Goal: Transaction & Acquisition: Purchase product/service

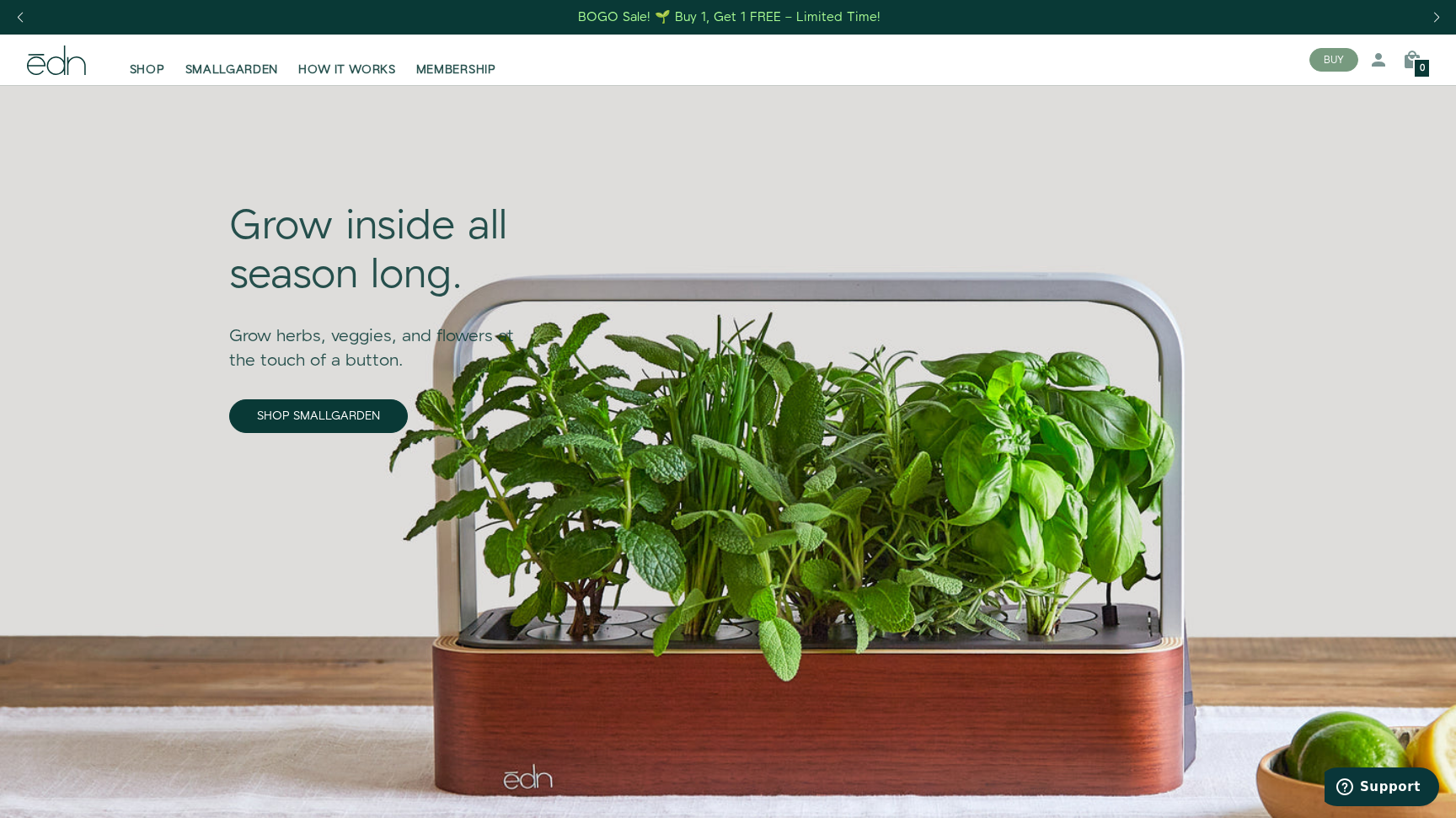
click at [154, 68] on span "SHOP" at bounding box center [147, 70] width 35 height 17
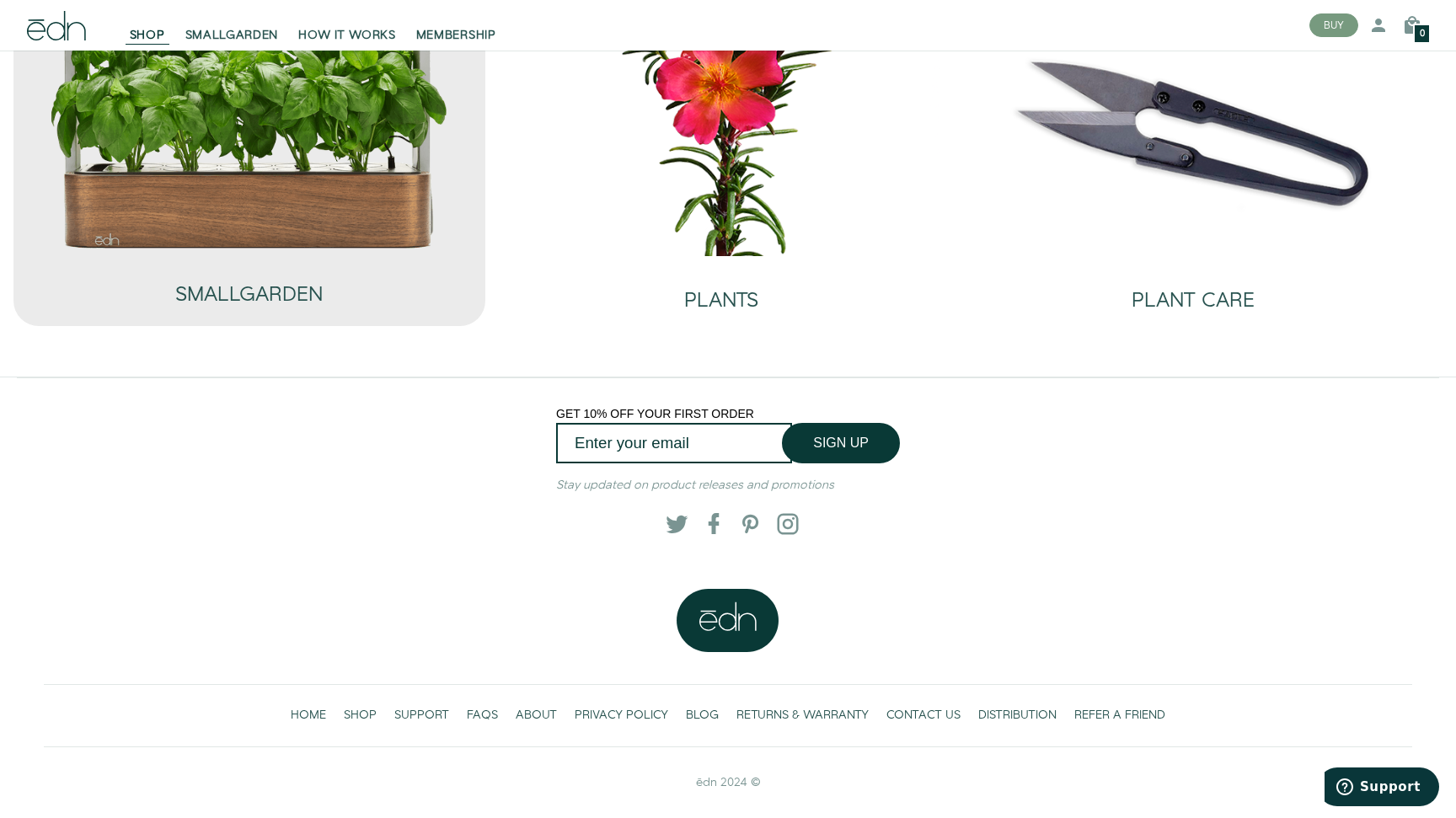
scroll to position [165, 0]
click at [285, 260] on div "SMALLGARDEN" at bounding box center [249, 278] width 147 height 56
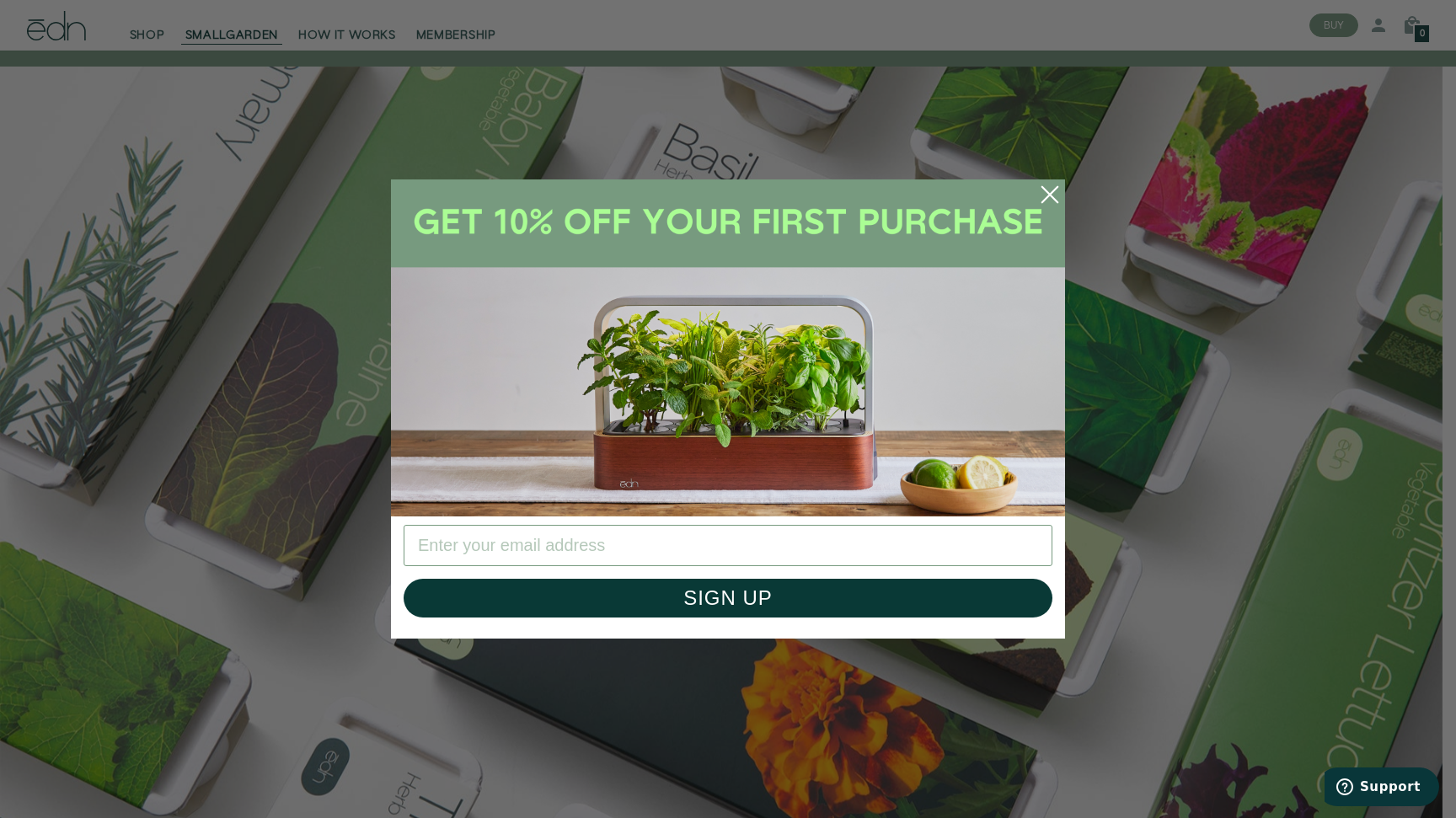
scroll to position [1174, 0]
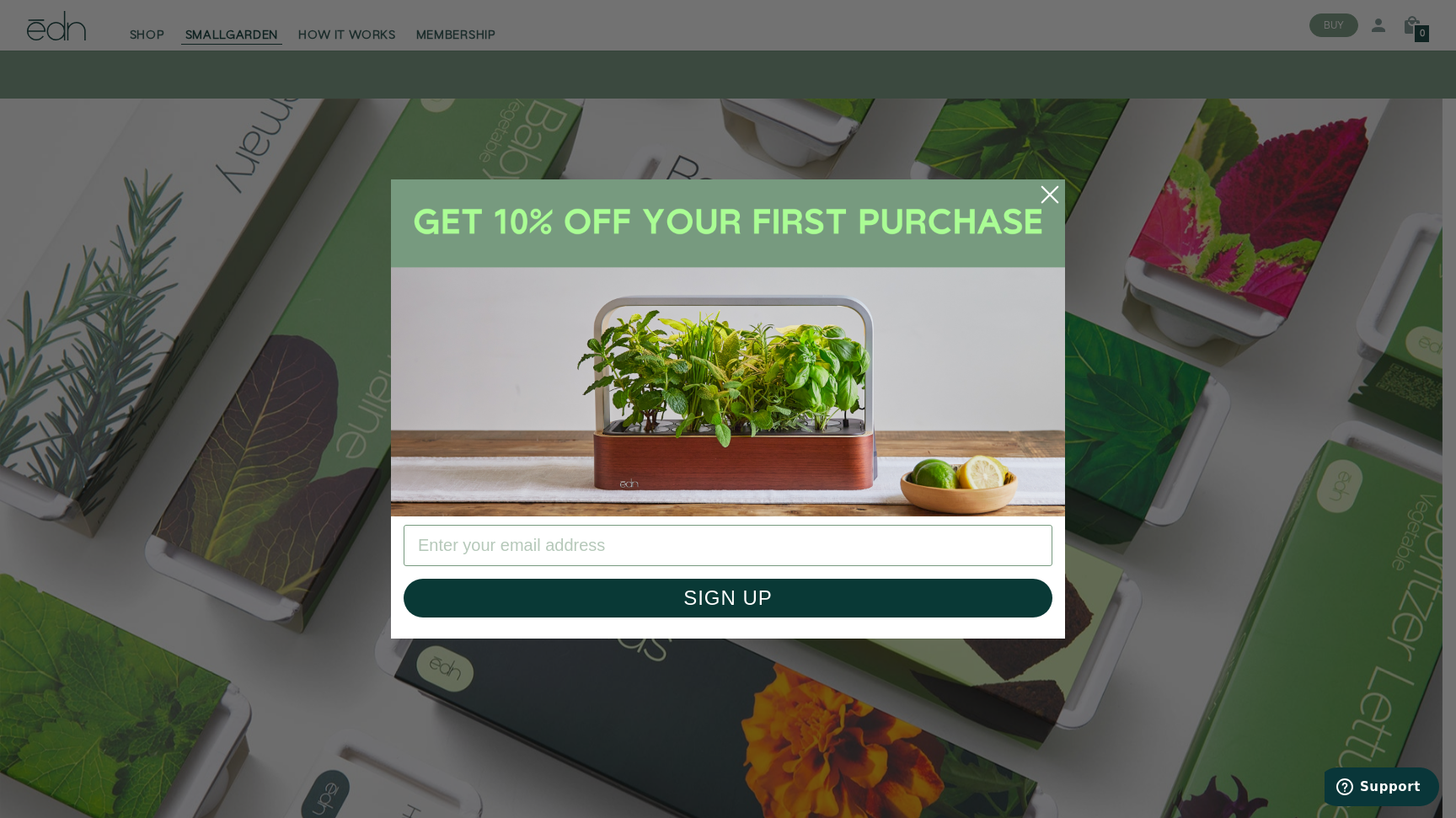
click at [1051, 200] on circle "Close dialog" at bounding box center [1049, 195] width 37 height 37
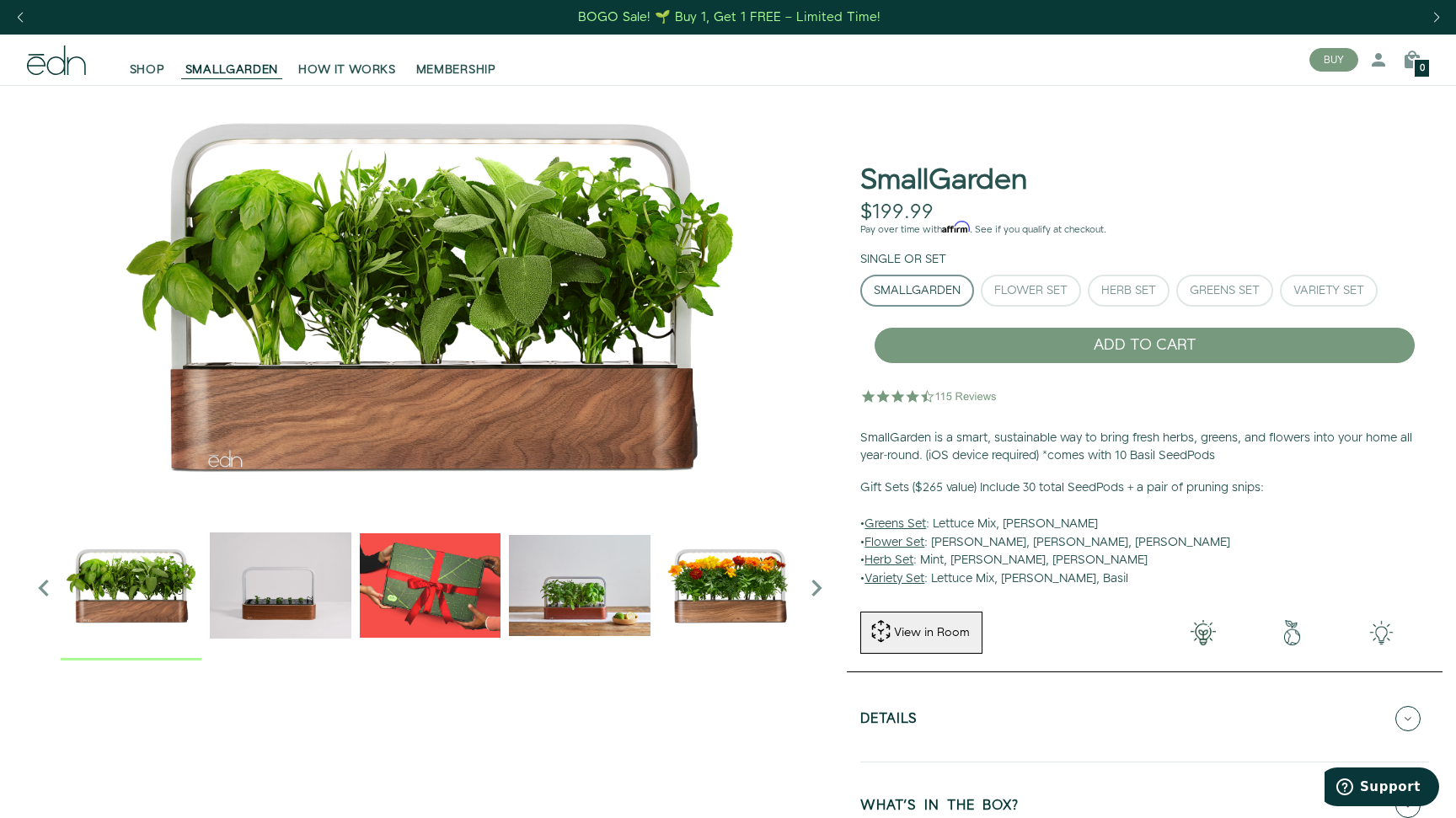
scroll to position [0, 0]
click at [160, 72] on span "SHOP" at bounding box center [147, 70] width 35 height 17
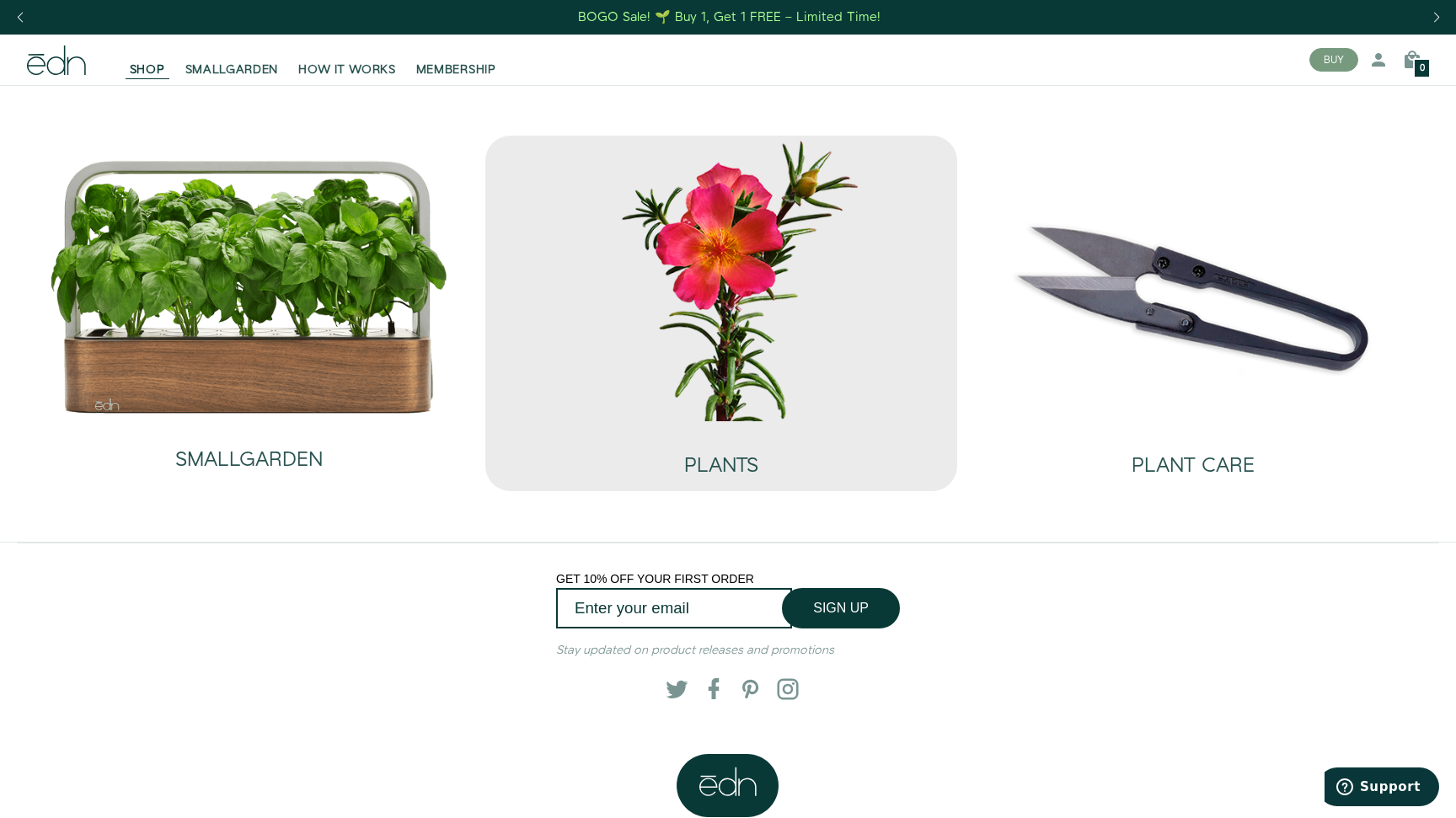
click at [767, 330] on img at bounding box center [721, 278] width 445 height 286
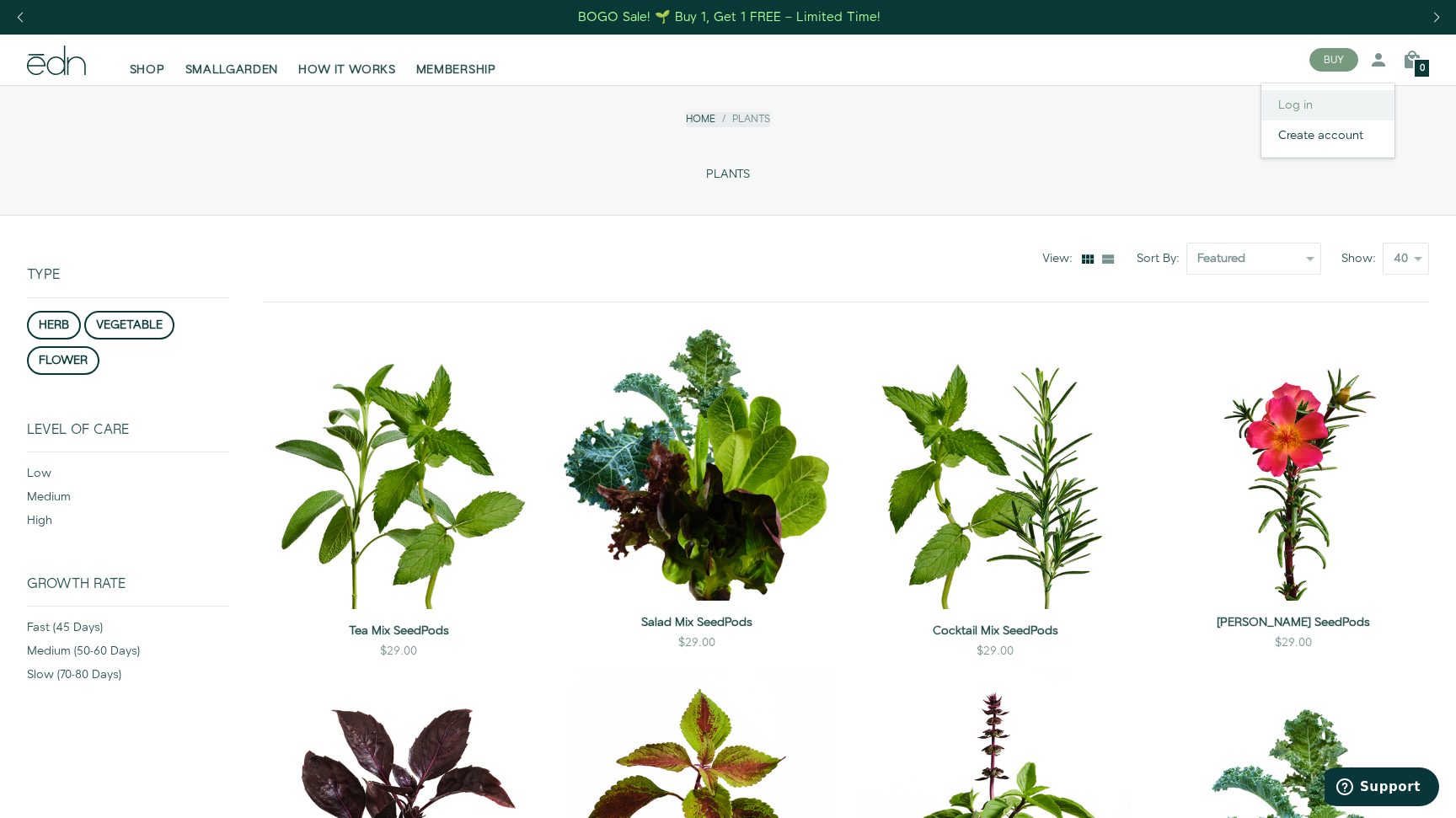
click at [1282, 104] on link "Log in" at bounding box center [1328, 105] width 133 height 30
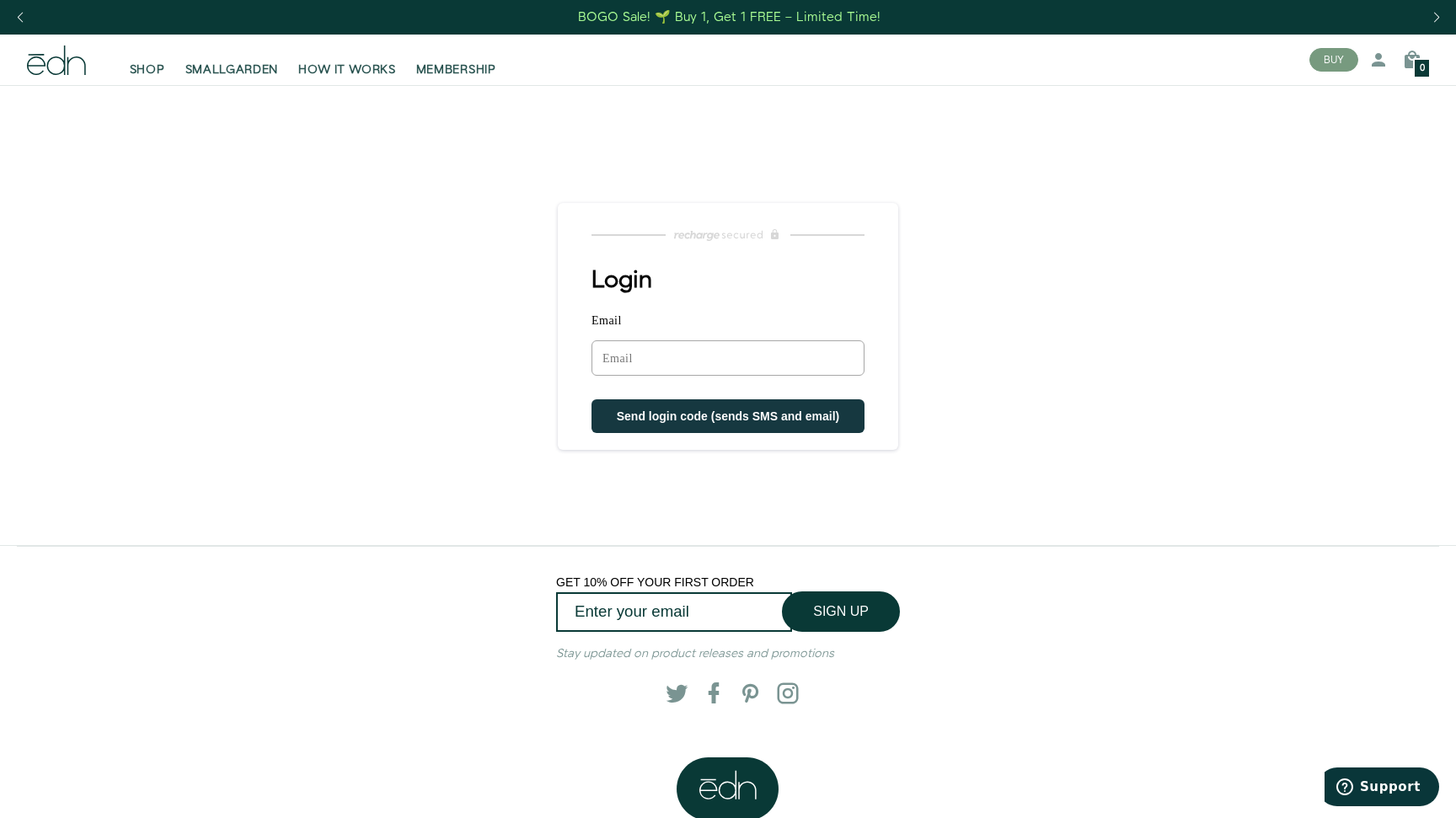
click at [650, 370] on input "Email" at bounding box center [728, 358] width 273 height 35
type input "craving-sesames.6j@icloud.com"
click at [646, 416] on span "Send login code (sends SMS and email)" at bounding box center [728, 418] width 223 height 14
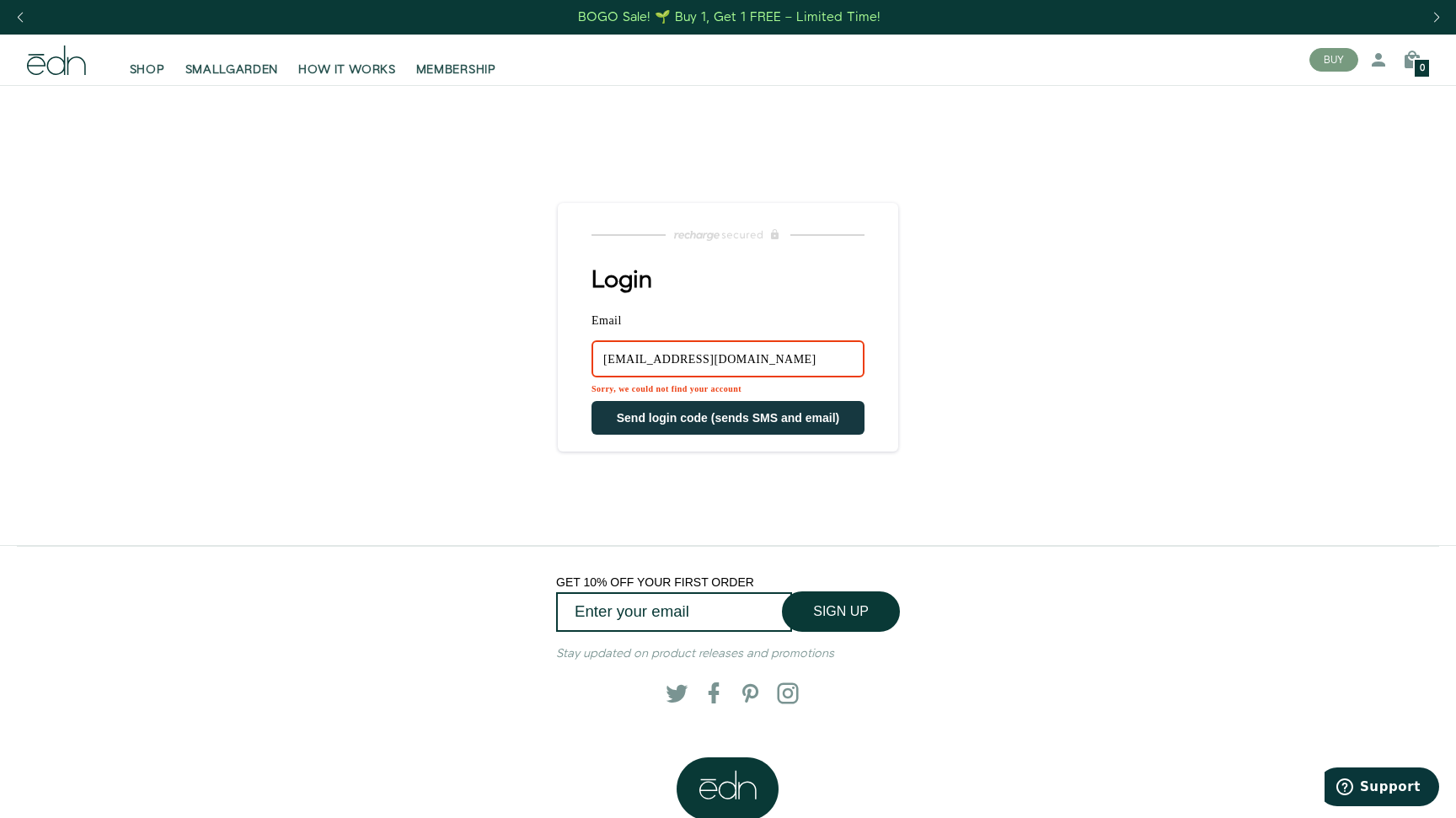
click at [624, 352] on input "craving-sesames.6j@icloud.com" at bounding box center [728, 359] width 273 height 37
drag, startPoint x: 792, startPoint y: 371, endPoint x: 568, endPoint y: 365, distance: 224.1
click at [568, 365] on div "Login Email craving-sesames.6j@icloud.com Sorry, we could not find your account…" at bounding box center [728, 350] width 340 height 167
type input "c"
type input "cobbap@icloud.com"
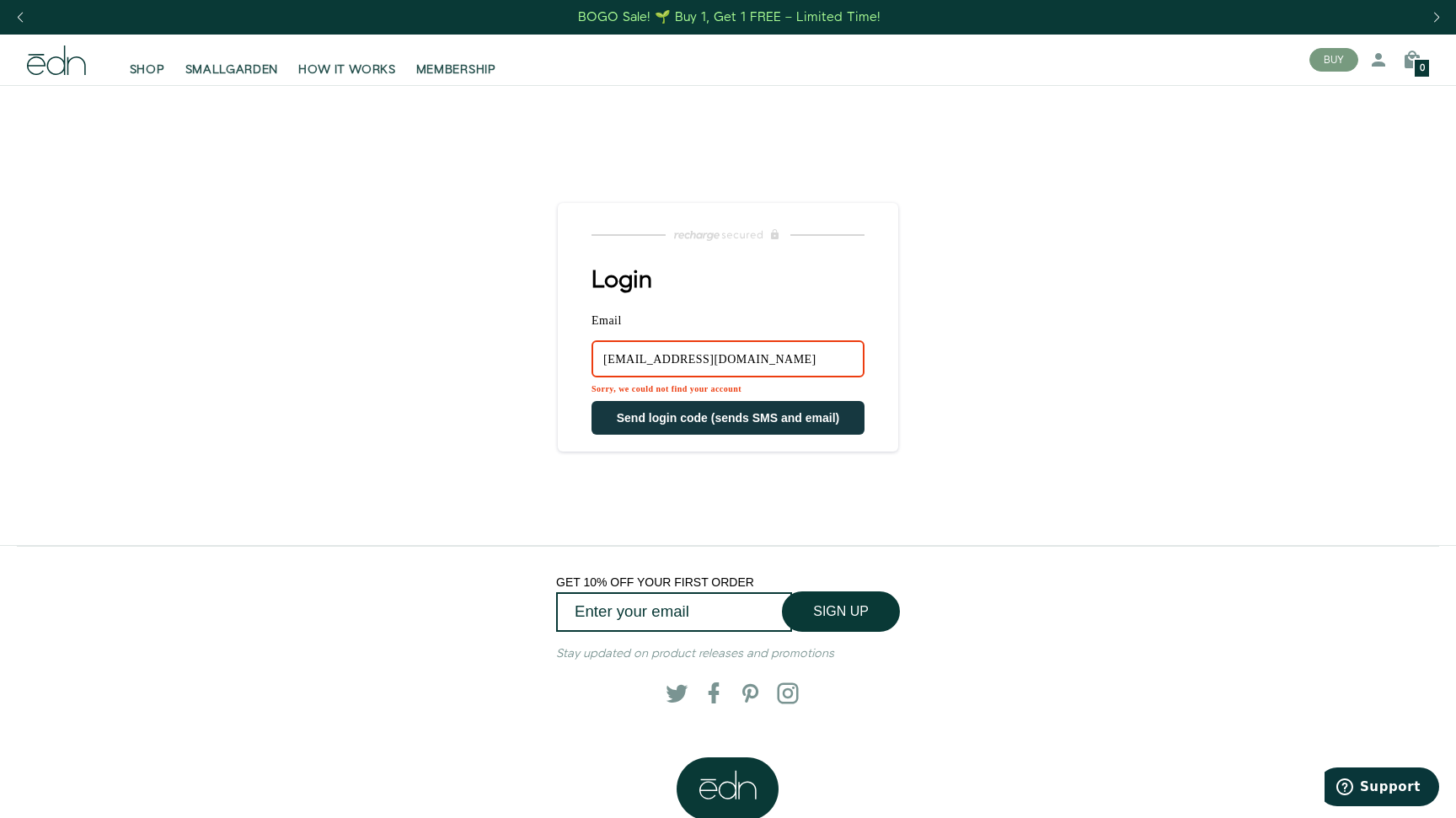
click at [690, 425] on span "Send login code (sends SMS and email)" at bounding box center [728, 418] width 223 height 14
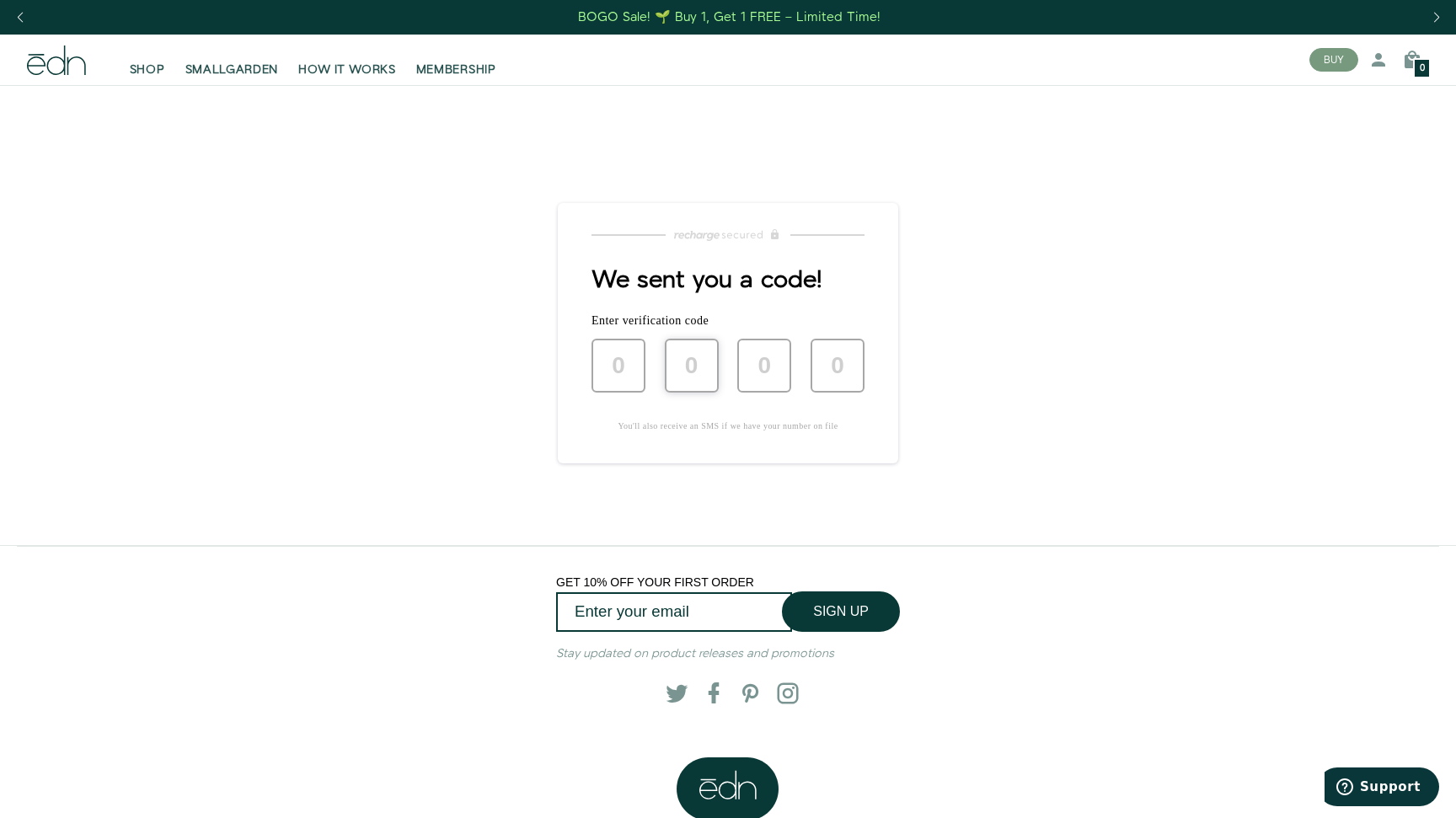
type input "5"
type input "6"
type input "2"
type input "3"
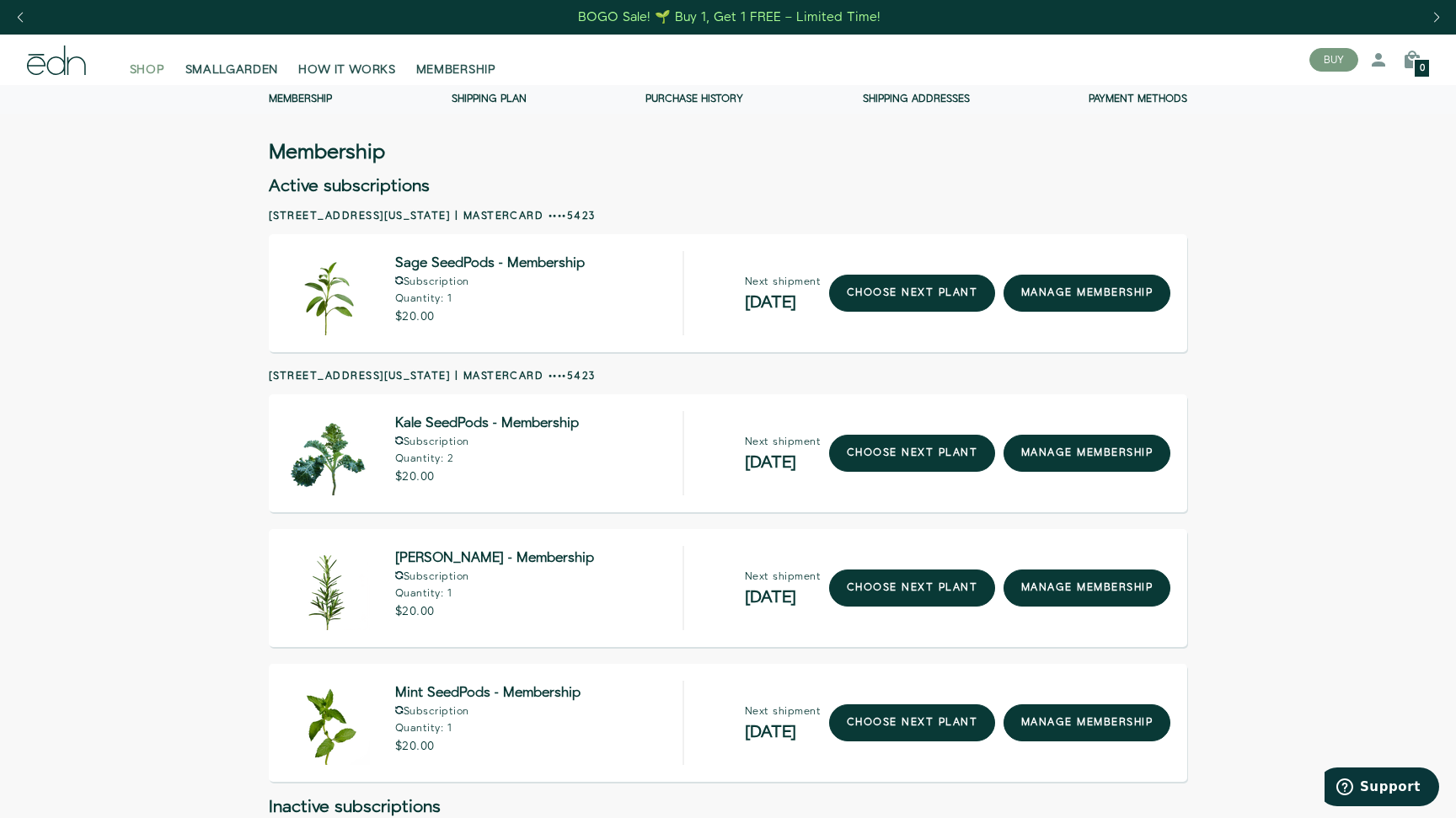
click at [149, 76] on span "SHOP" at bounding box center [147, 70] width 35 height 17
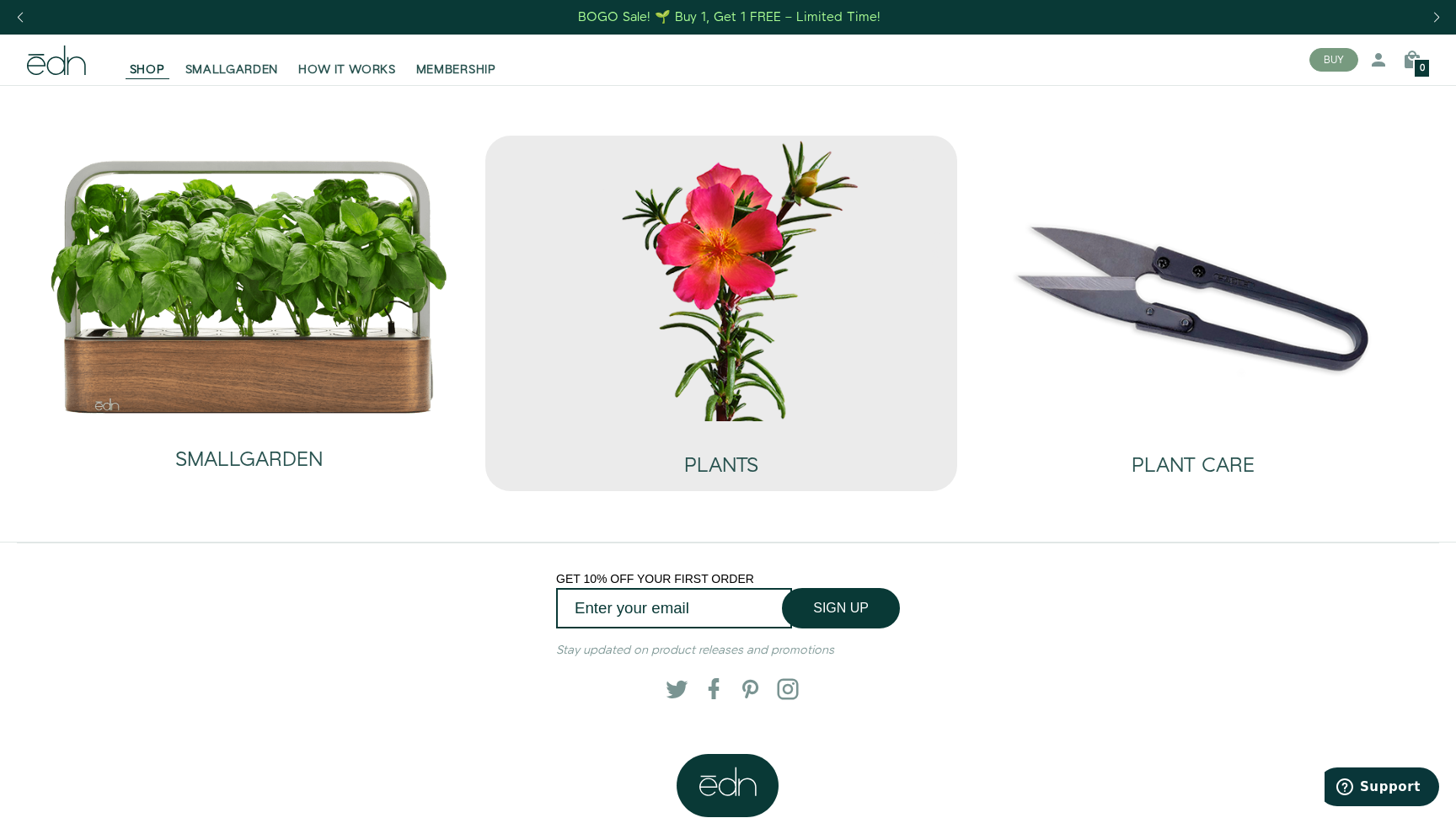
click at [668, 372] on img at bounding box center [721, 278] width 445 height 286
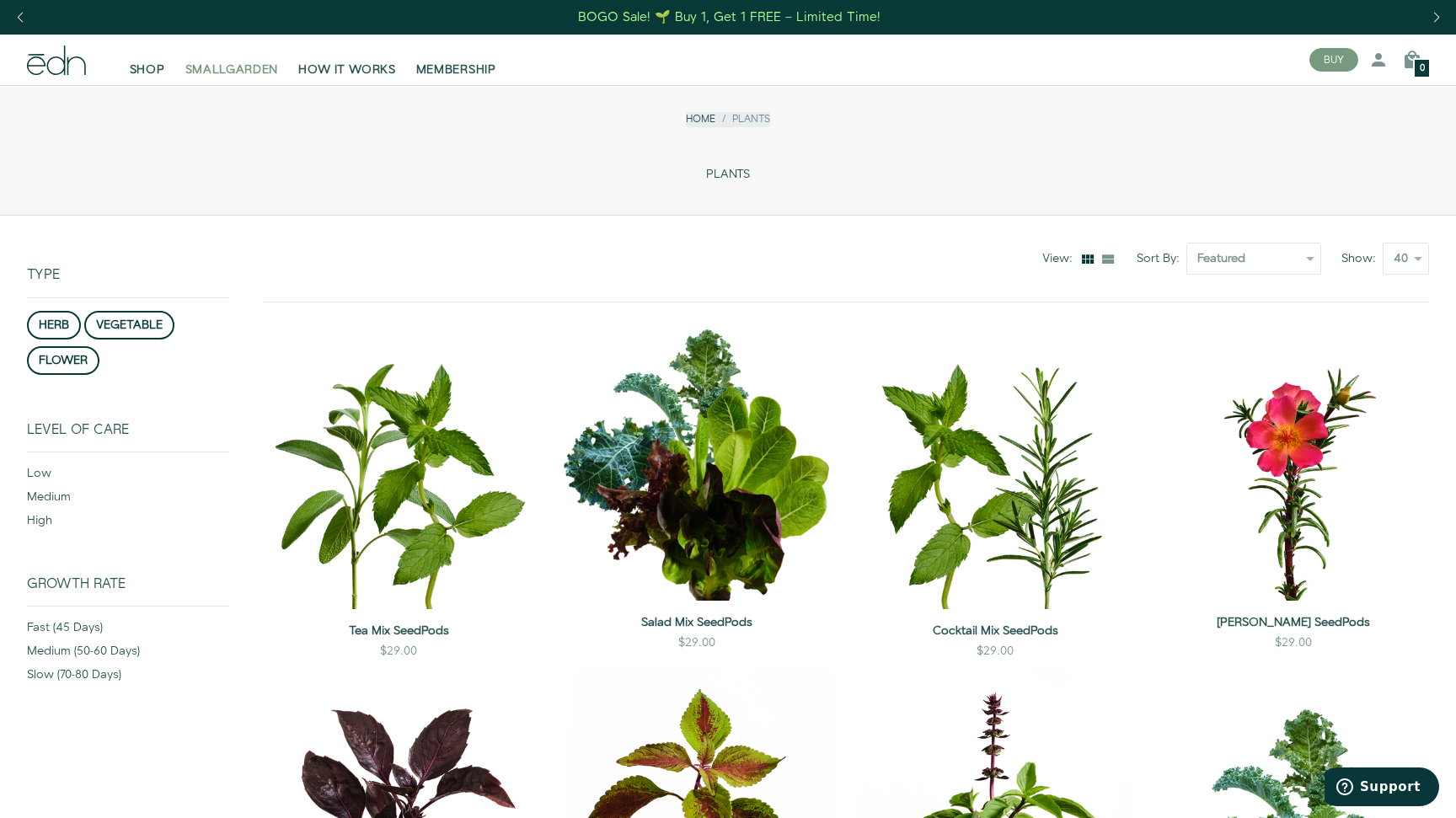
click at [209, 66] on span "SMALLGARDEN" at bounding box center [232, 70] width 94 height 17
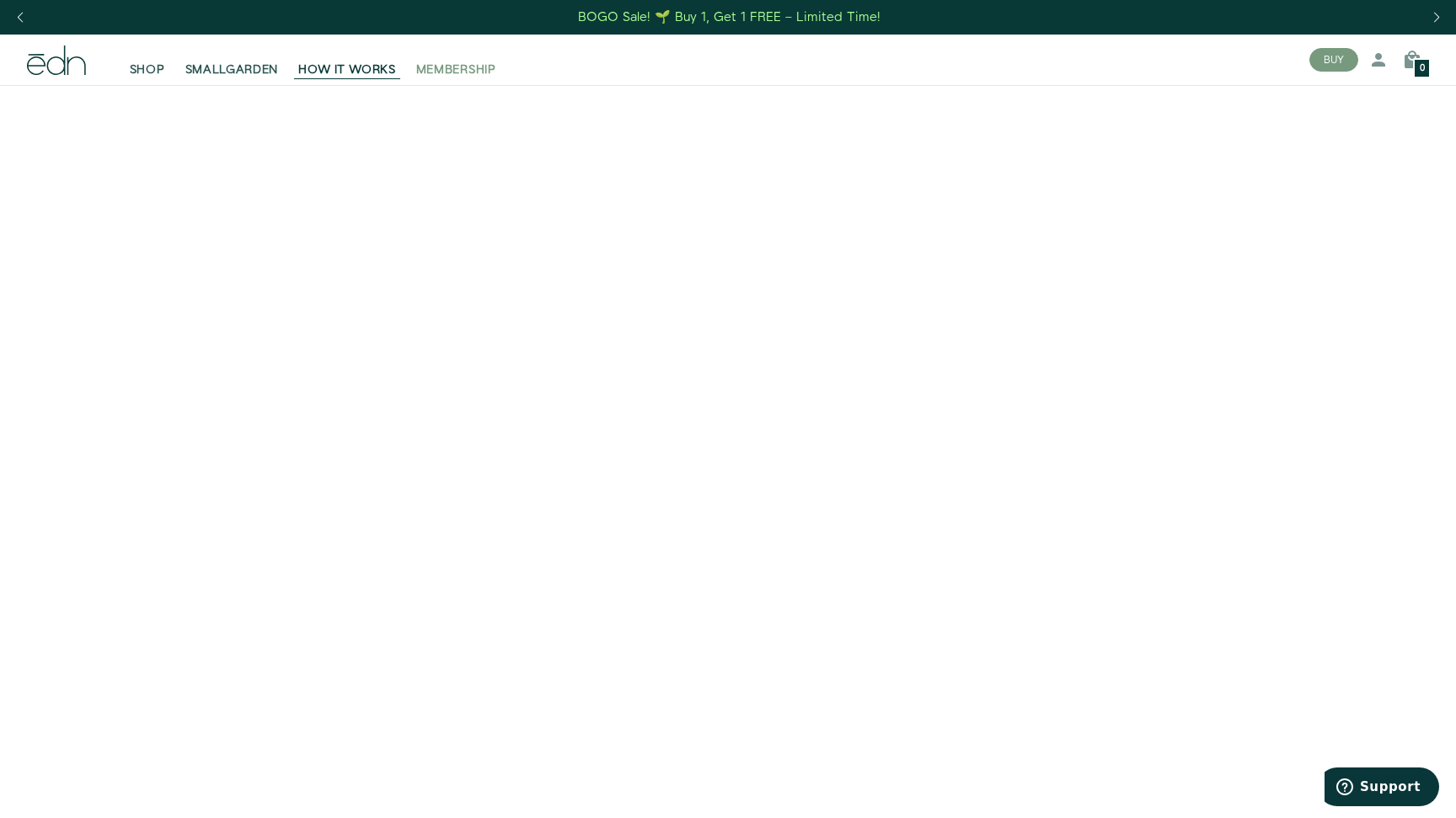
click at [453, 64] on span "MEMBERSHIP" at bounding box center [456, 70] width 80 height 17
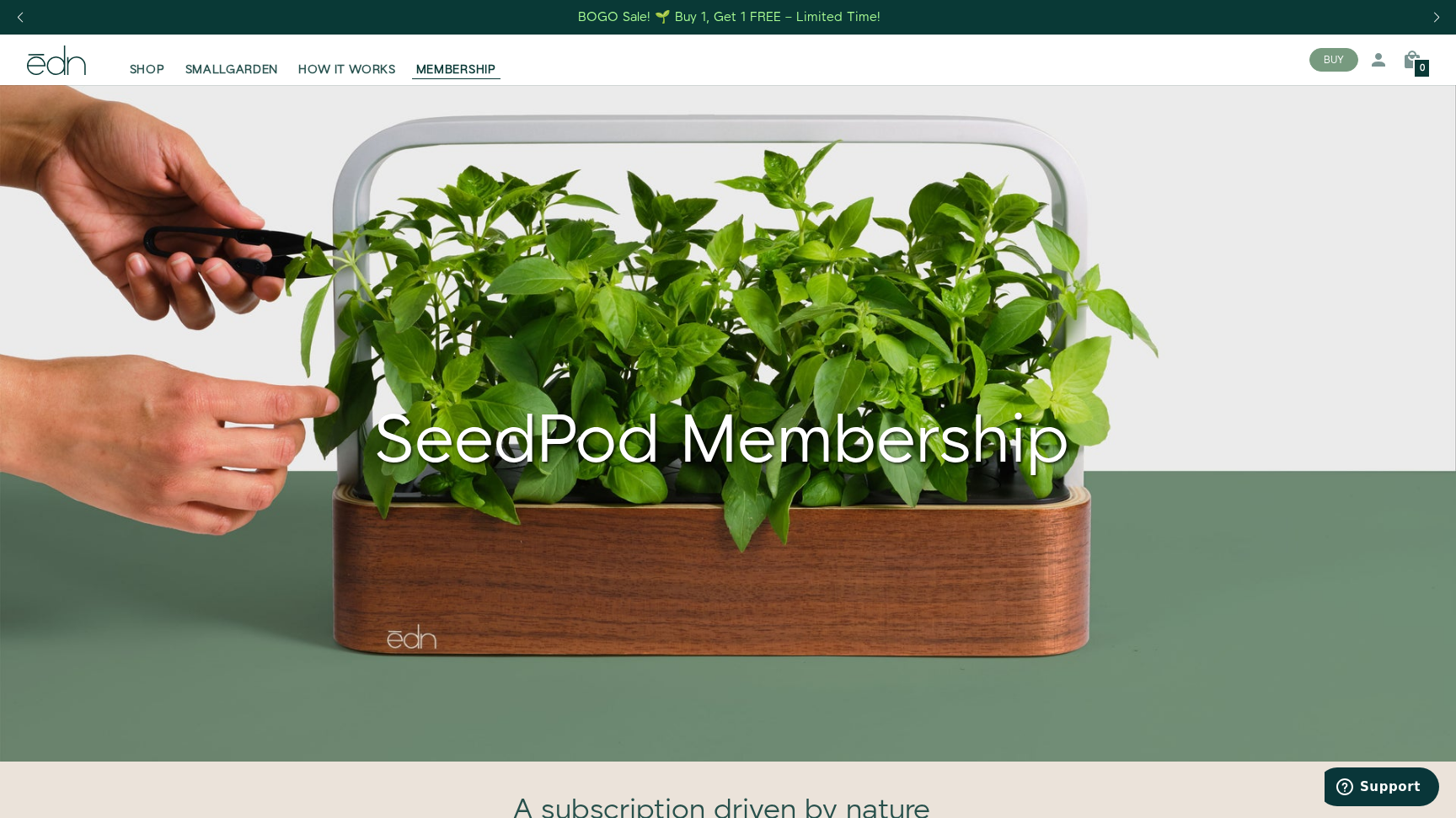
click at [1375, 784] on span "Support" at bounding box center [1390, 786] width 61 height 15
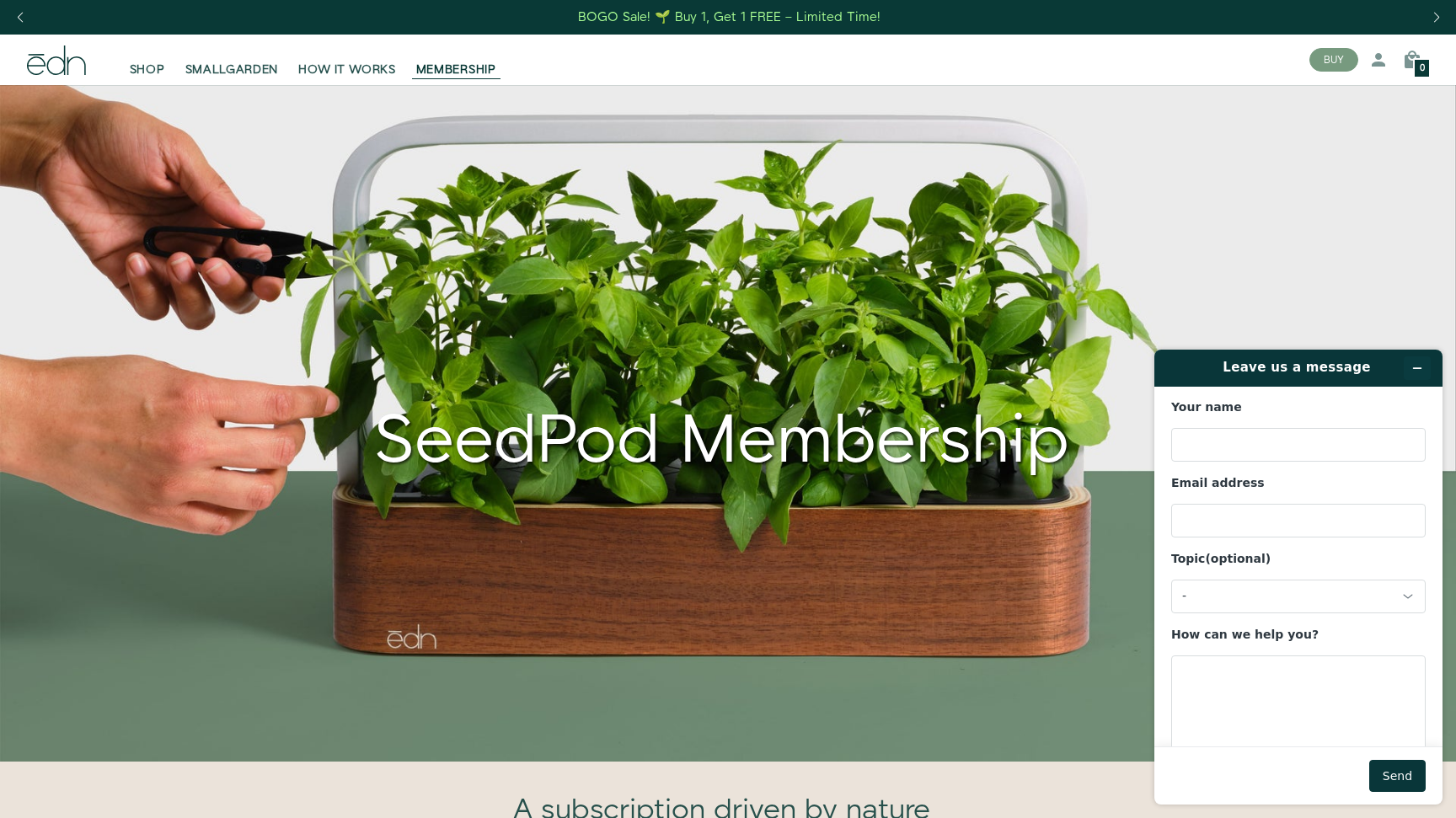
click at [1417, 378] on button "Minimize widget" at bounding box center [1417, 369] width 27 height 24
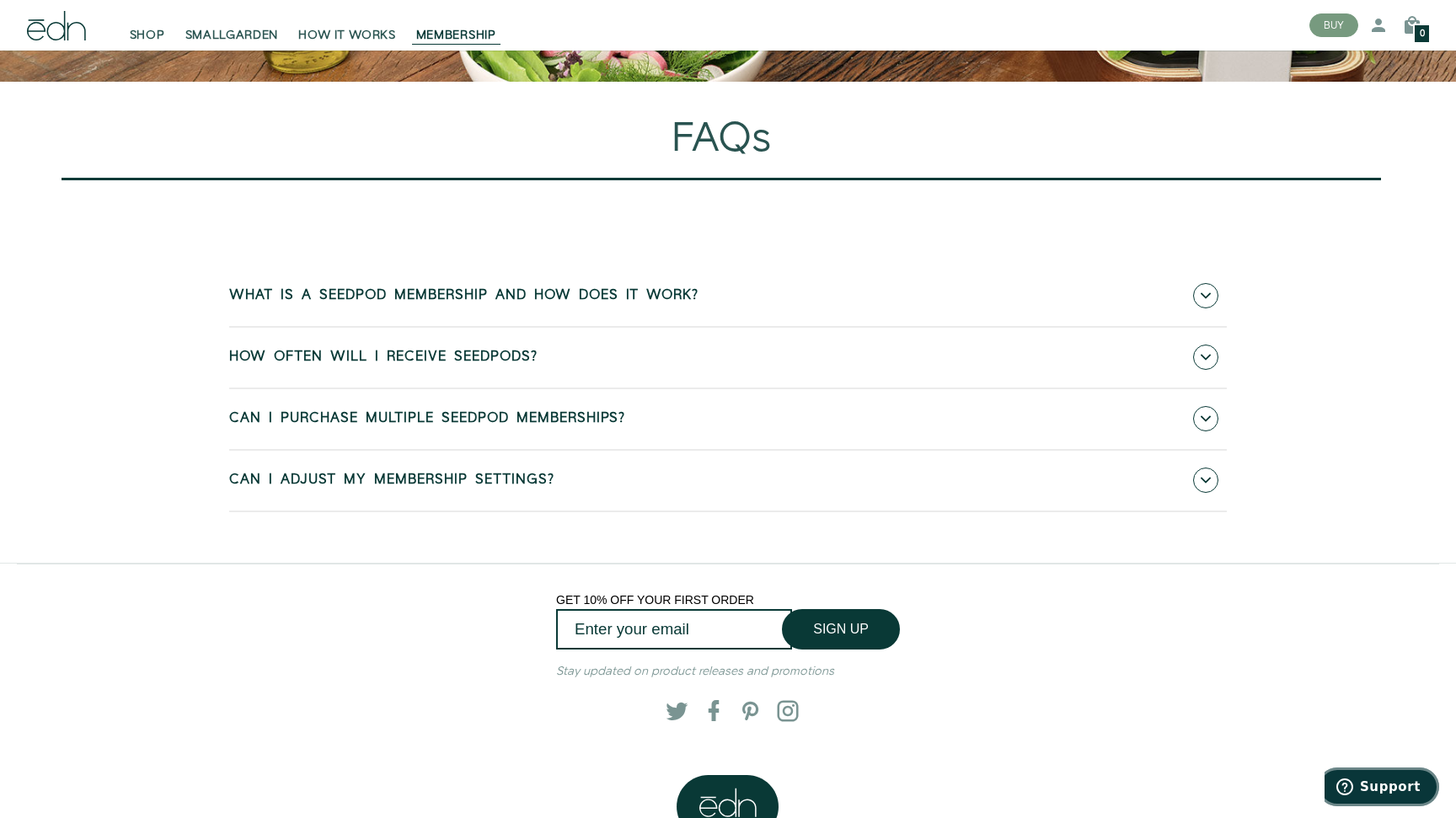
scroll to position [5685, 0]
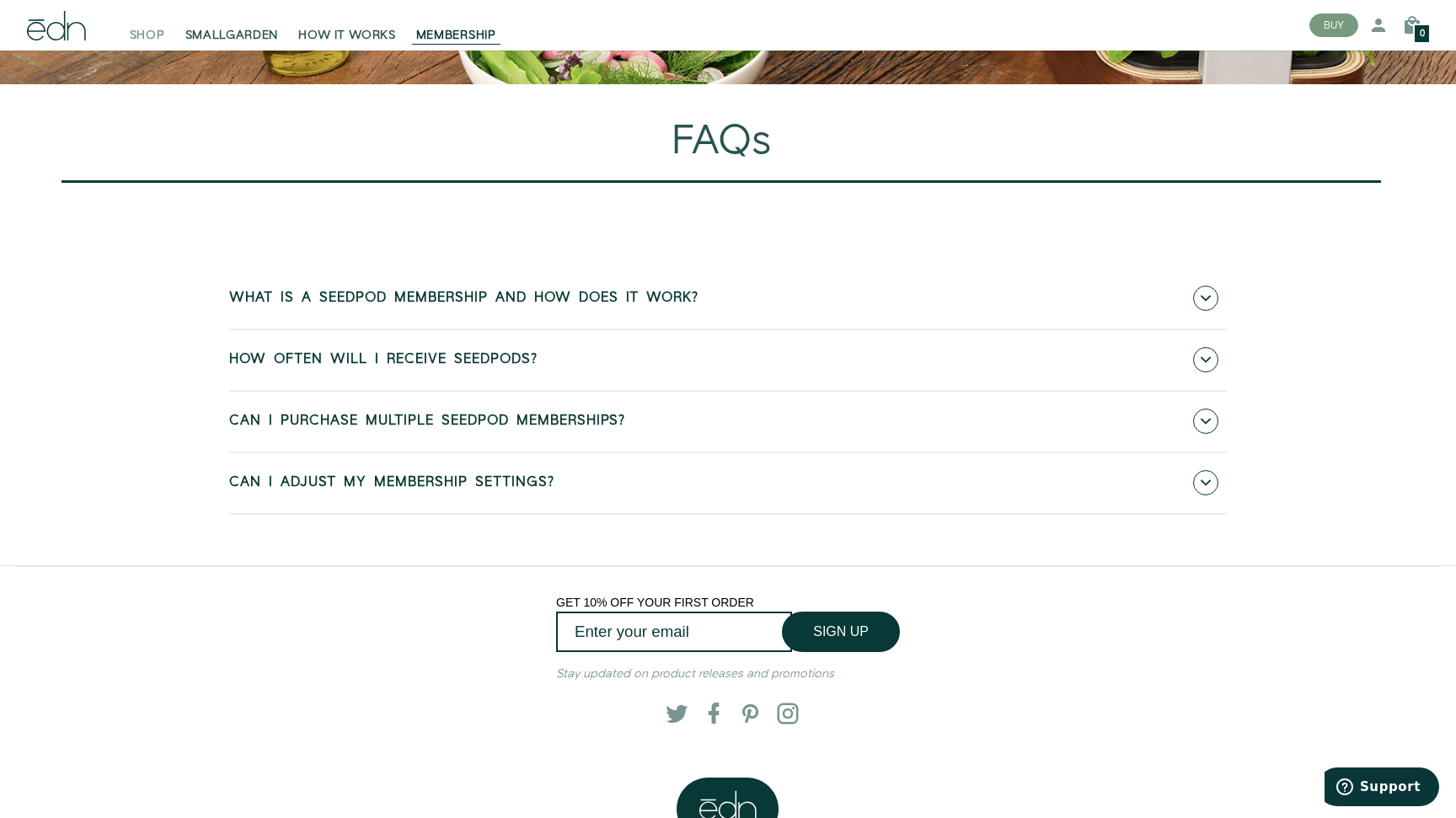
click at [142, 33] on span "SHOP" at bounding box center [147, 35] width 35 height 17
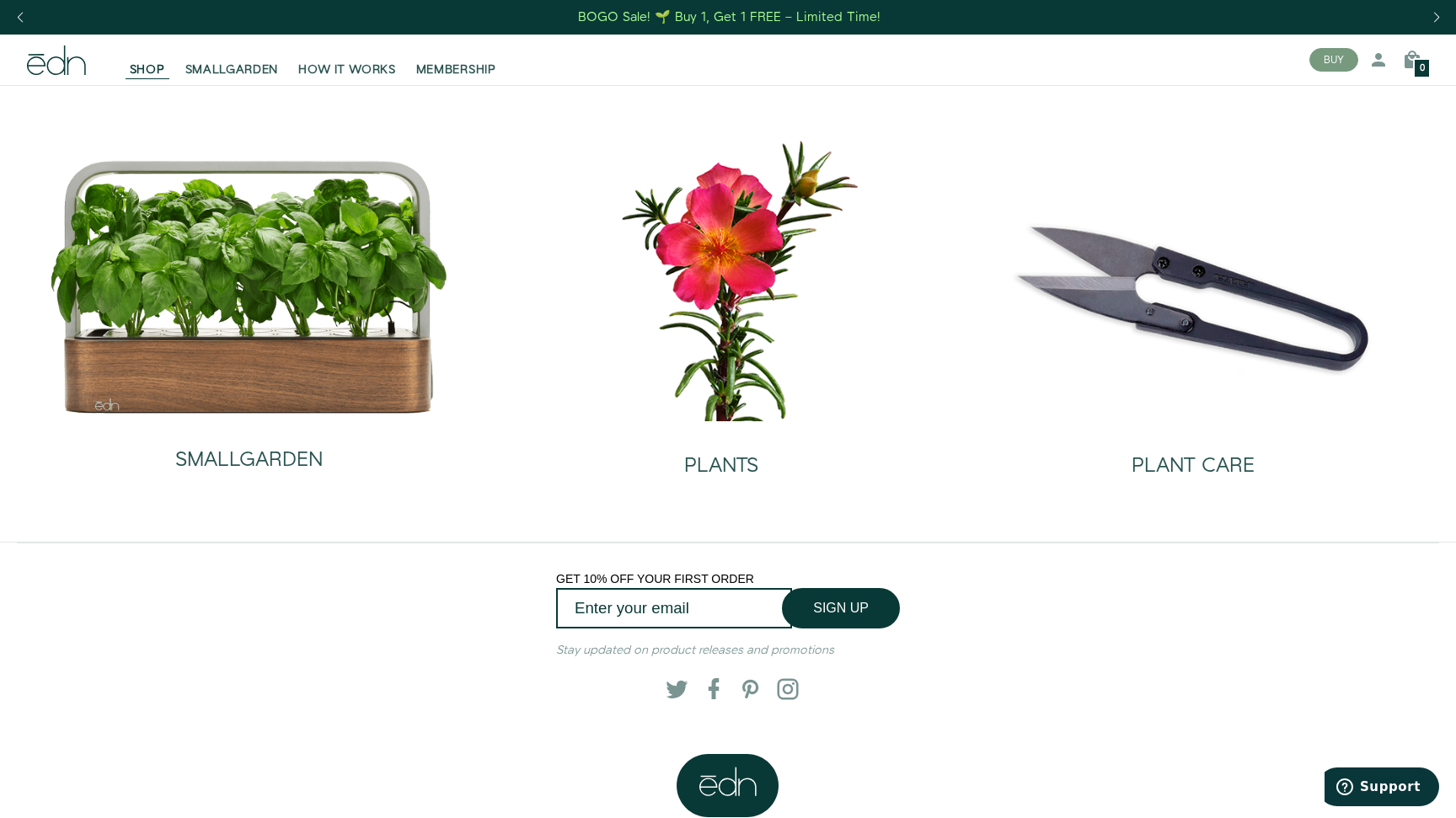
click at [40, 66] on icon at bounding box center [56, 60] width 59 height 29
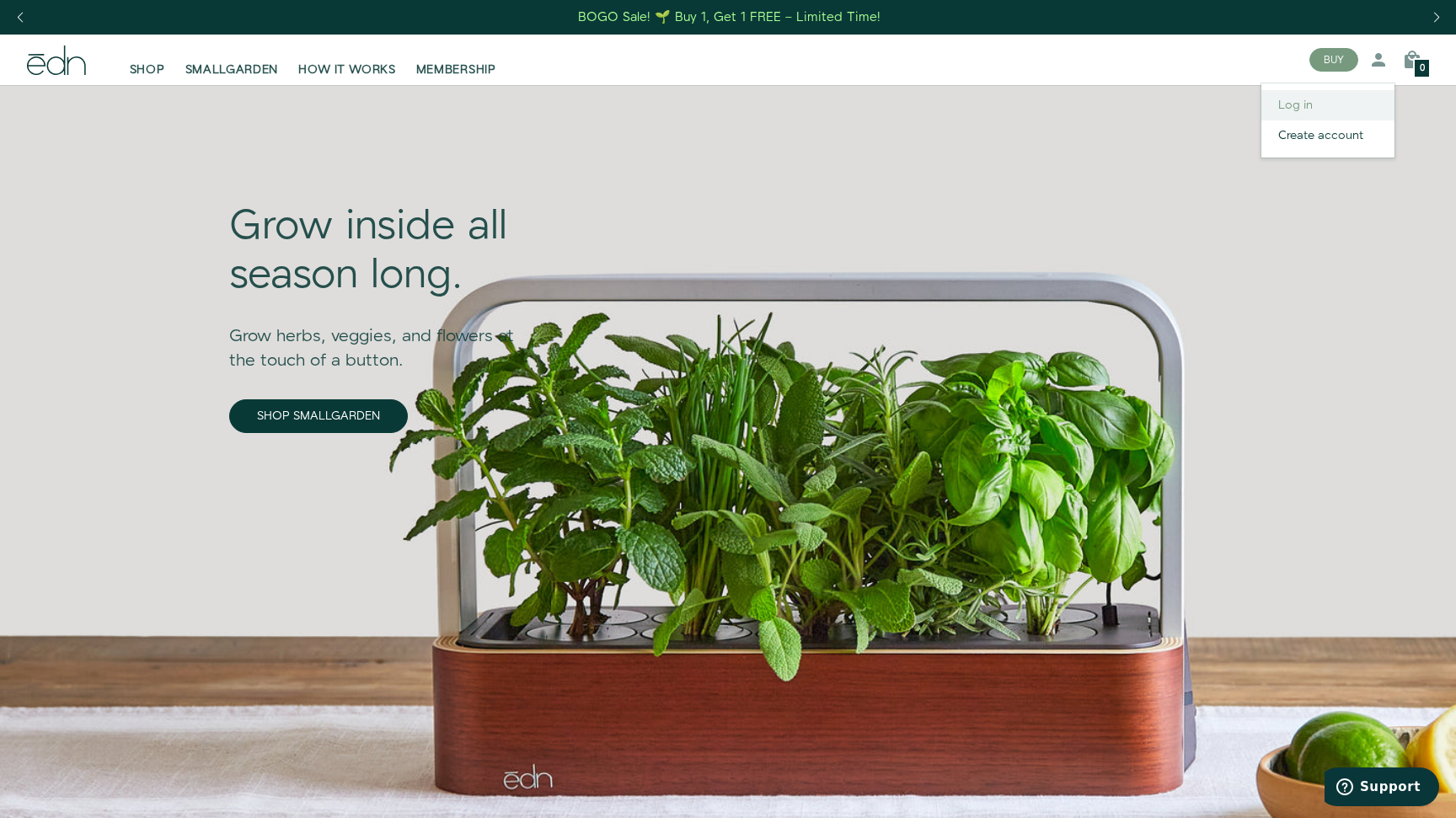
click at [1286, 109] on link "Log in" at bounding box center [1328, 105] width 133 height 30
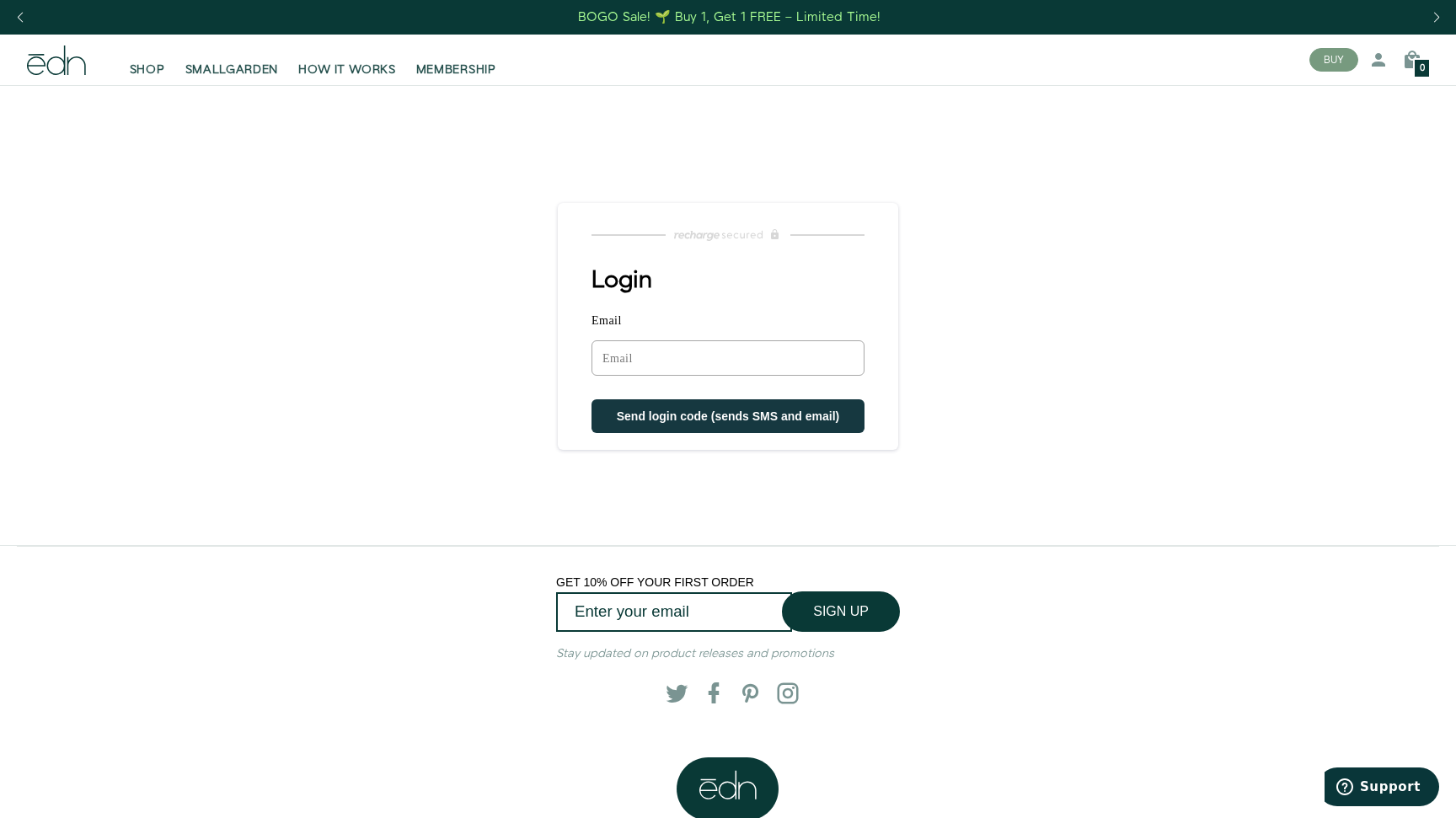
click at [737, 359] on input "Email" at bounding box center [728, 358] width 273 height 35
type input "[EMAIL_ADDRESS][DOMAIN_NAME]"
click at [681, 423] on span "Send login code (sends SMS and email)" at bounding box center [728, 418] width 223 height 14
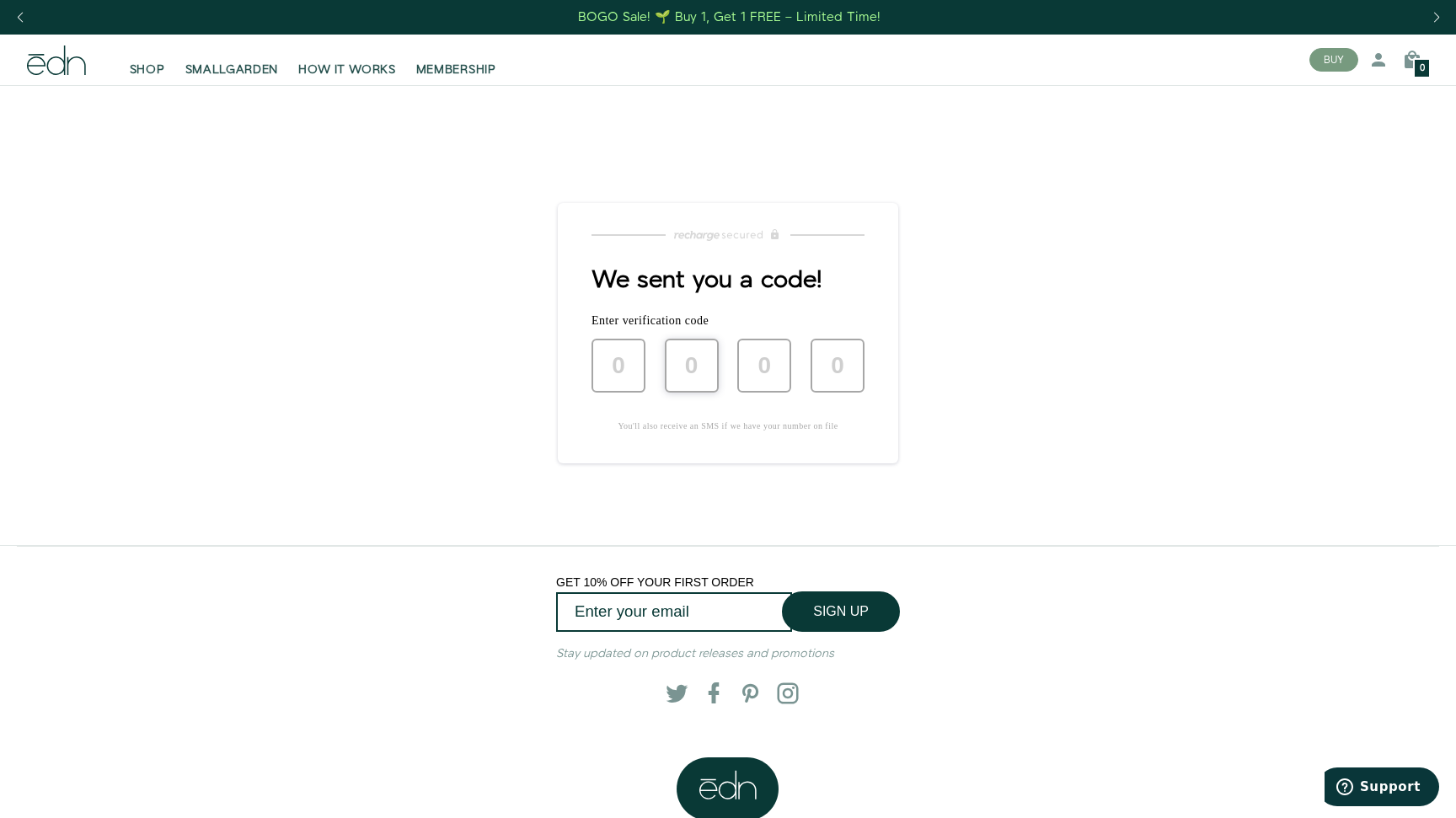
type input "4"
type input "8"
type input "9"
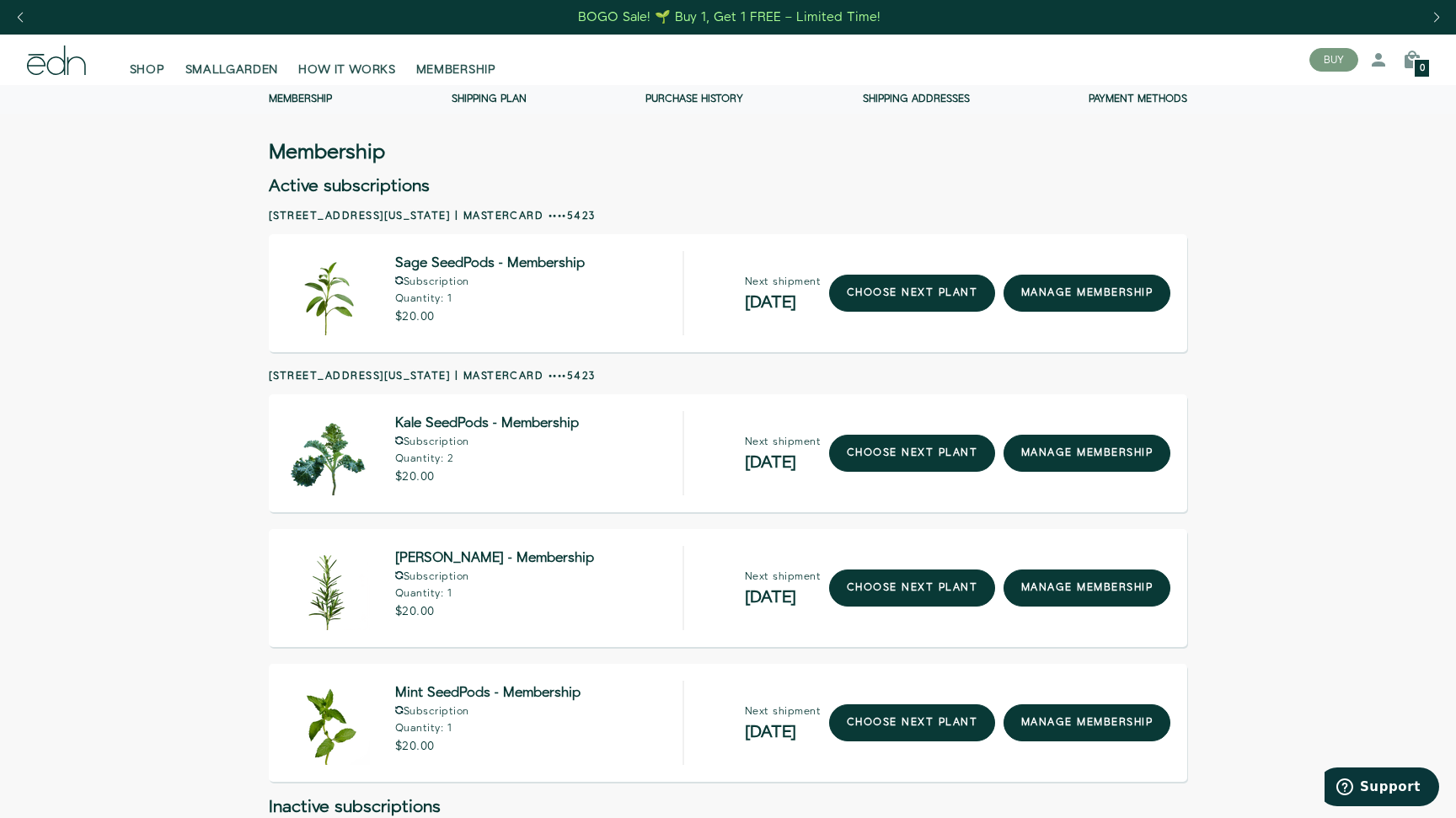
click at [296, 96] on link "Membership" at bounding box center [299, 99] width 63 height 15
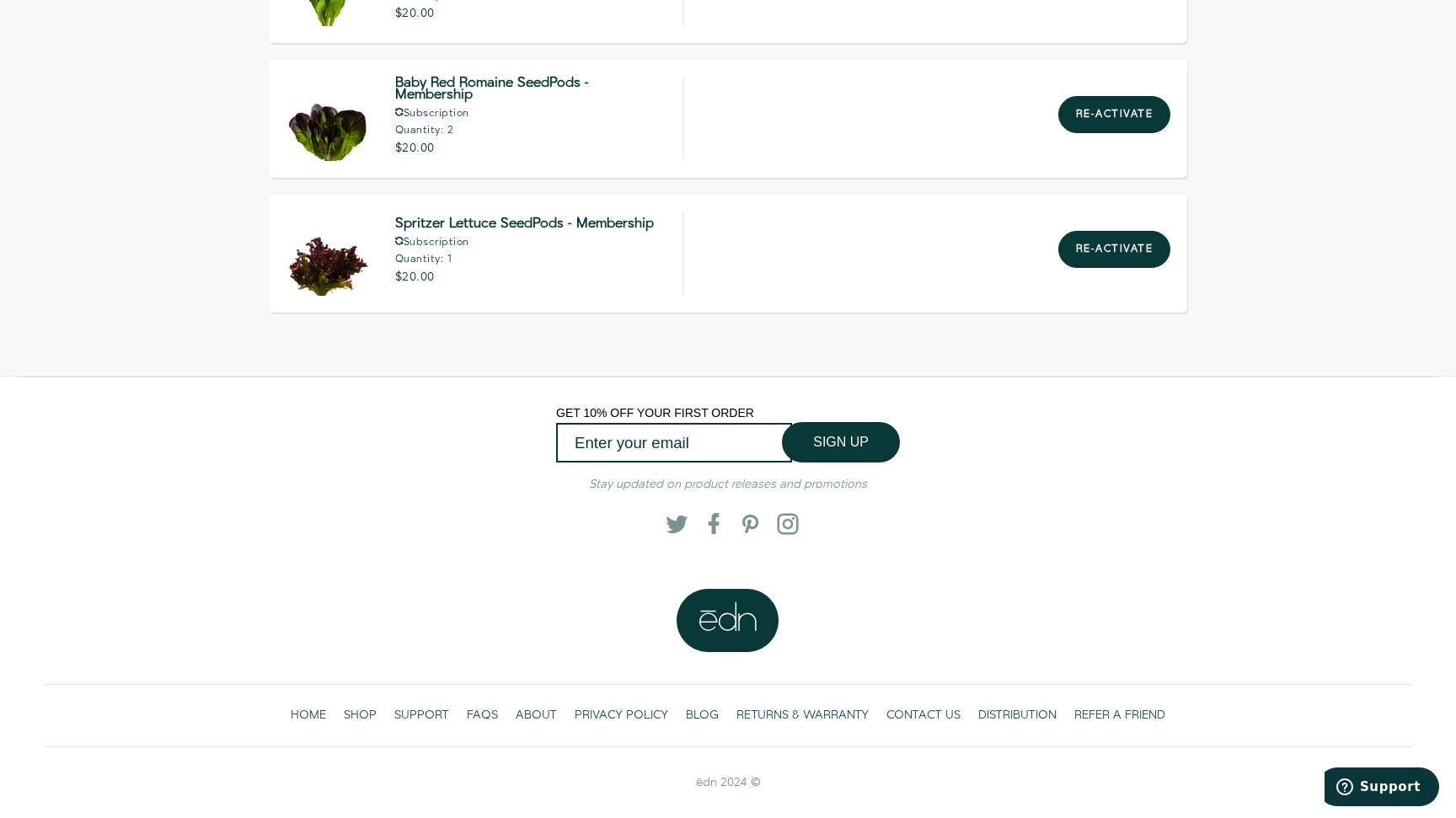
scroll to position [1629, 0]
click at [434, 714] on span "SUPPORT" at bounding box center [421, 716] width 55 height 17
click at [353, 713] on span "SHOP" at bounding box center [360, 716] width 33 height 17
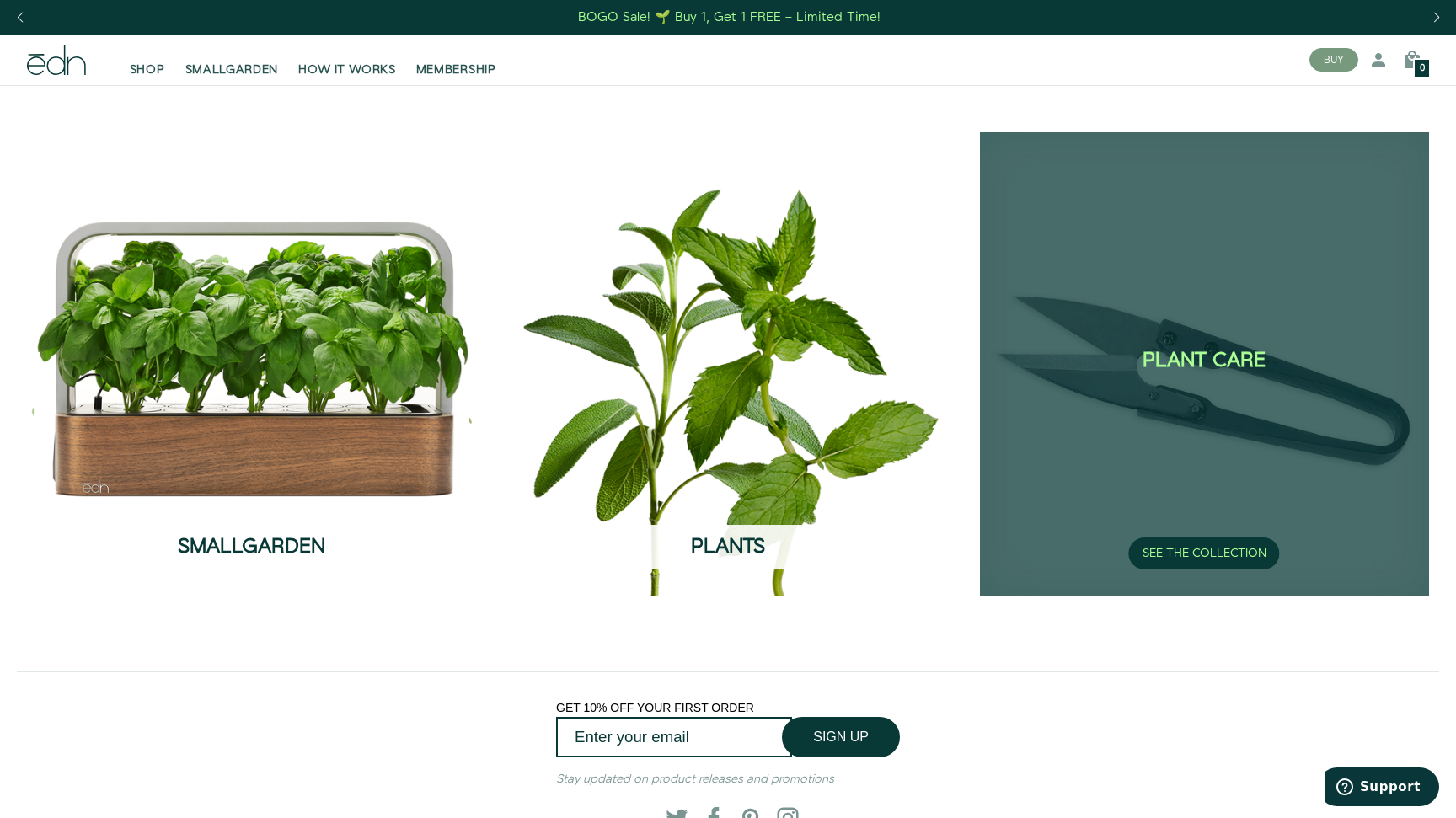
click at [1221, 535] on div "Plant Care SEE THE COLLECTION" at bounding box center [1204, 363] width 449 height 463
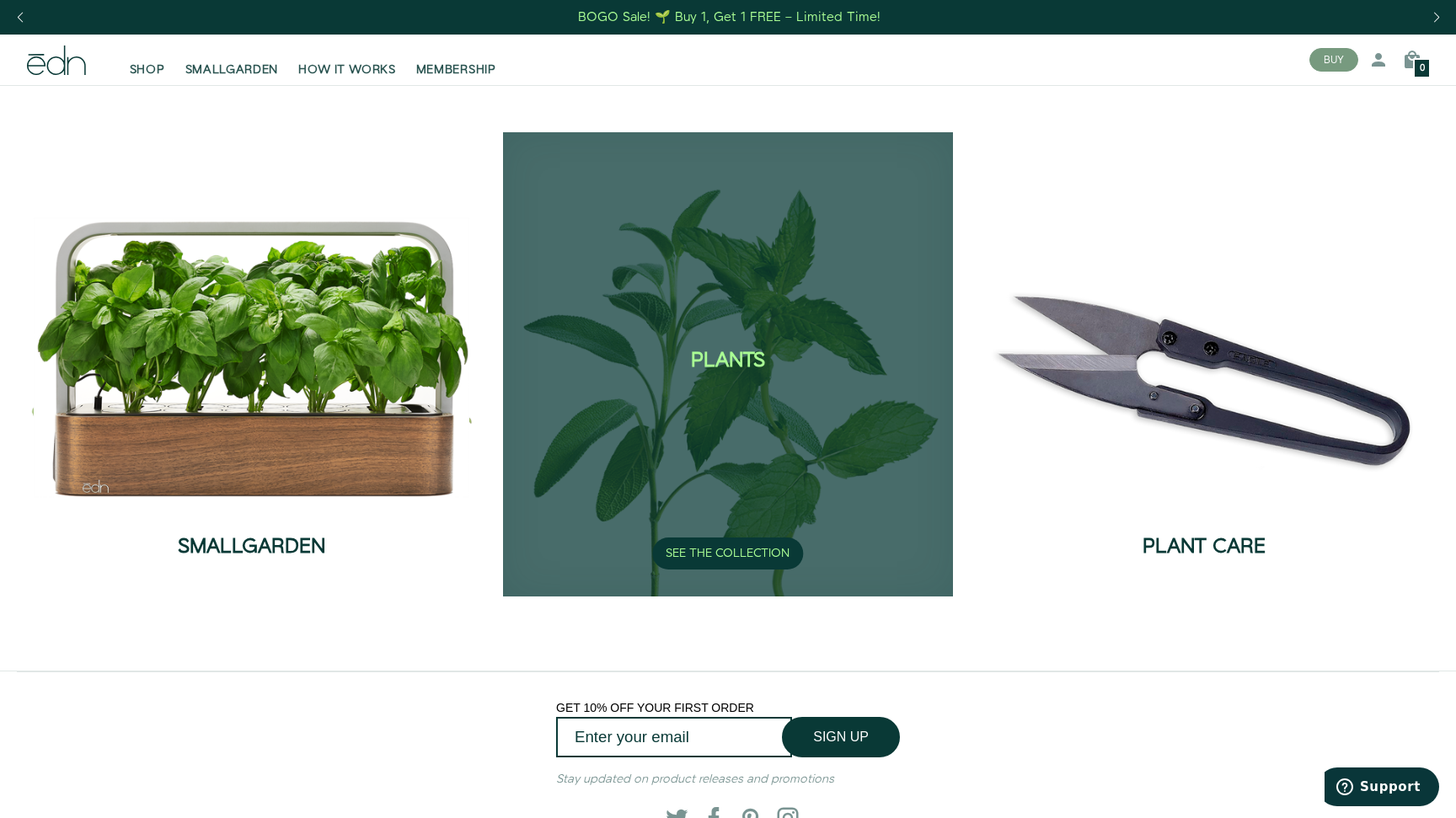
click at [761, 386] on div "Plants SEE THE COLLECTION" at bounding box center [727, 363] width 449 height 463
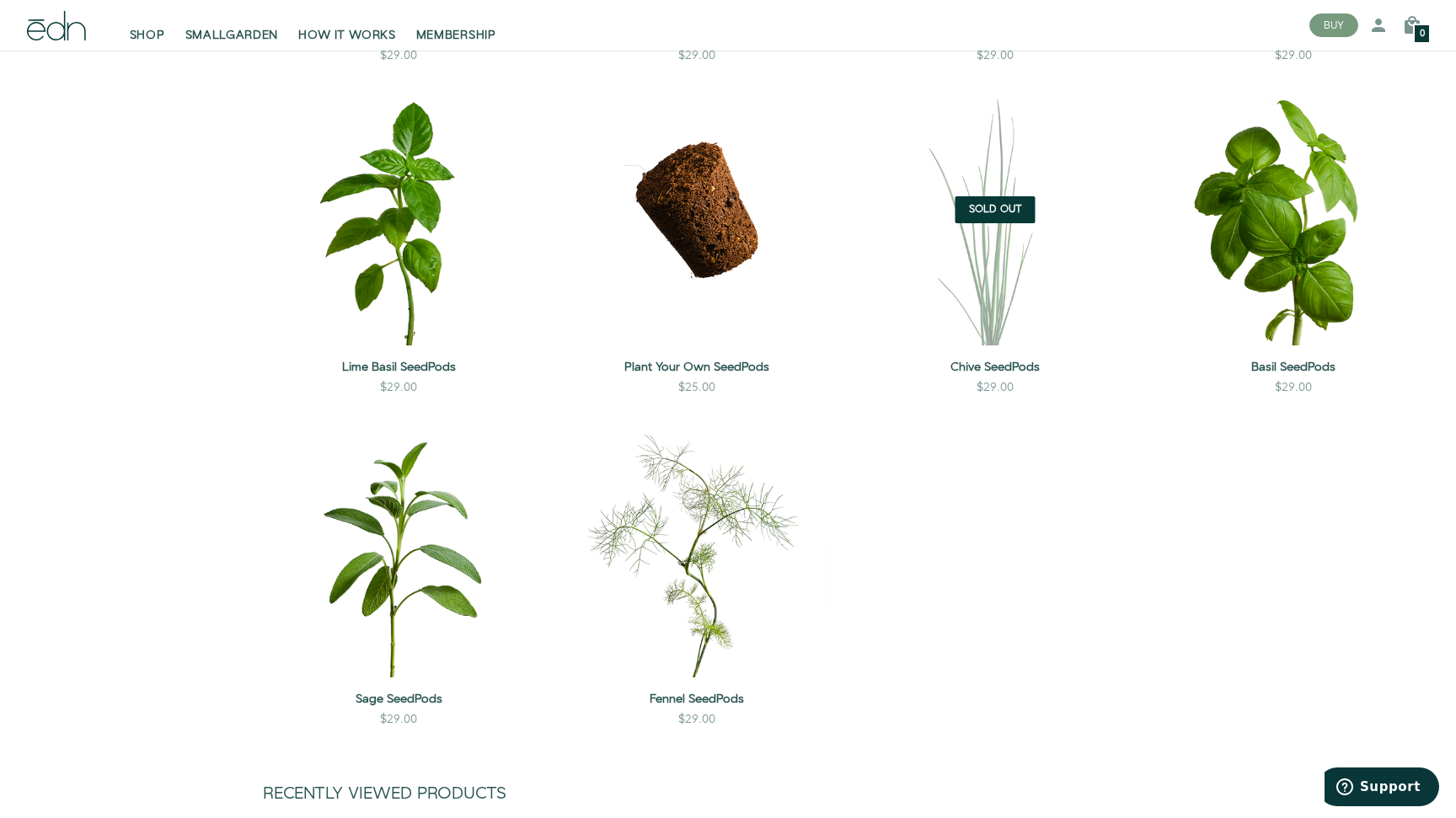
scroll to position [1598, 0]
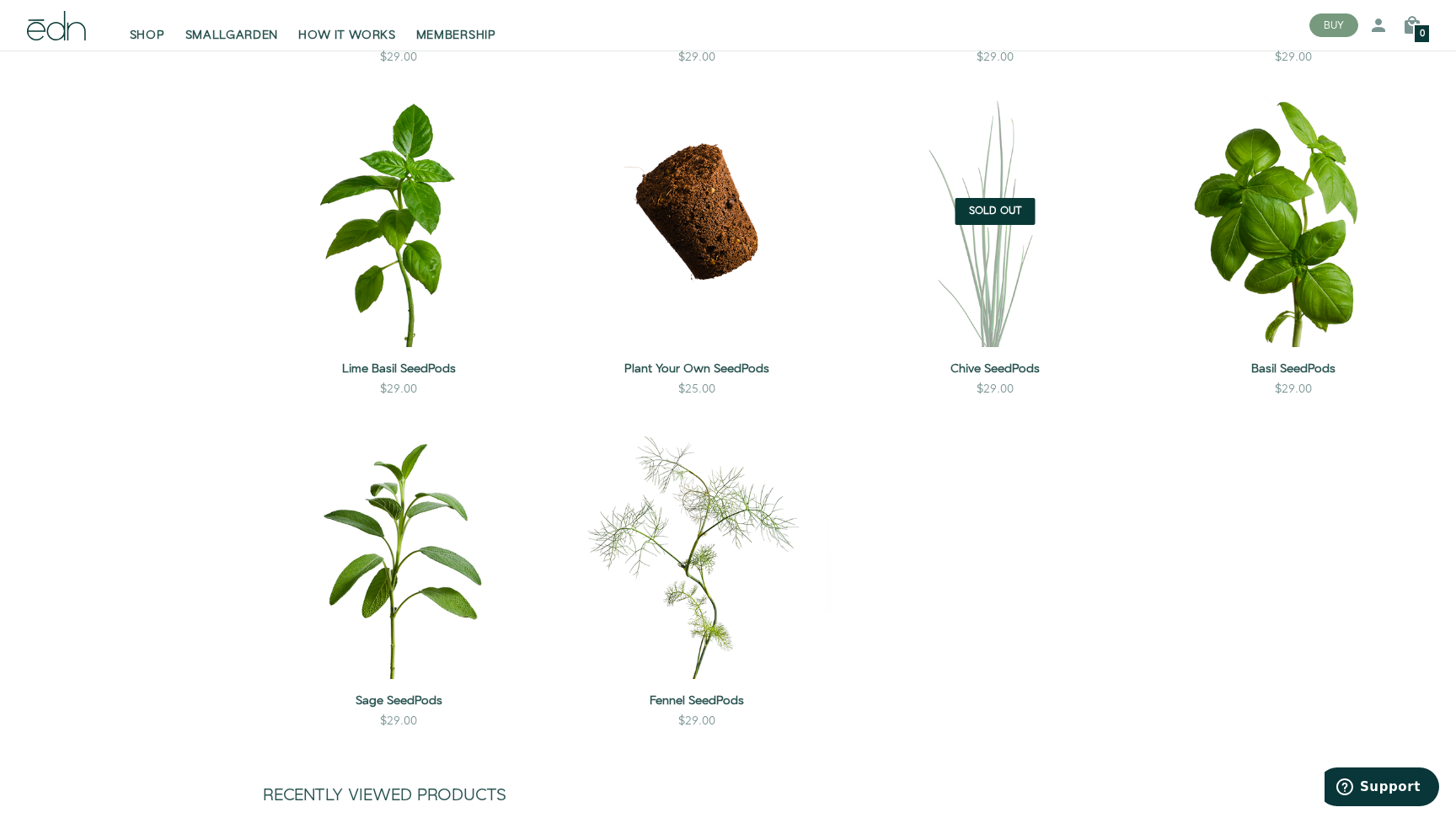
click at [1415, 32] on div "0" at bounding box center [1421, 34] width 17 height 20
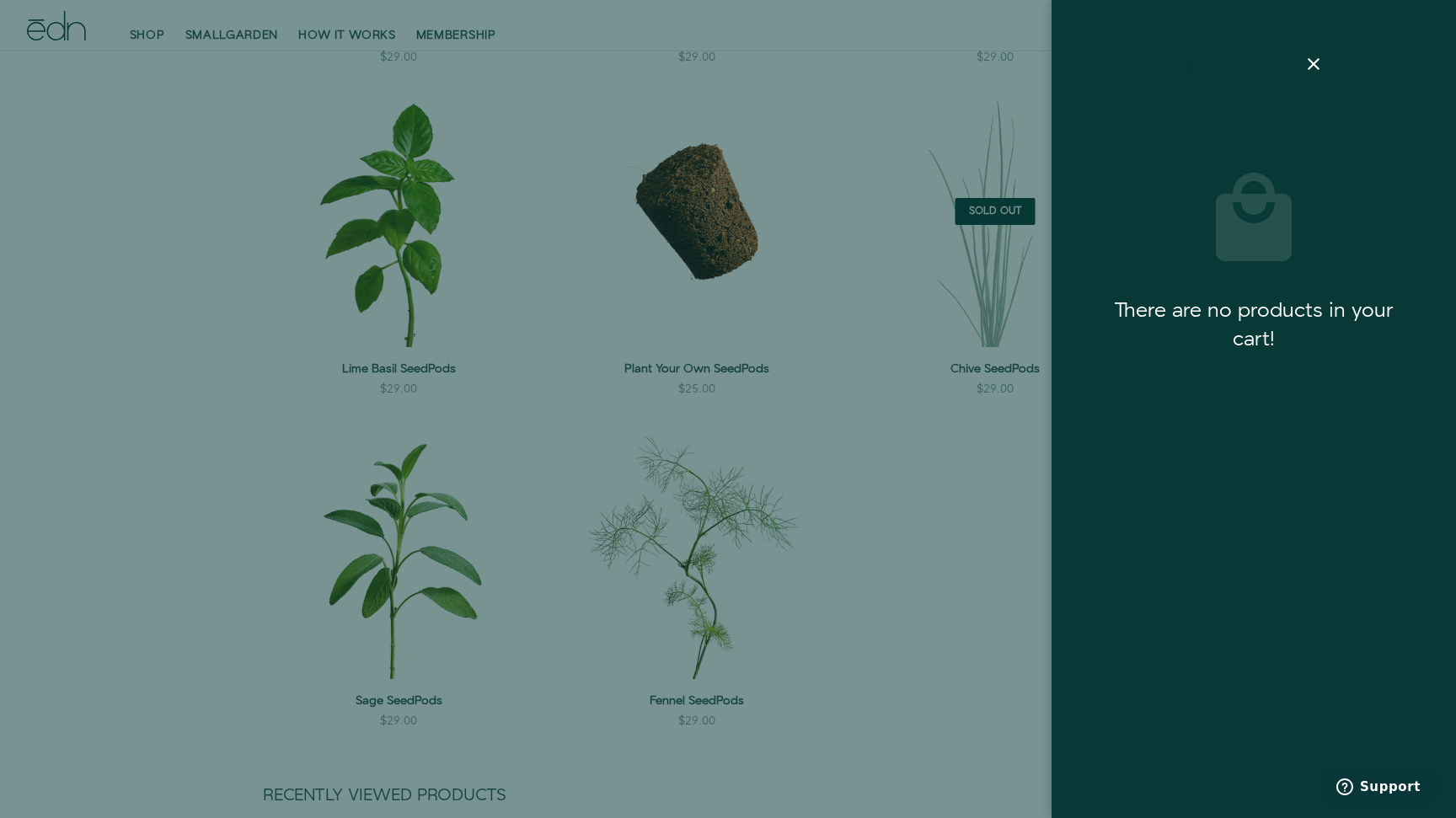
click at [1415, 32] on js-ajax-cart "Cart There are no products in your cart!" at bounding box center [1253, 409] width 404 height 818
click at [126, 24] on div at bounding box center [728, 409] width 1456 height 818
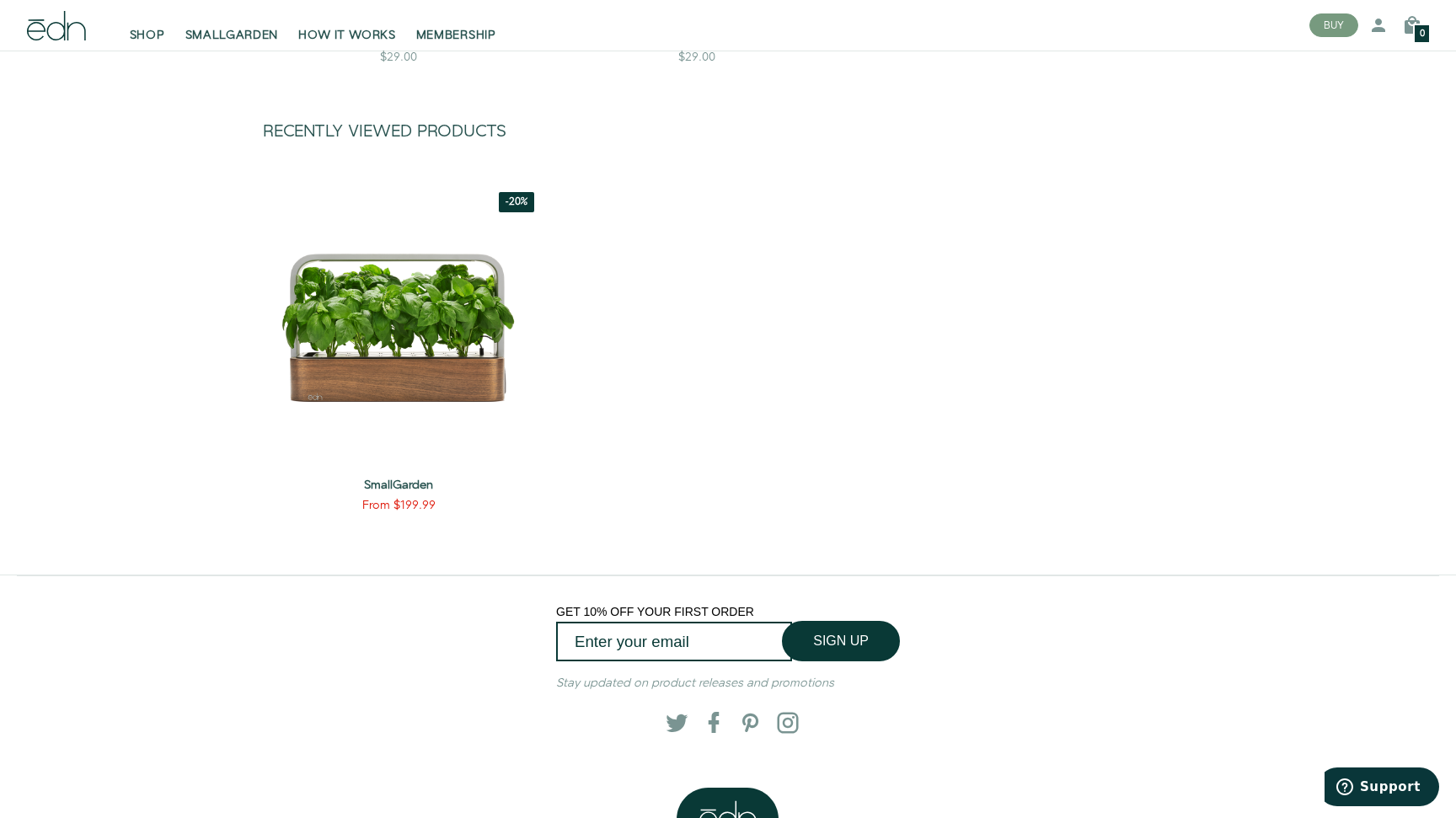
scroll to position [2263, 0]
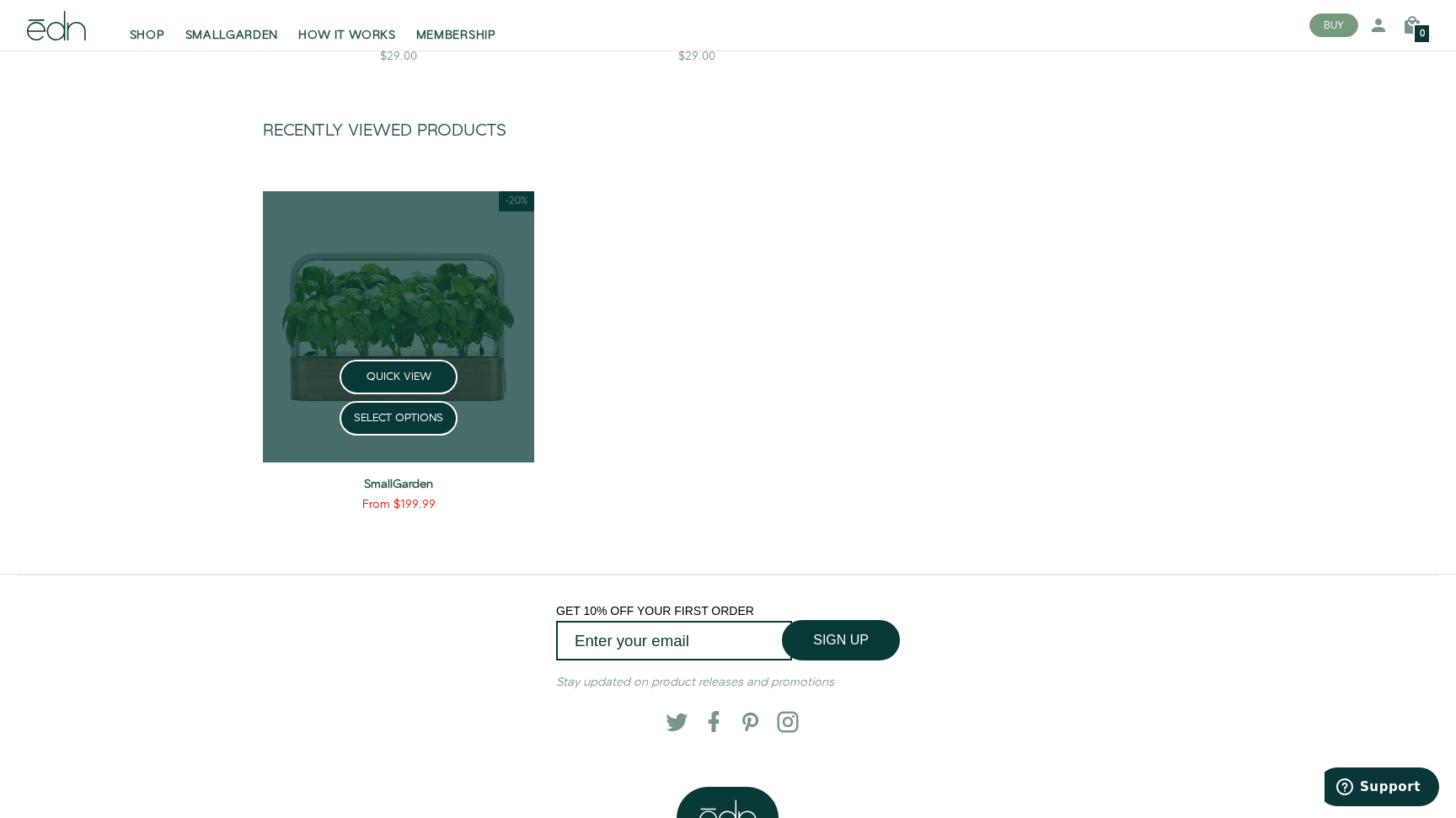
click at [415, 310] on link at bounding box center [399, 327] width 271 height 271
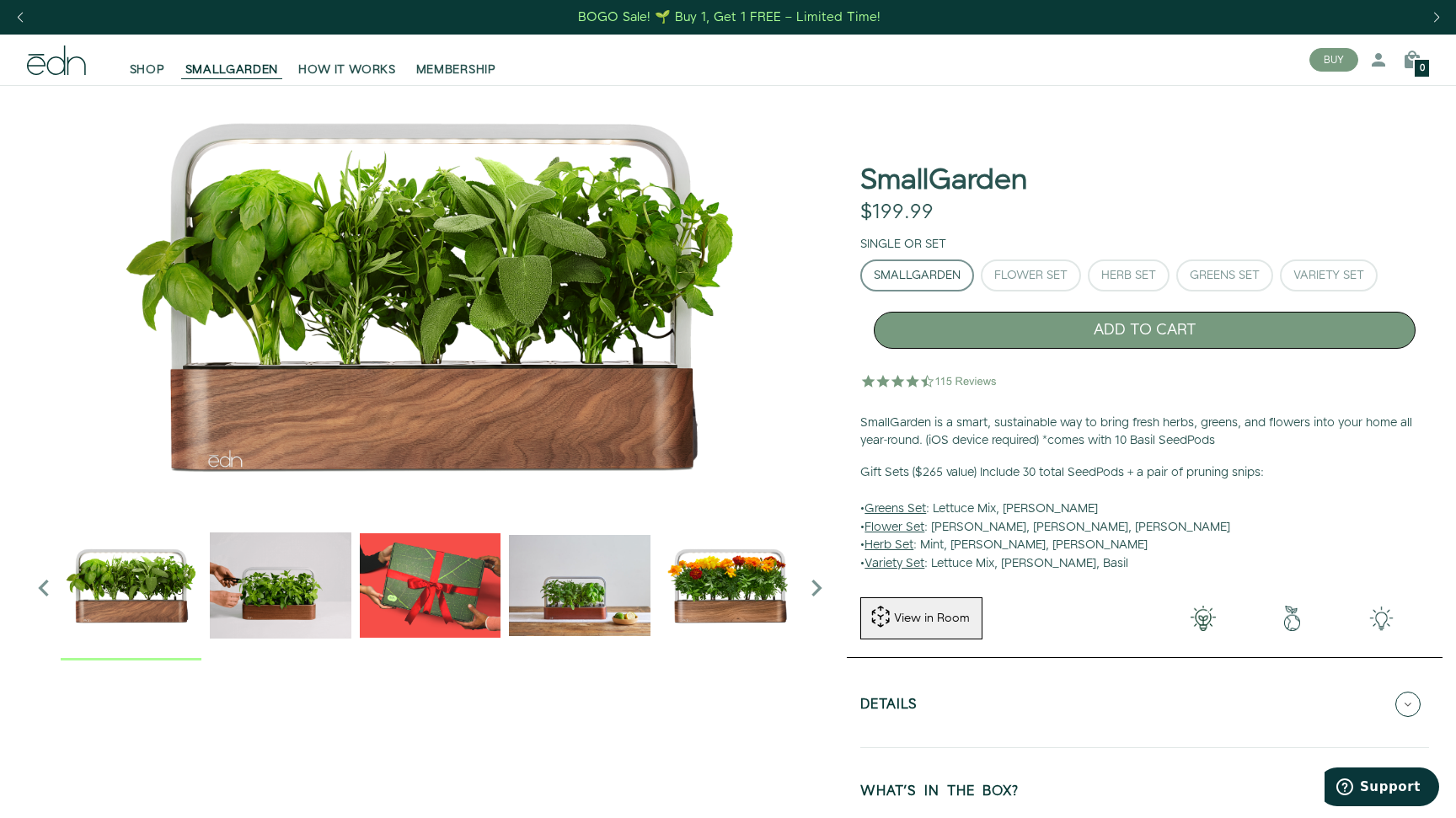
click at [1015, 339] on button "ADD TO CART" at bounding box center [1144, 330] width 541 height 37
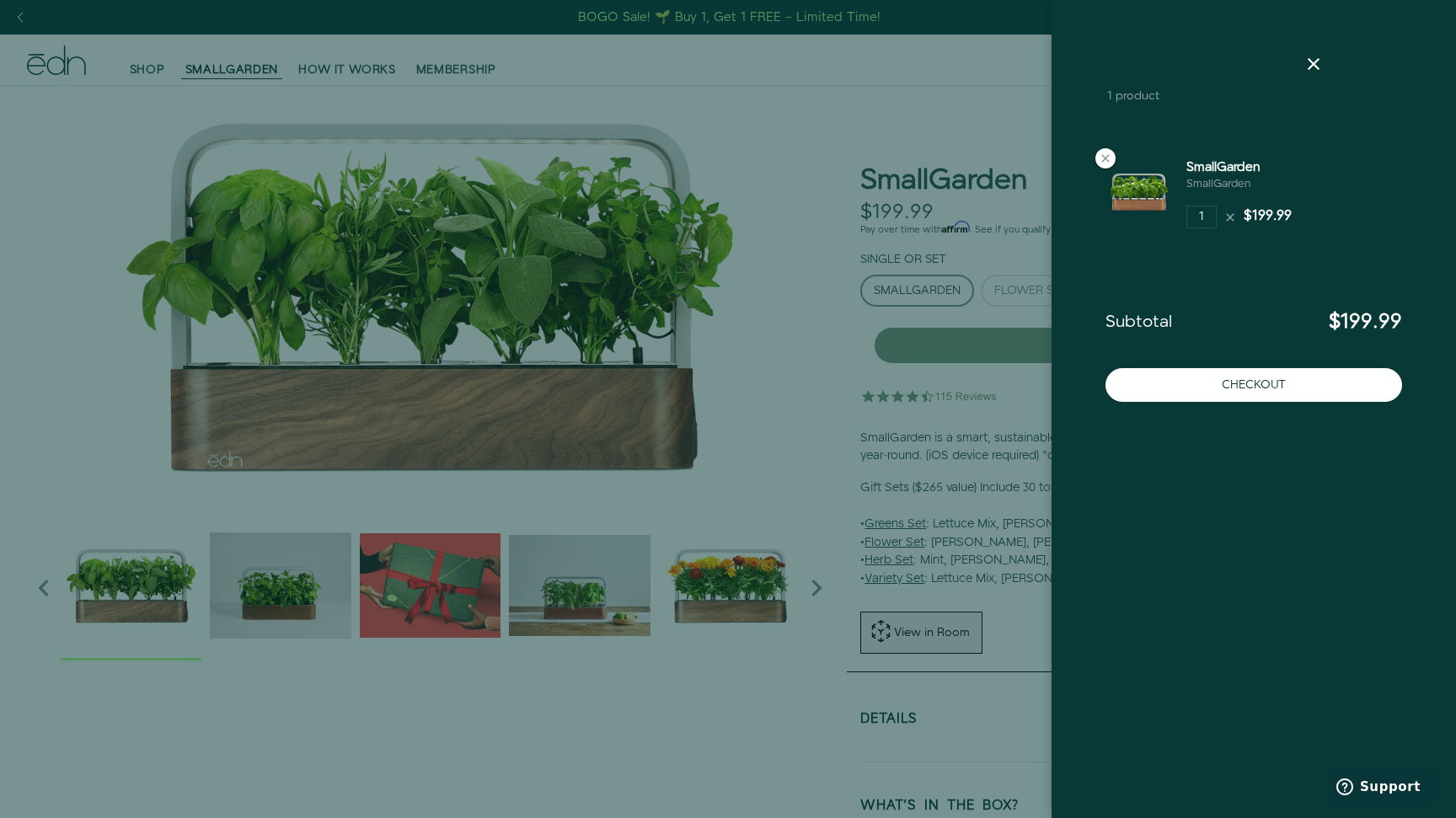
click at [755, 358] on div at bounding box center [728, 409] width 1456 height 818
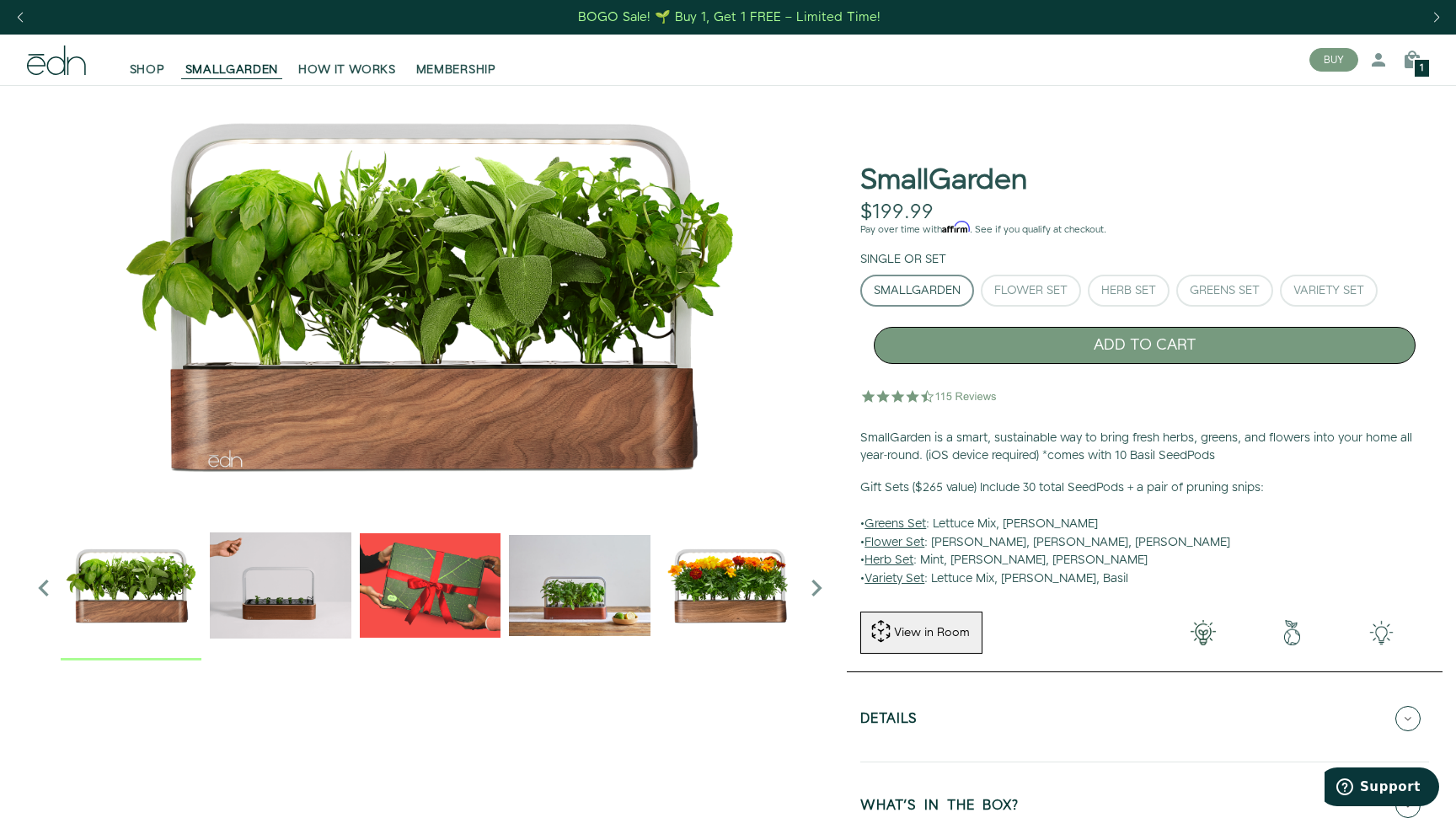
click at [997, 345] on button "ADD TO CART" at bounding box center [1144, 345] width 541 height 37
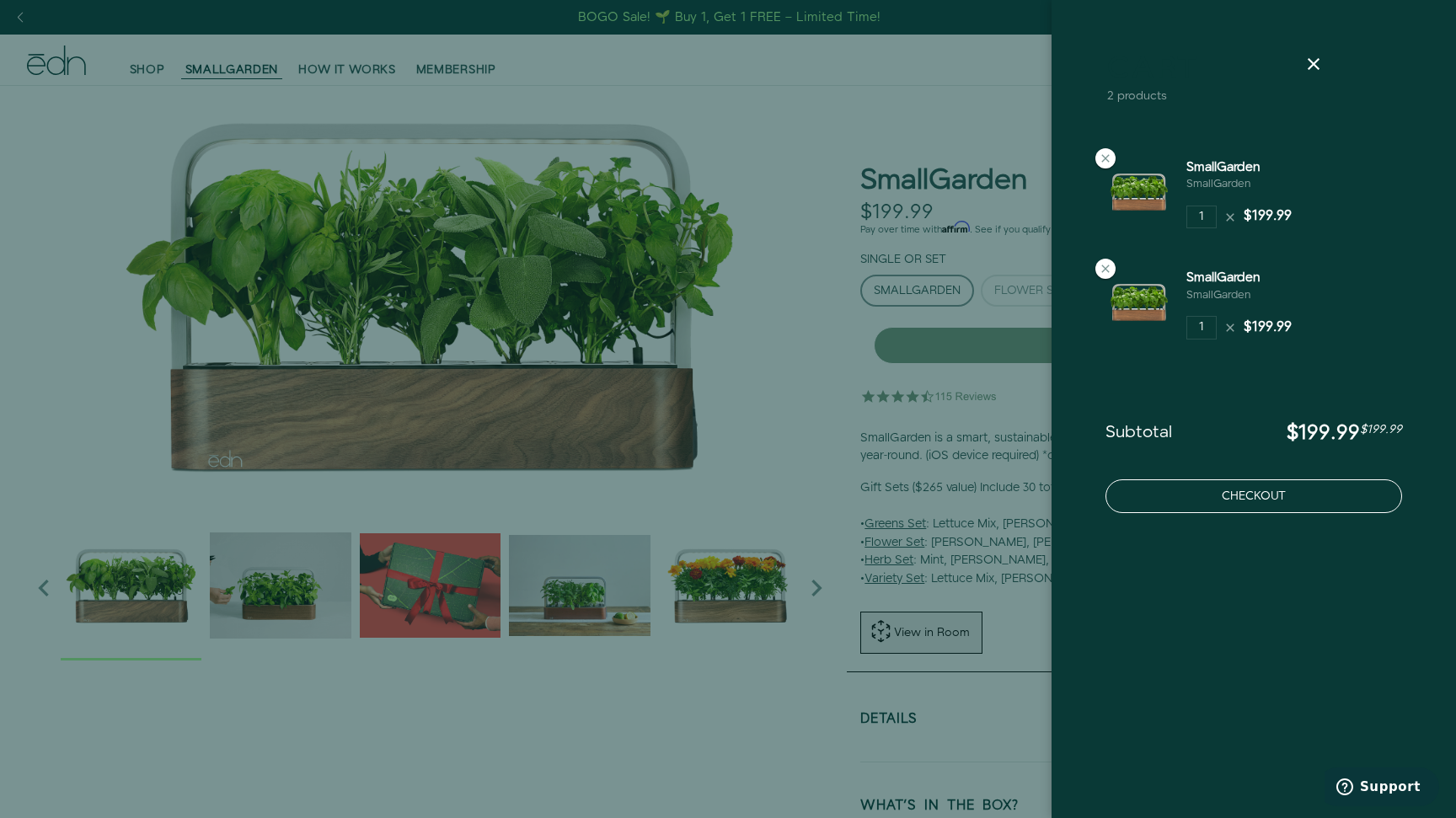
click at [1238, 501] on button "Checkout" at bounding box center [1254, 496] width 297 height 34
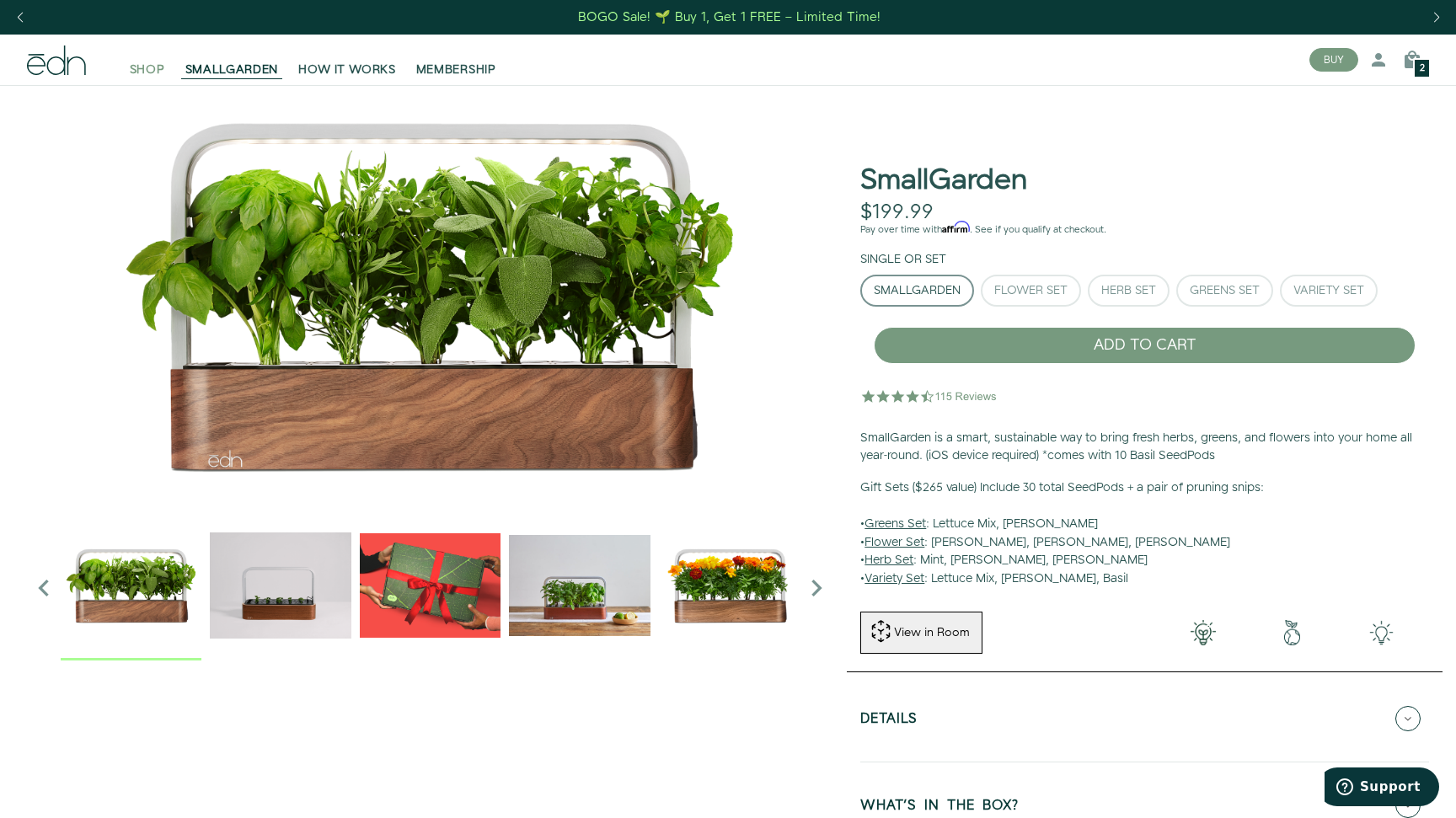
click at [150, 67] on span "SHOP" at bounding box center [147, 70] width 35 height 17
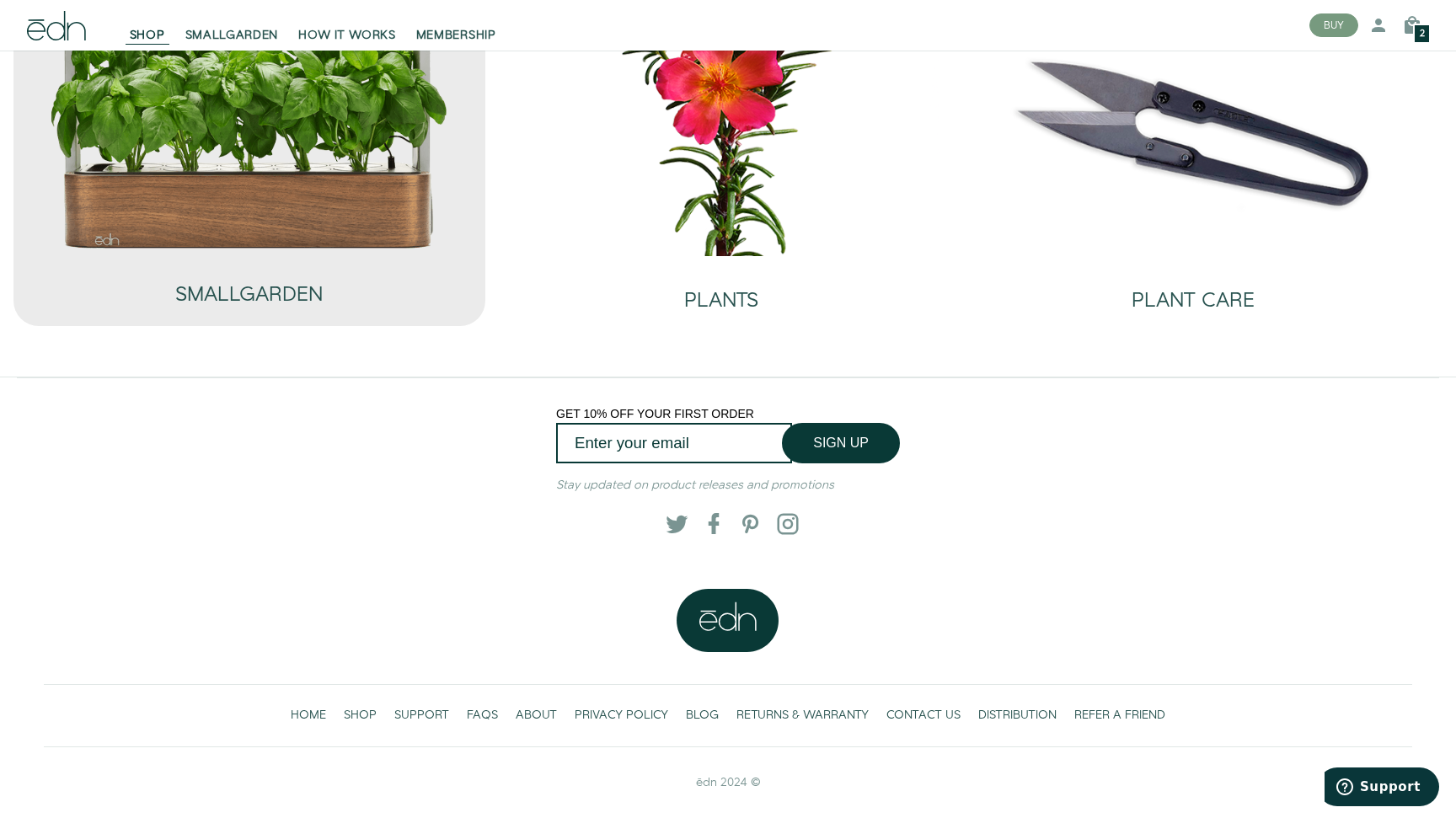
scroll to position [165, 0]
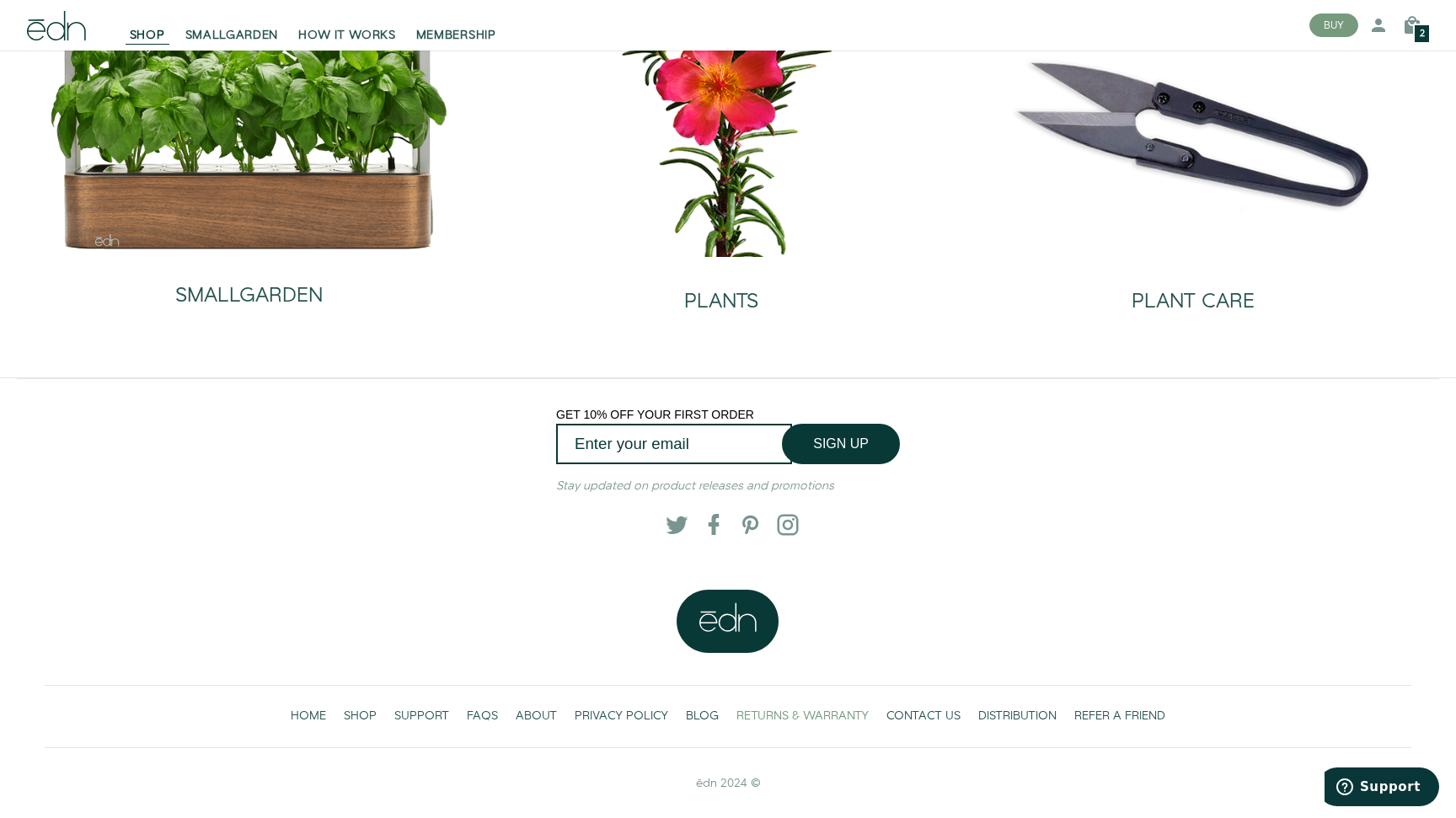
click at [774, 721] on span "RETURNS & WARRANTY" at bounding box center [802, 716] width 132 height 17
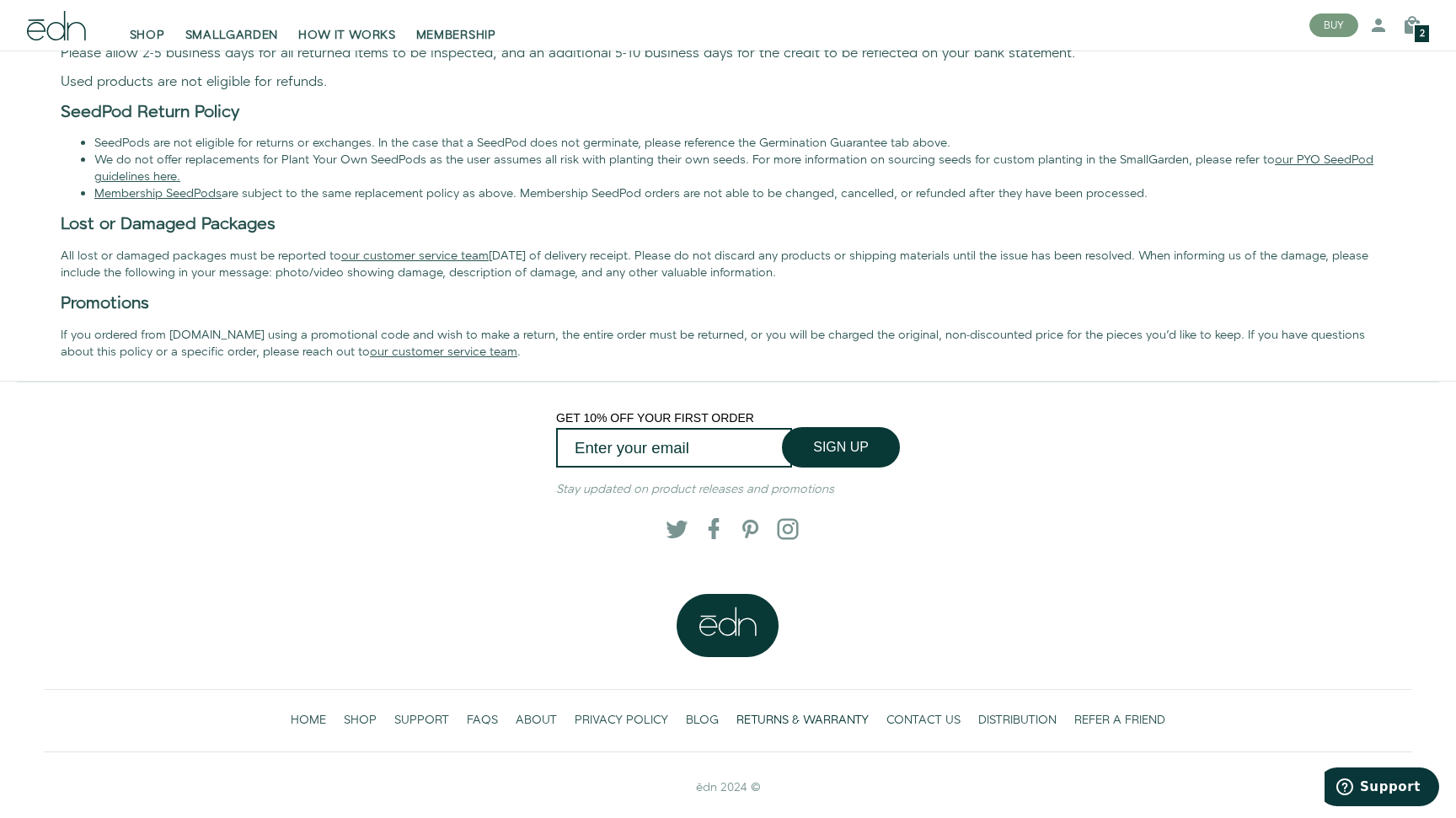
scroll to position [889, 0]
click at [702, 712] on span "BLOG" at bounding box center [703, 721] width 33 height 17
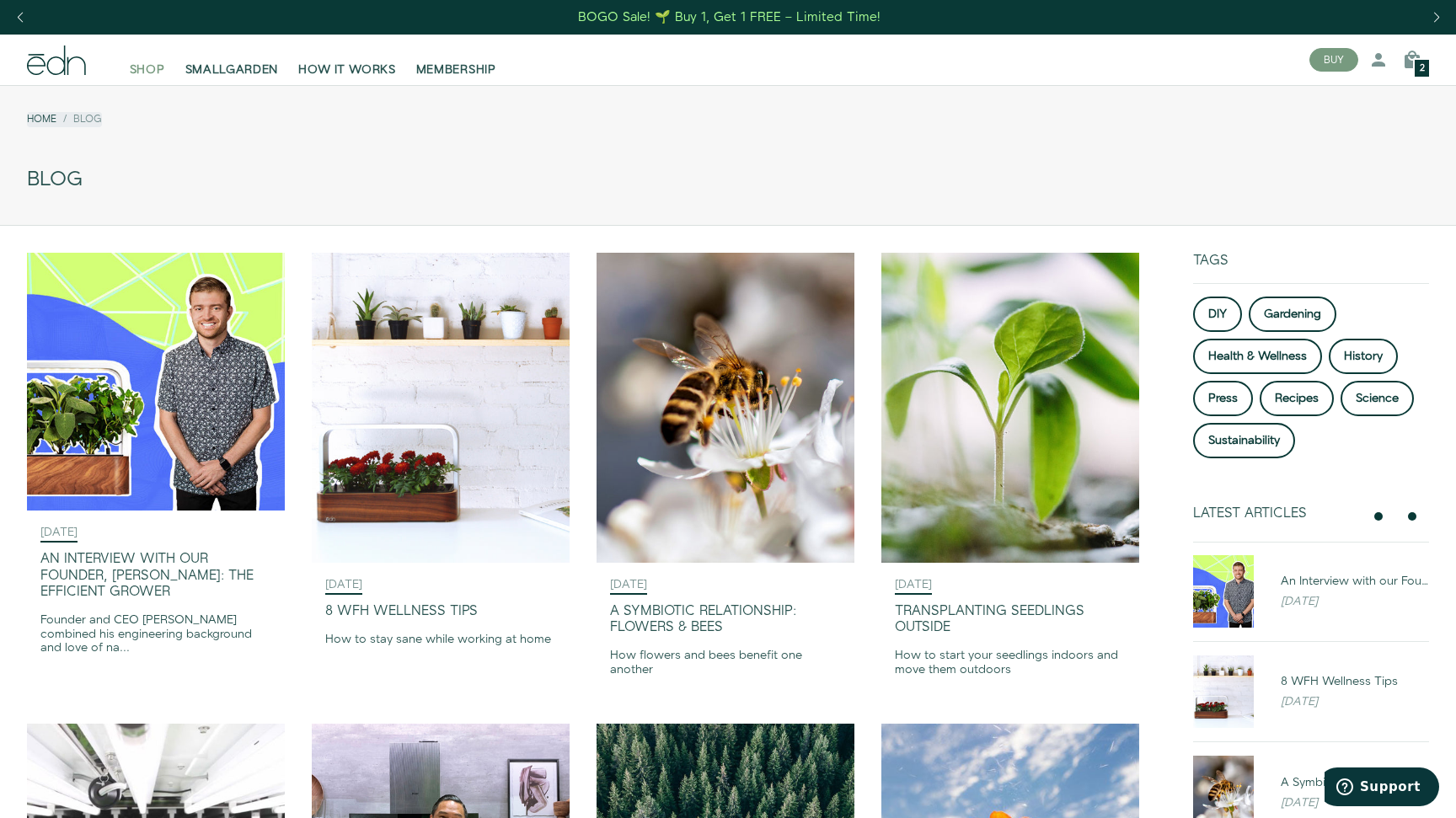
click at [150, 75] on span "SHOP" at bounding box center [147, 70] width 35 height 17
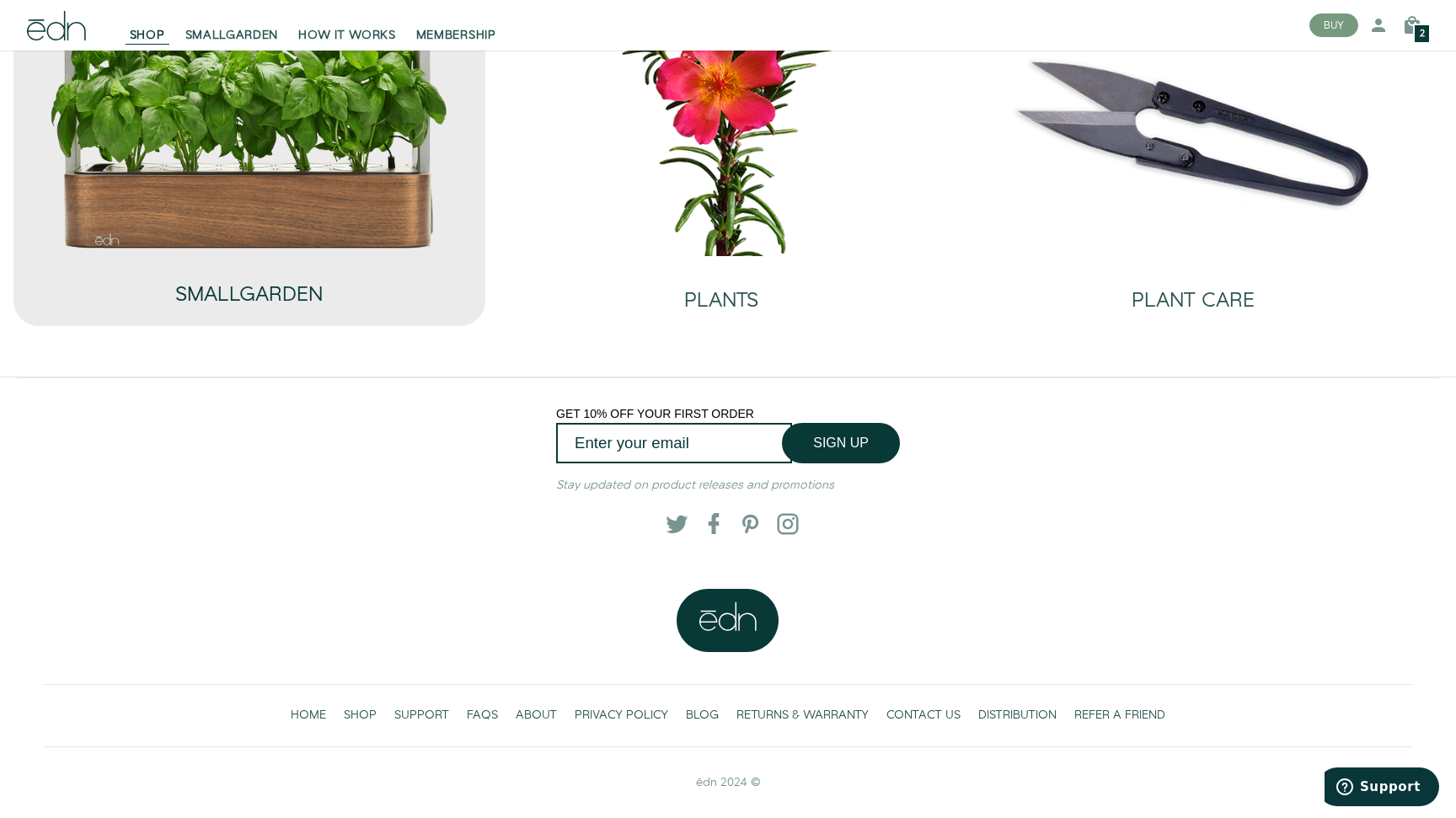
scroll to position [165, 0]
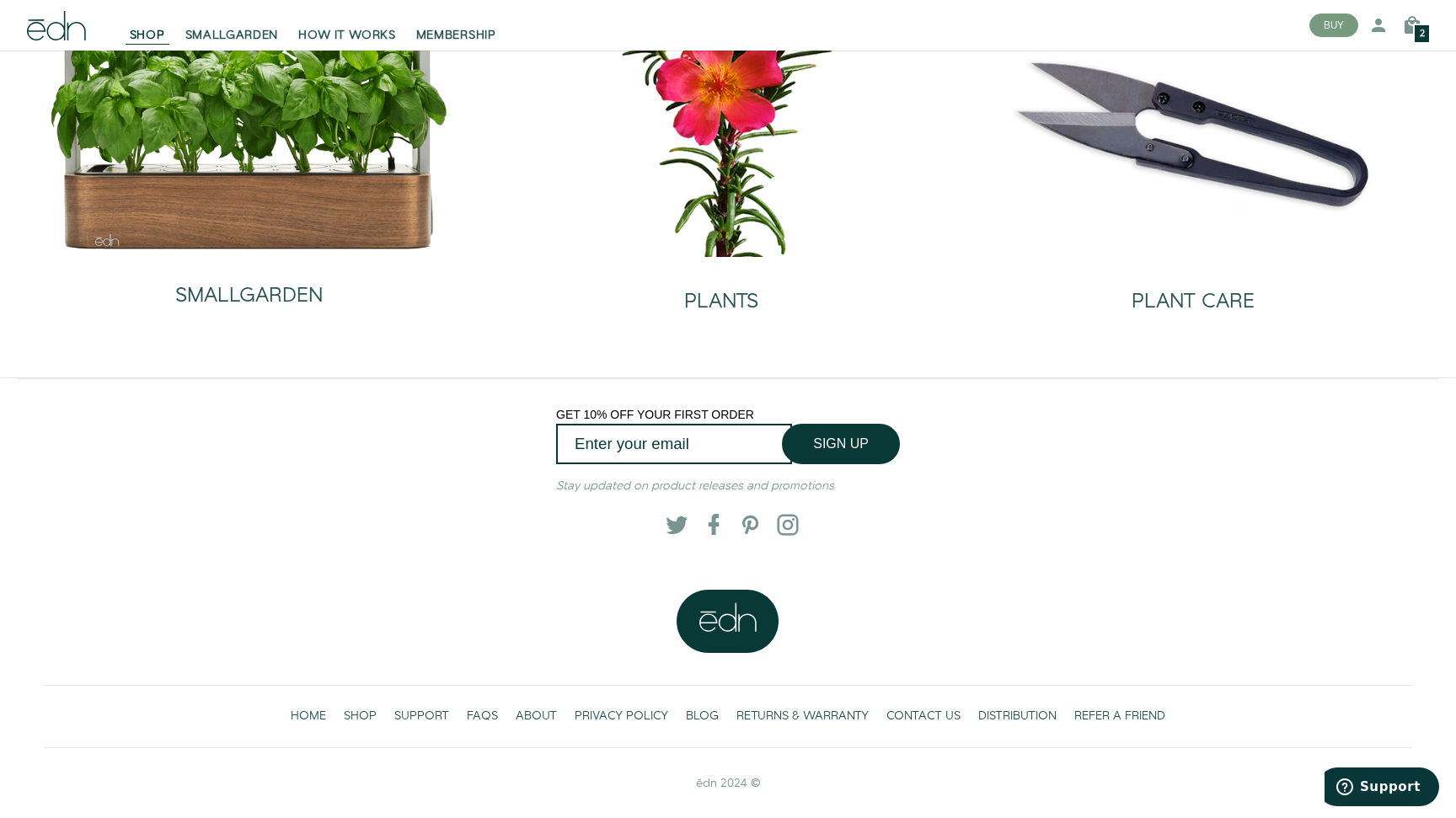
click at [1351, 792] on icon "Support" at bounding box center [1344, 786] width 17 height 17
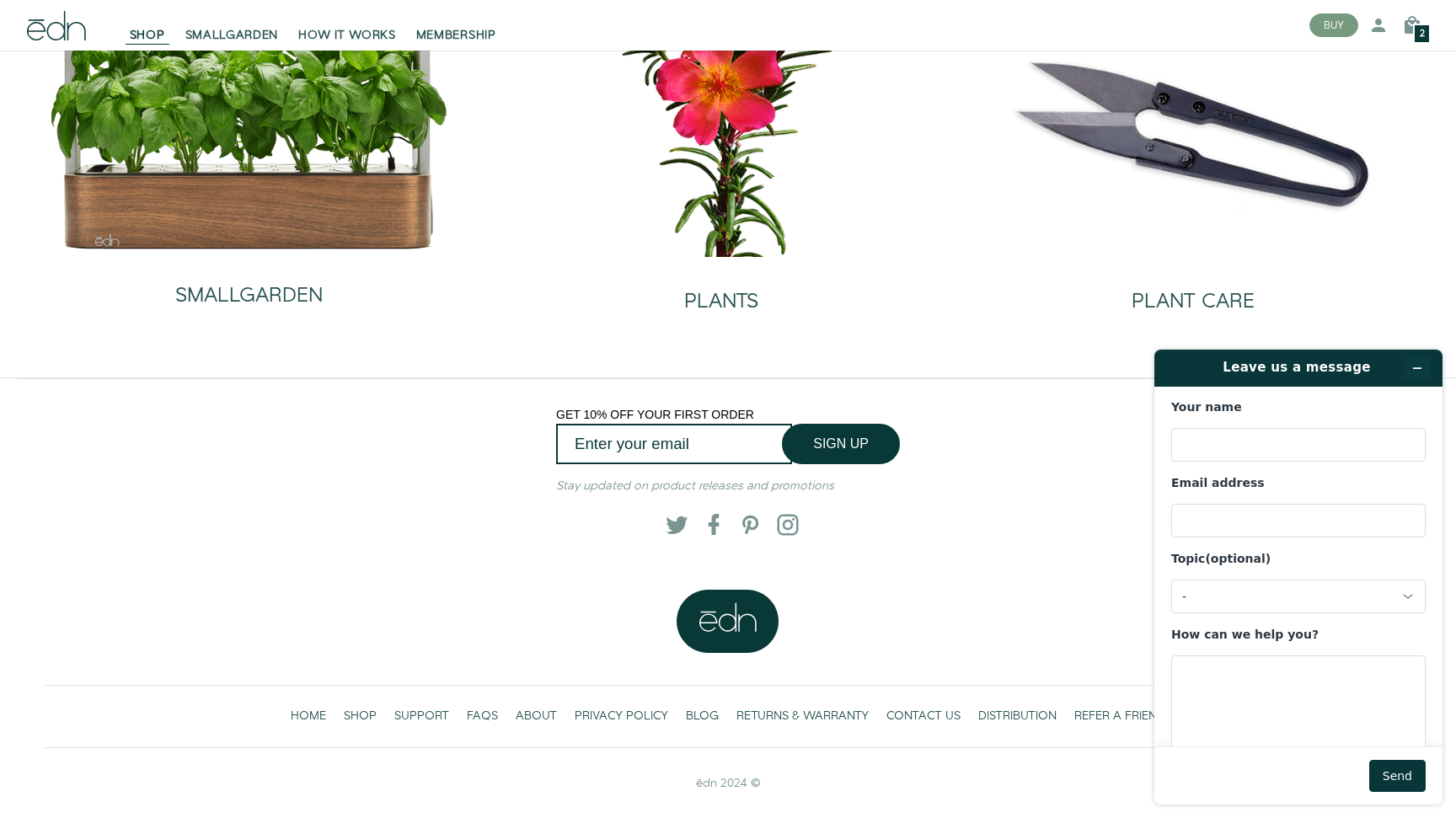
click at [1421, 375] on button "Minimize widget" at bounding box center [1417, 369] width 27 height 24
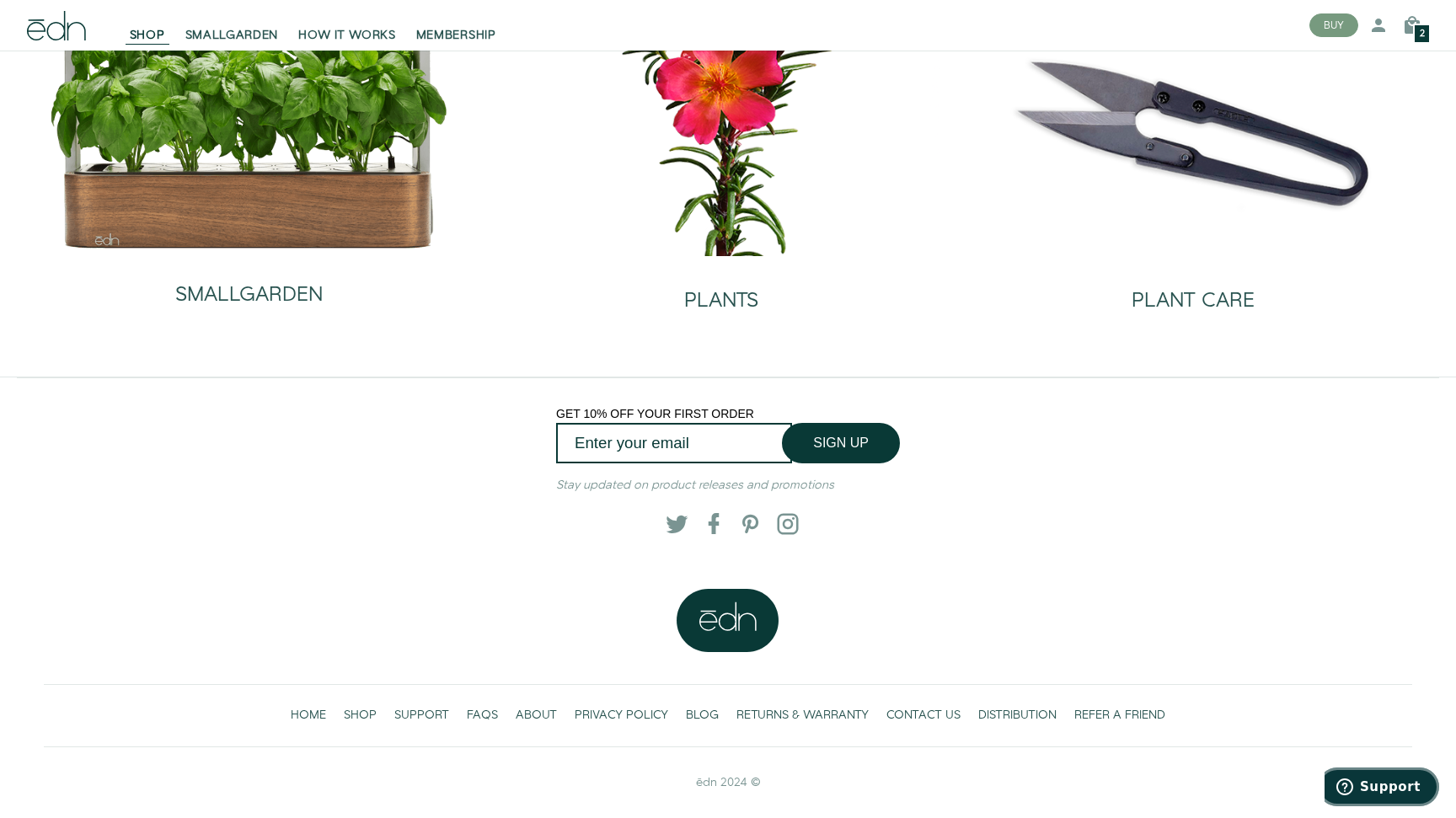
scroll to position [165, 0]
click at [419, 720] on span "SUPPORT" at bounding box center [421, 716] width 55 height 17
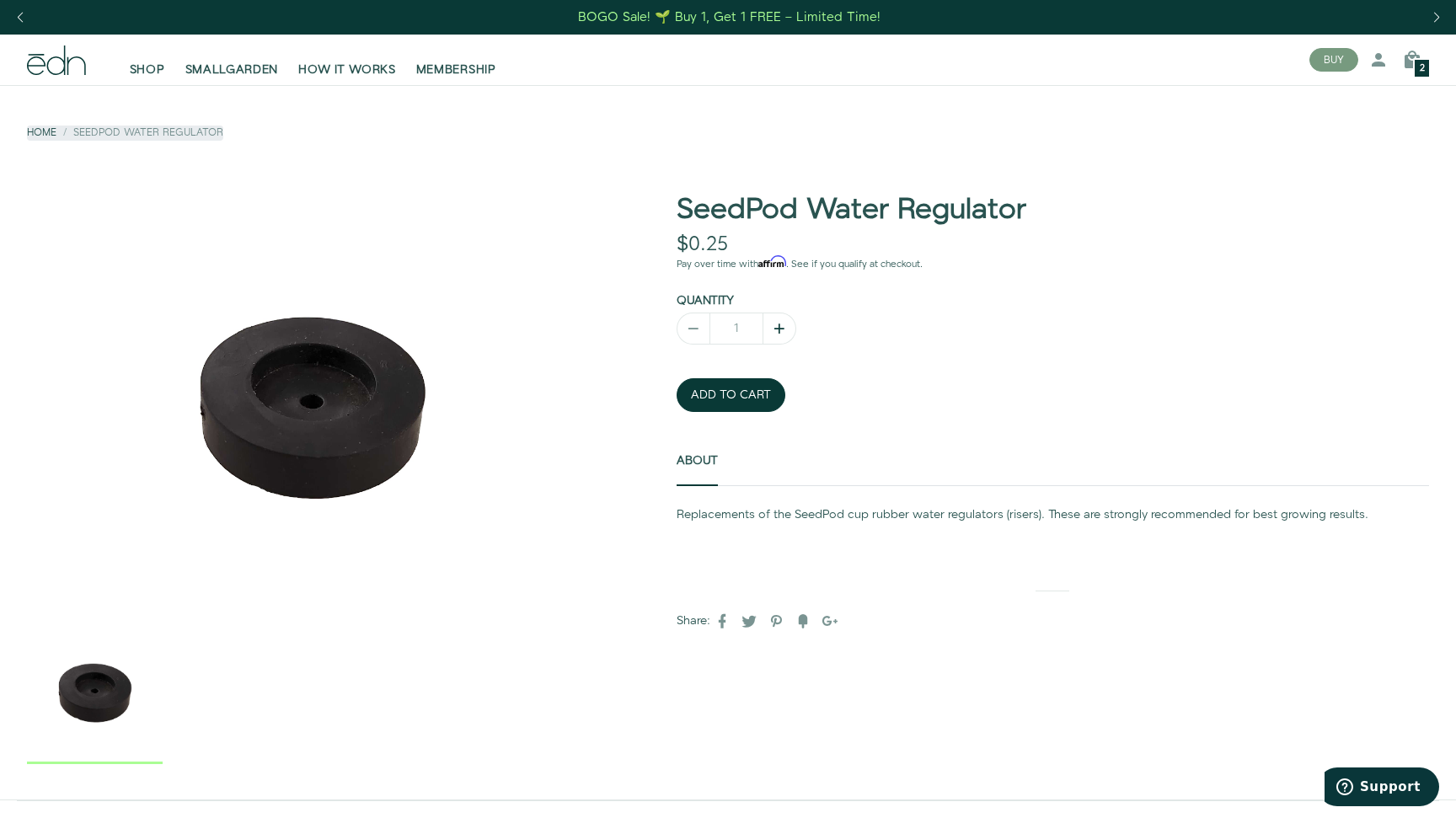
click at [778, 321] on icon "button" at bounding box center [779, 328] width 17 height 17
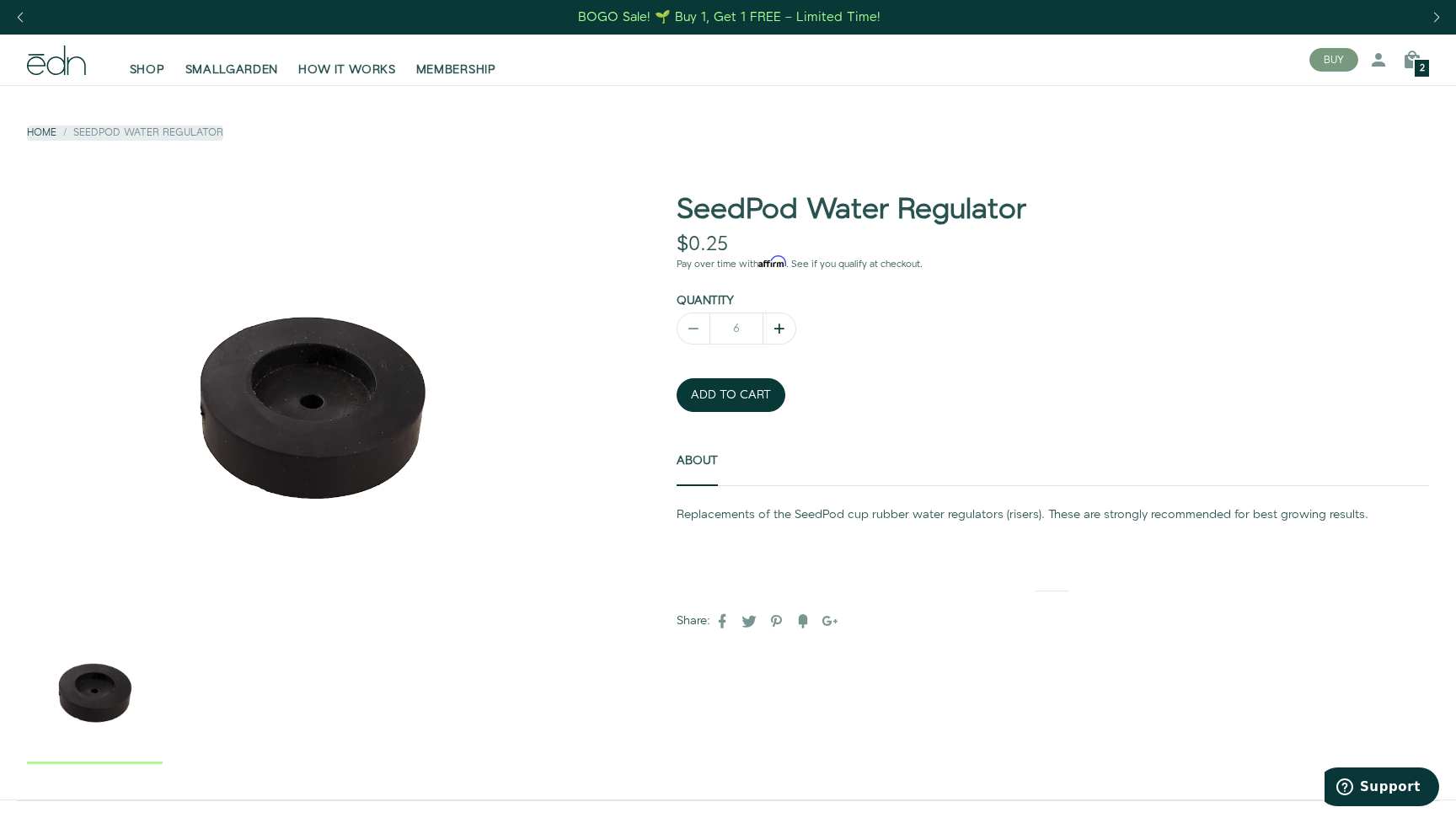
click at [778, 321] on icon "button" at bounding box center [779, 328] width 17 height 17
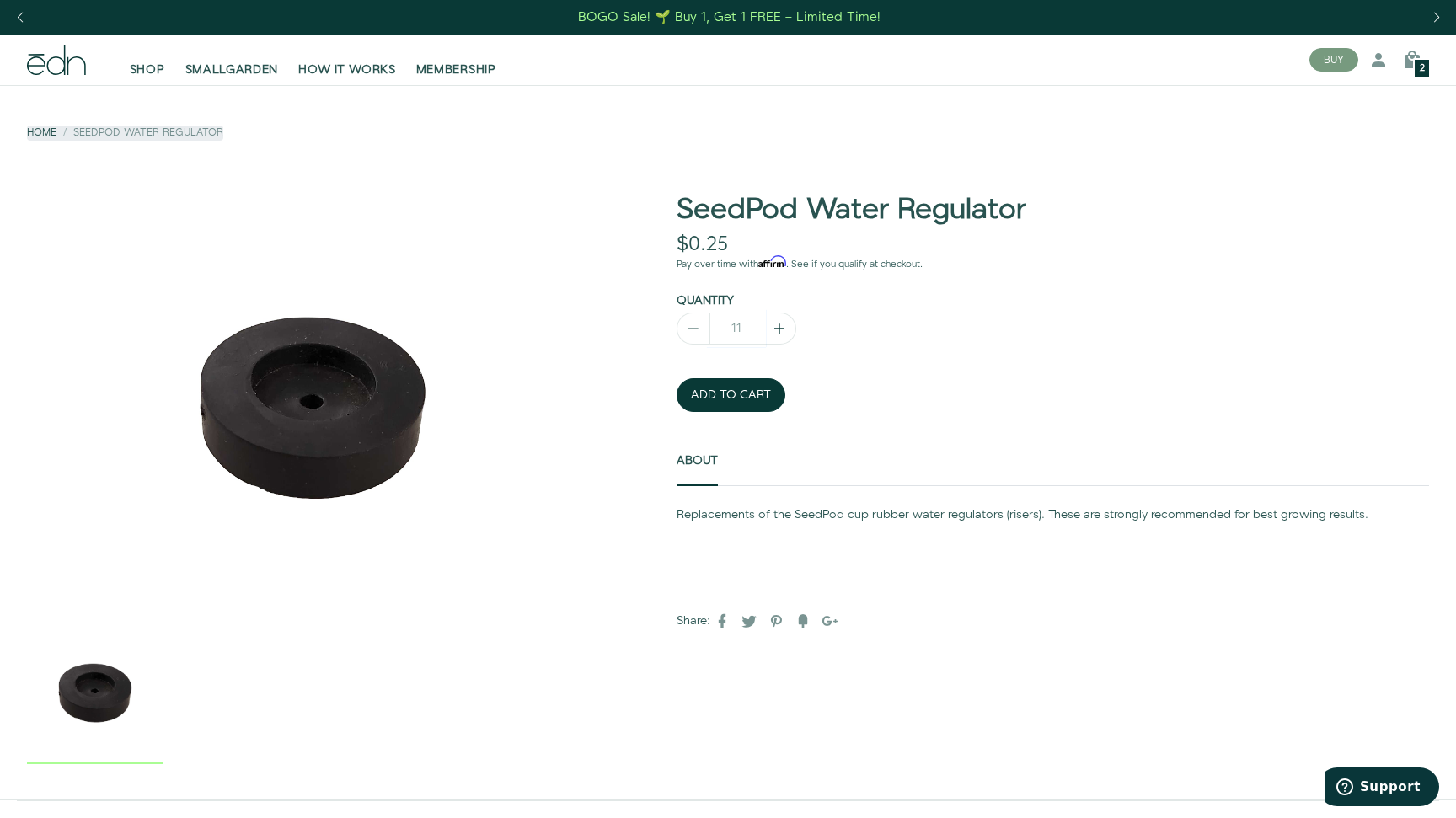
click at [778, 321] on icon "button" at bounding box center [779, 328] width 17 height 17
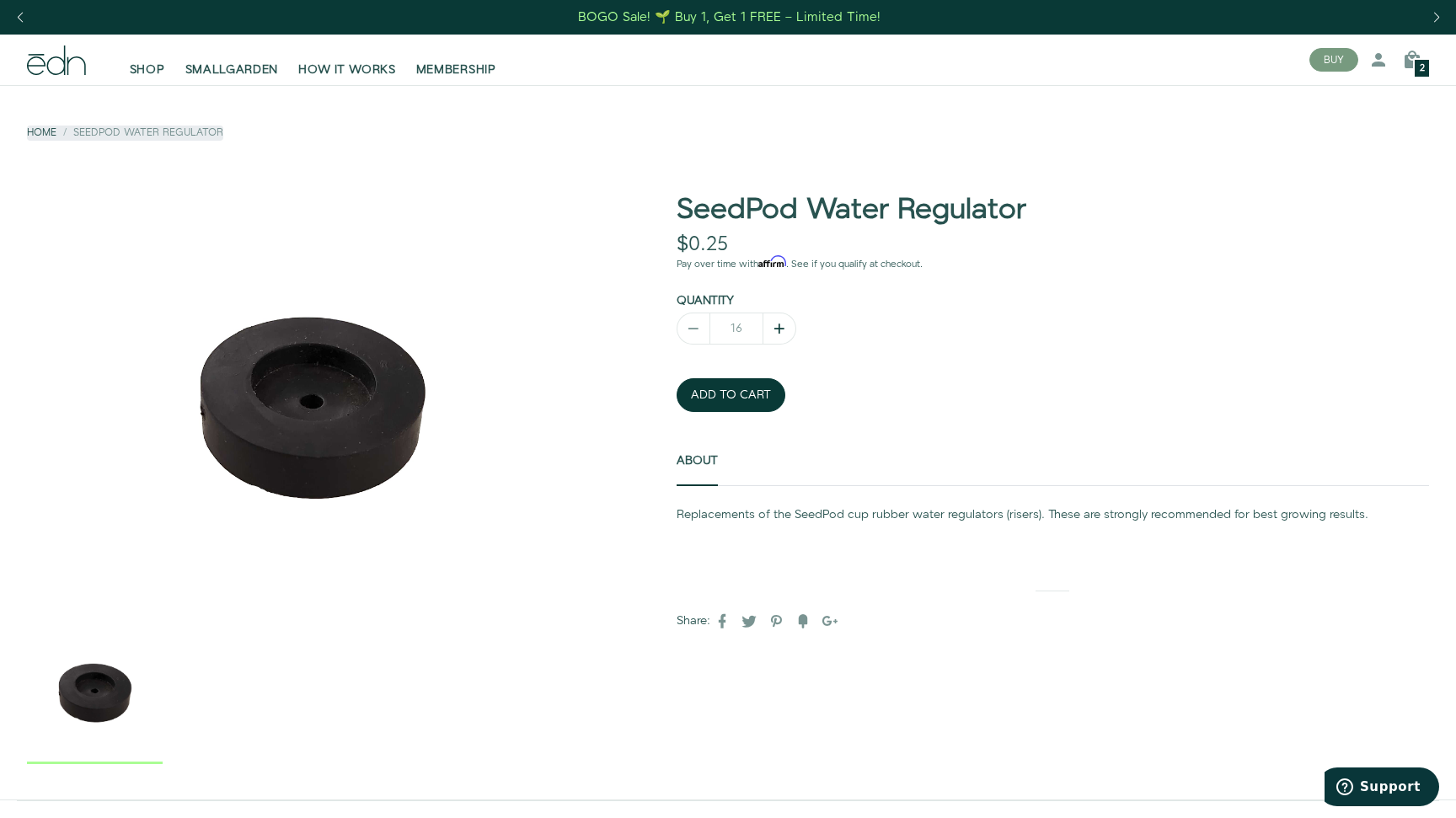
click at [778, 321] on icon "button" at bounding box center [779, 328] width 17 height 17
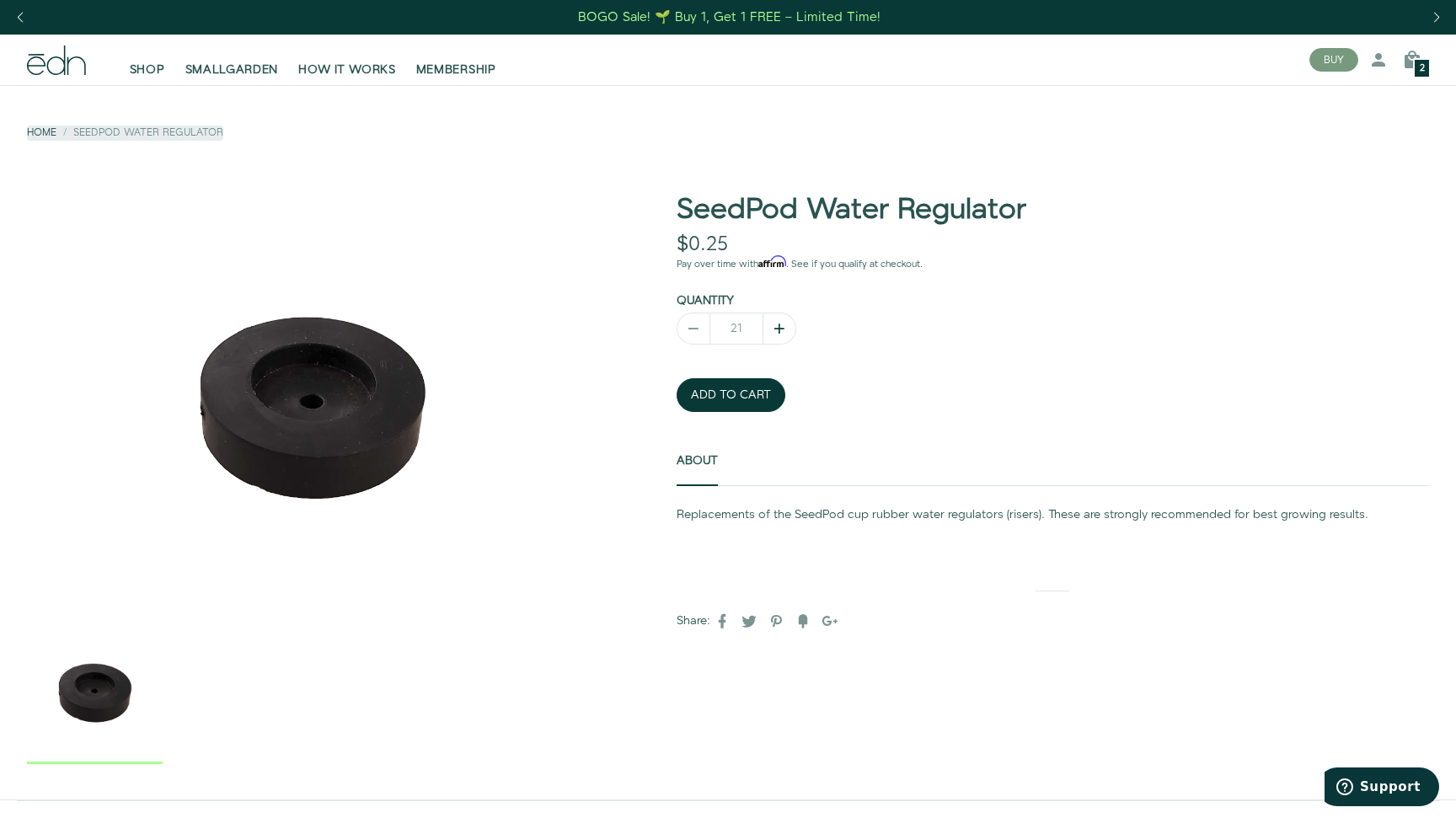
click at [778, 321] on icon "button" at bounding box center [779, 328] width 17 height 17
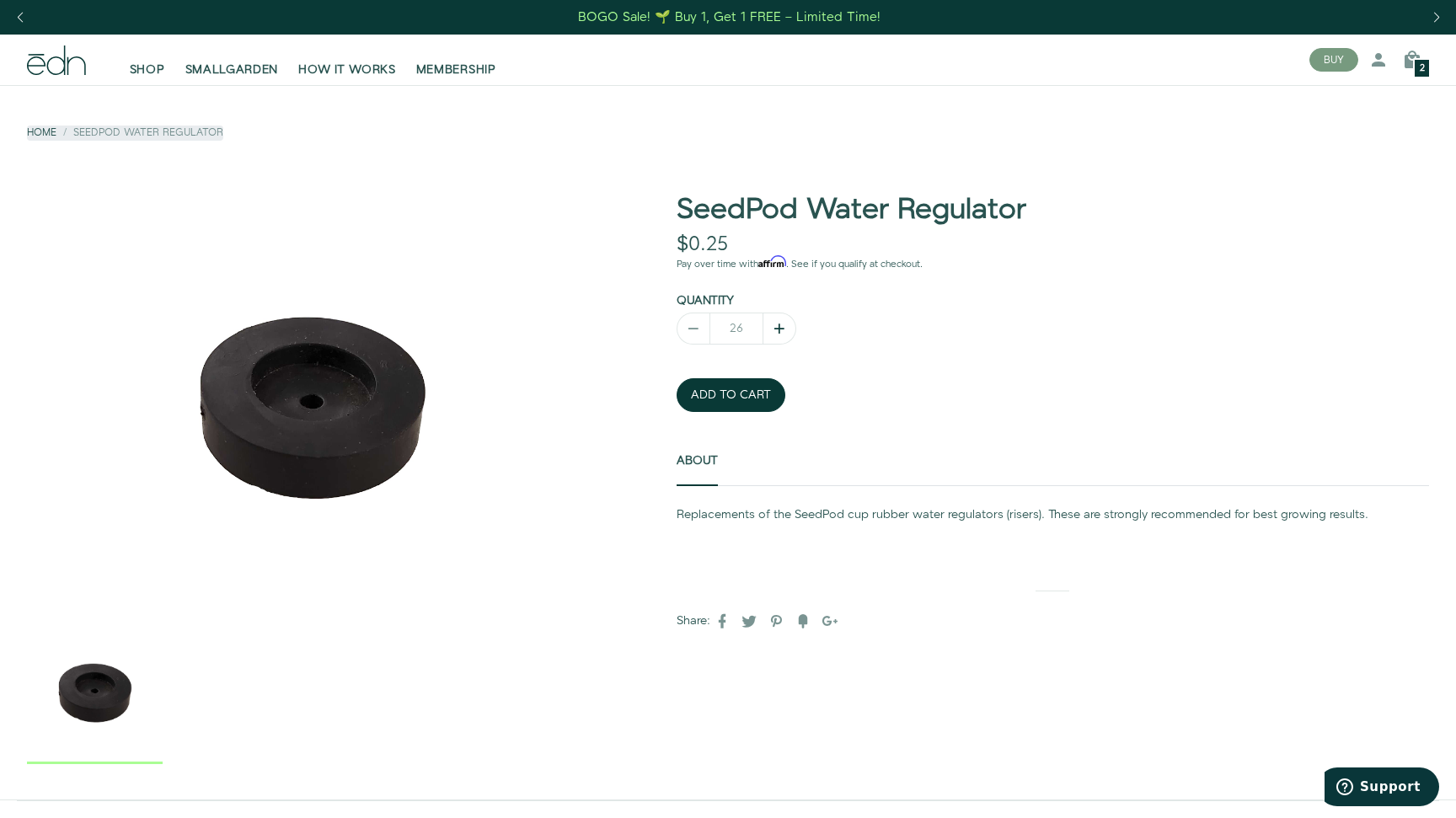
click at [778, 321] on icon "button" at bounding box center [779, 328] width 17 height 17
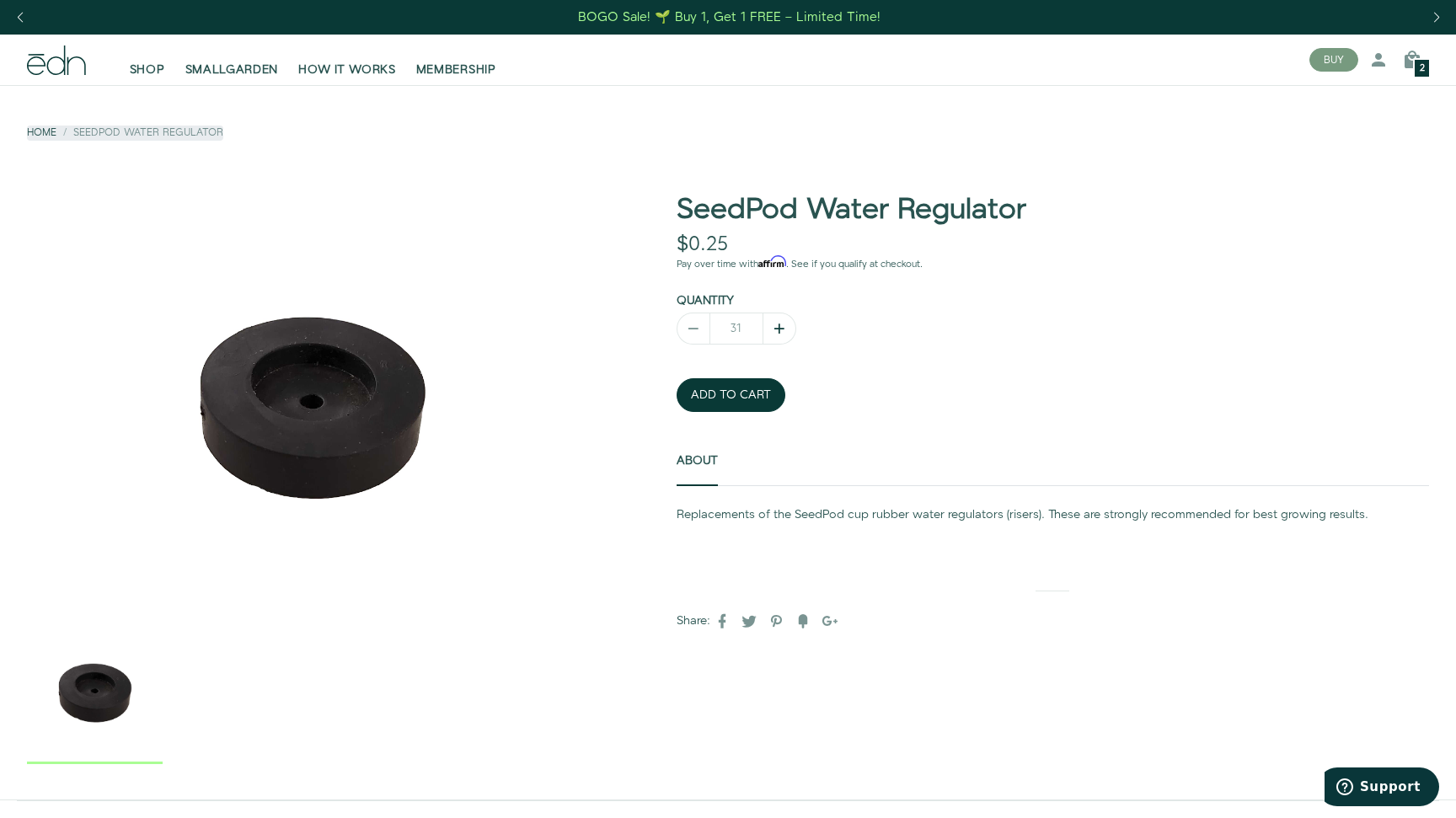
click at [778, 321] on icon "button" at bounding box center [779, 328] width 17 height 17
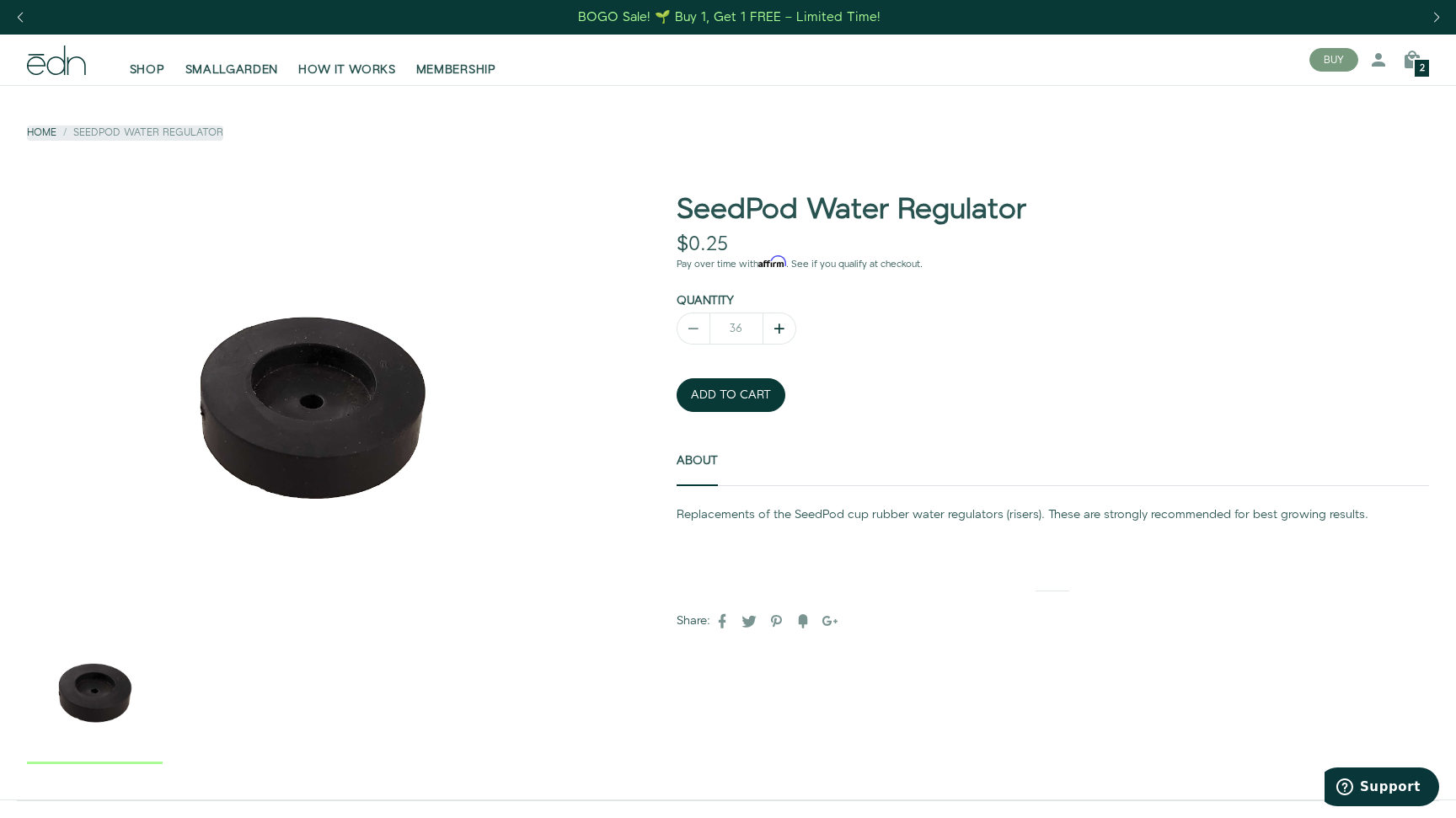
click at [778, 321] on icon "button" at bounding box center [779, 328] width 17 height 17
type input "40"
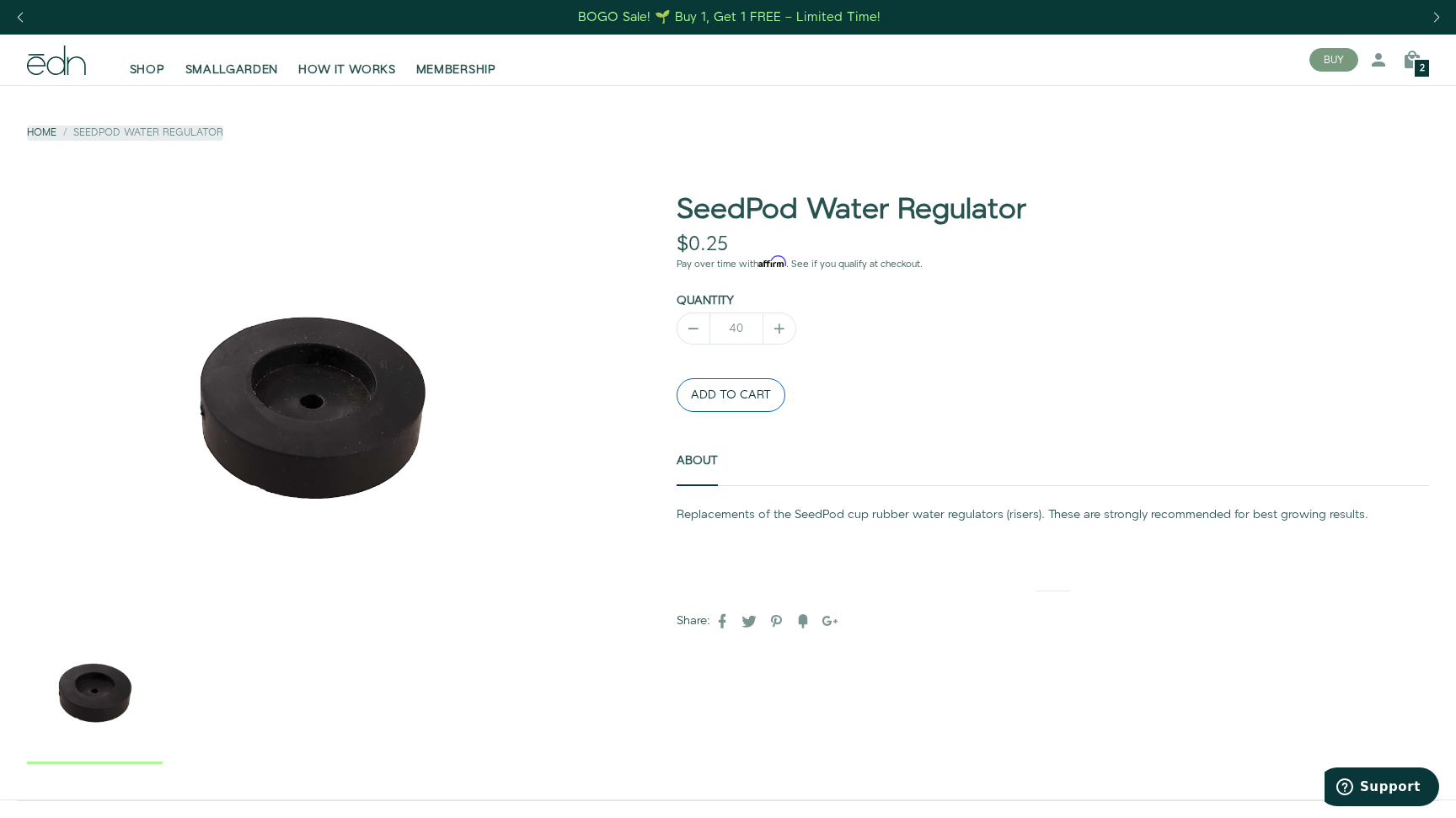
click at [740, 386] on button "ADD TO CART" at bounding box center [730, 395] width 108 height 34
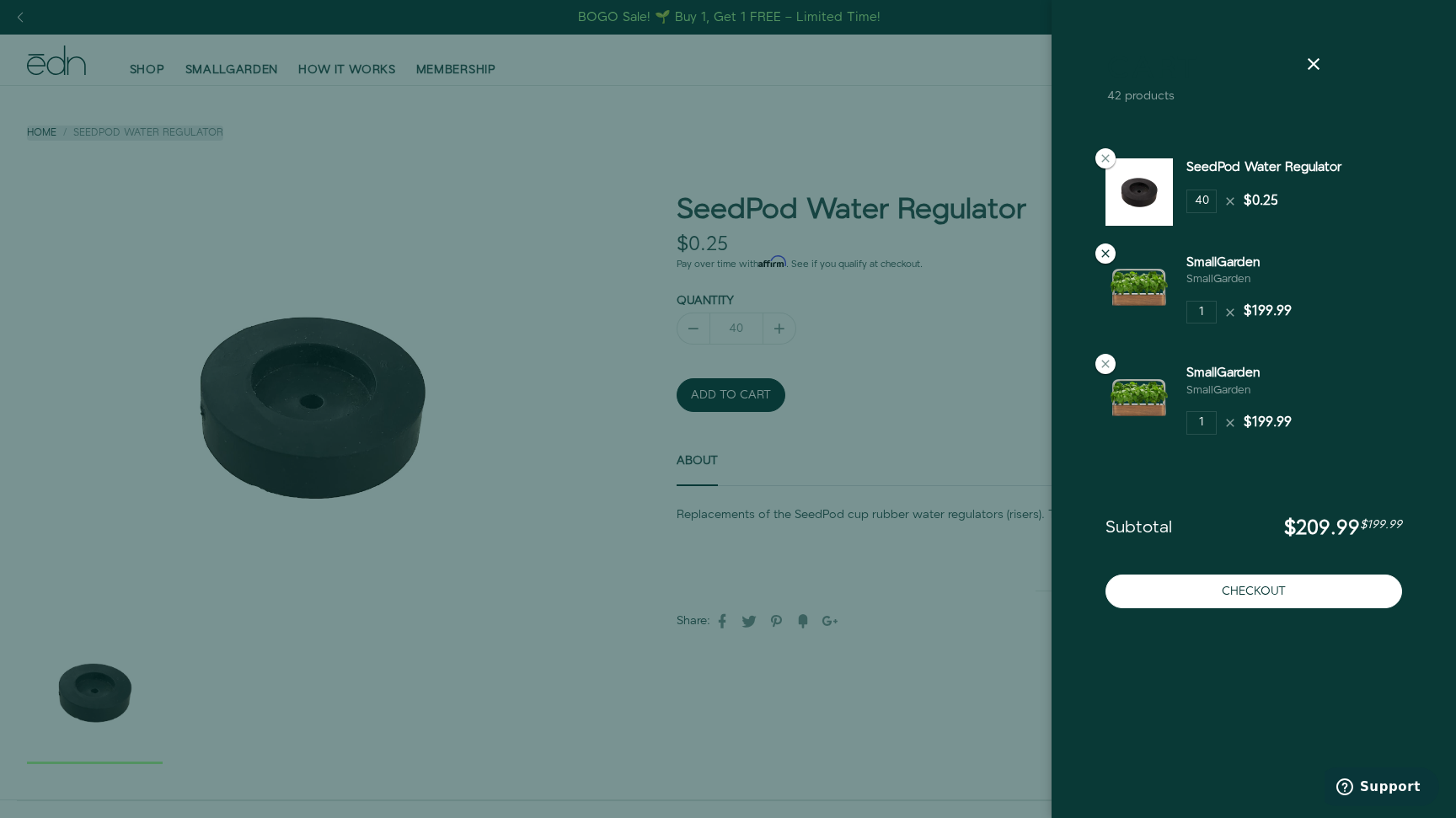
click at [1107, 256] on icon at bounding box center [1105, 253] width 14 height 14
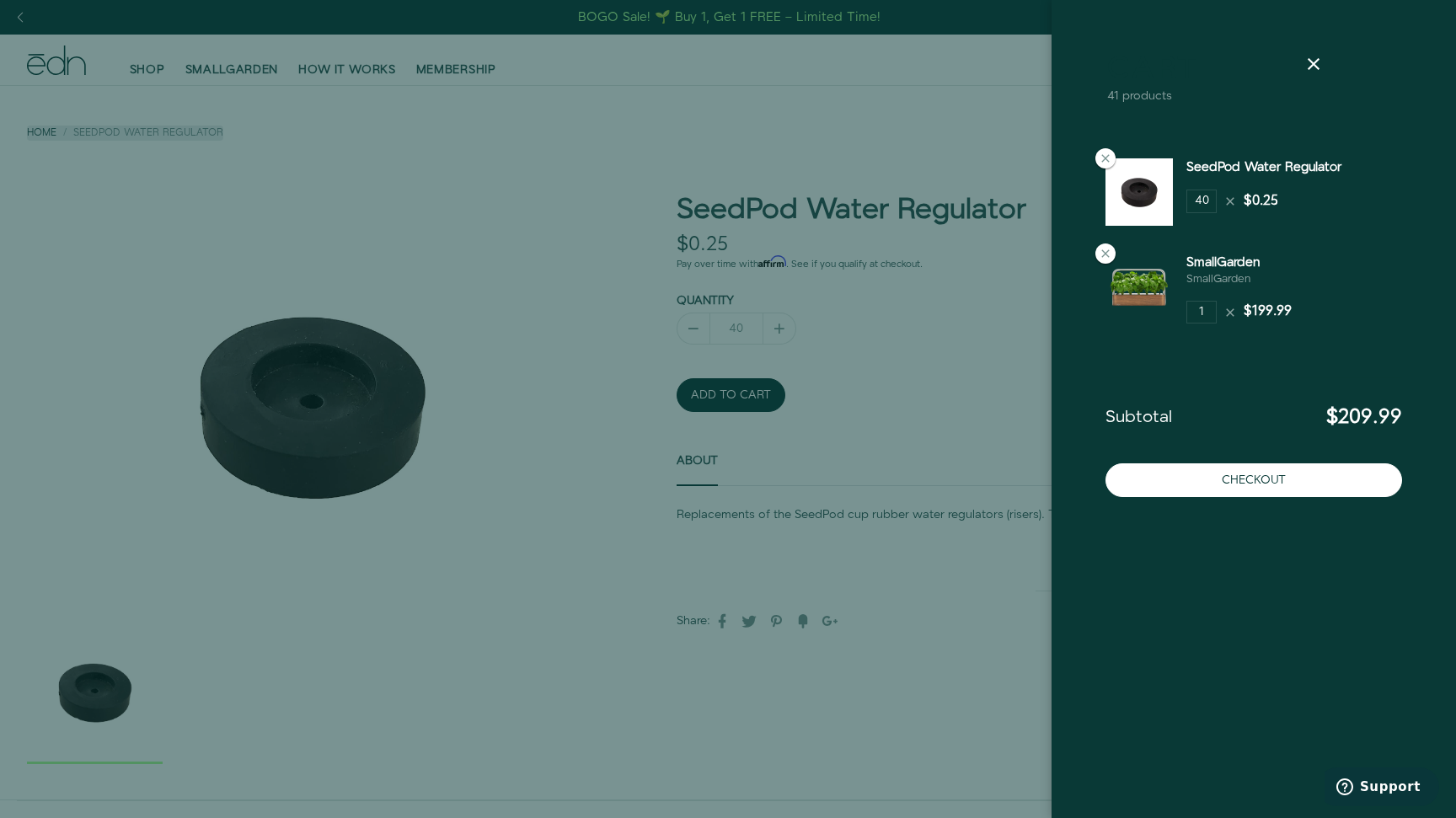
click at [1107, 256] on icon at bounding box center [1105, 253] width 14 height 14
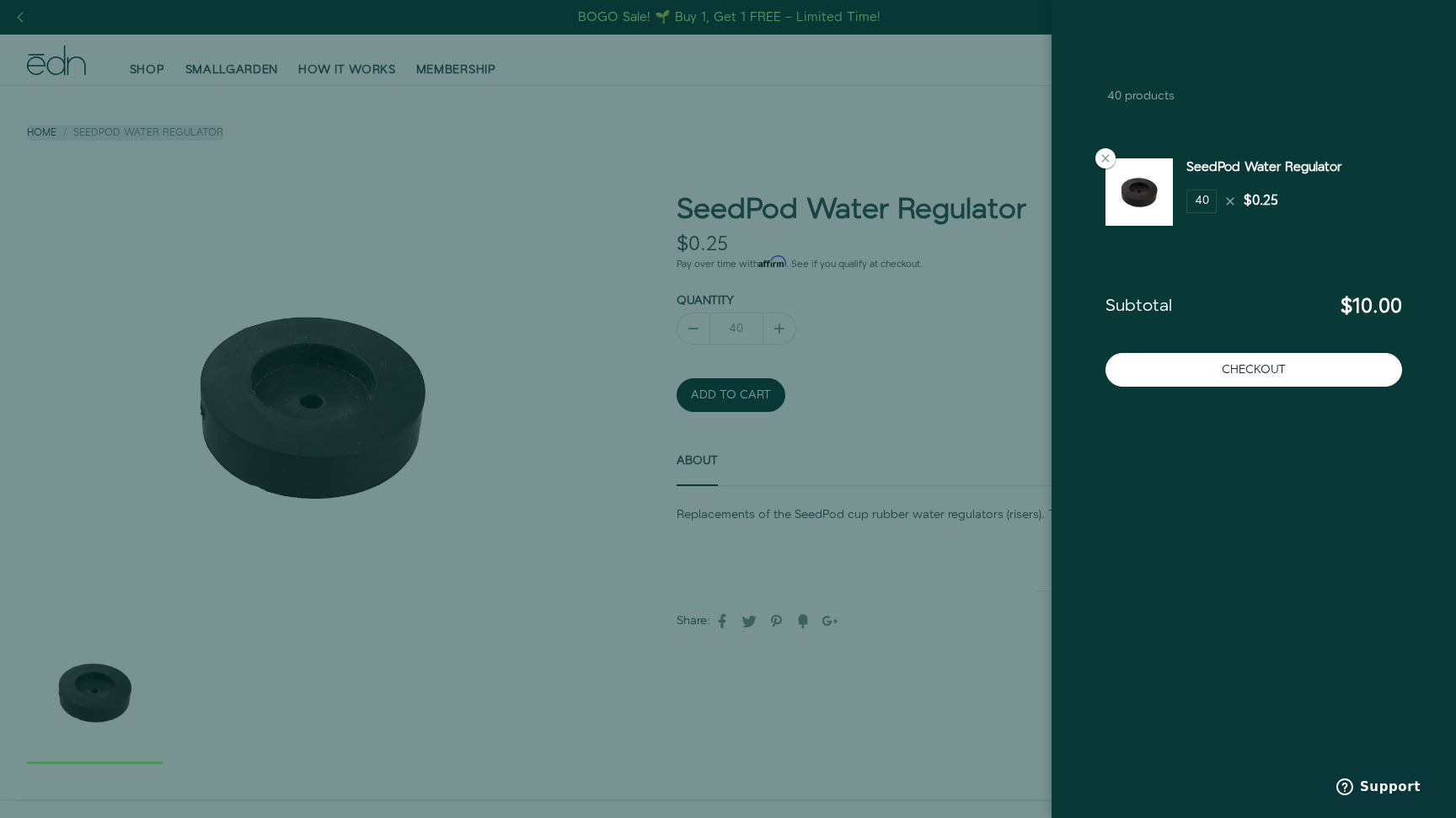
click at [1315, 66] on icon at bounding box center [1313, 64] width 20 height 20
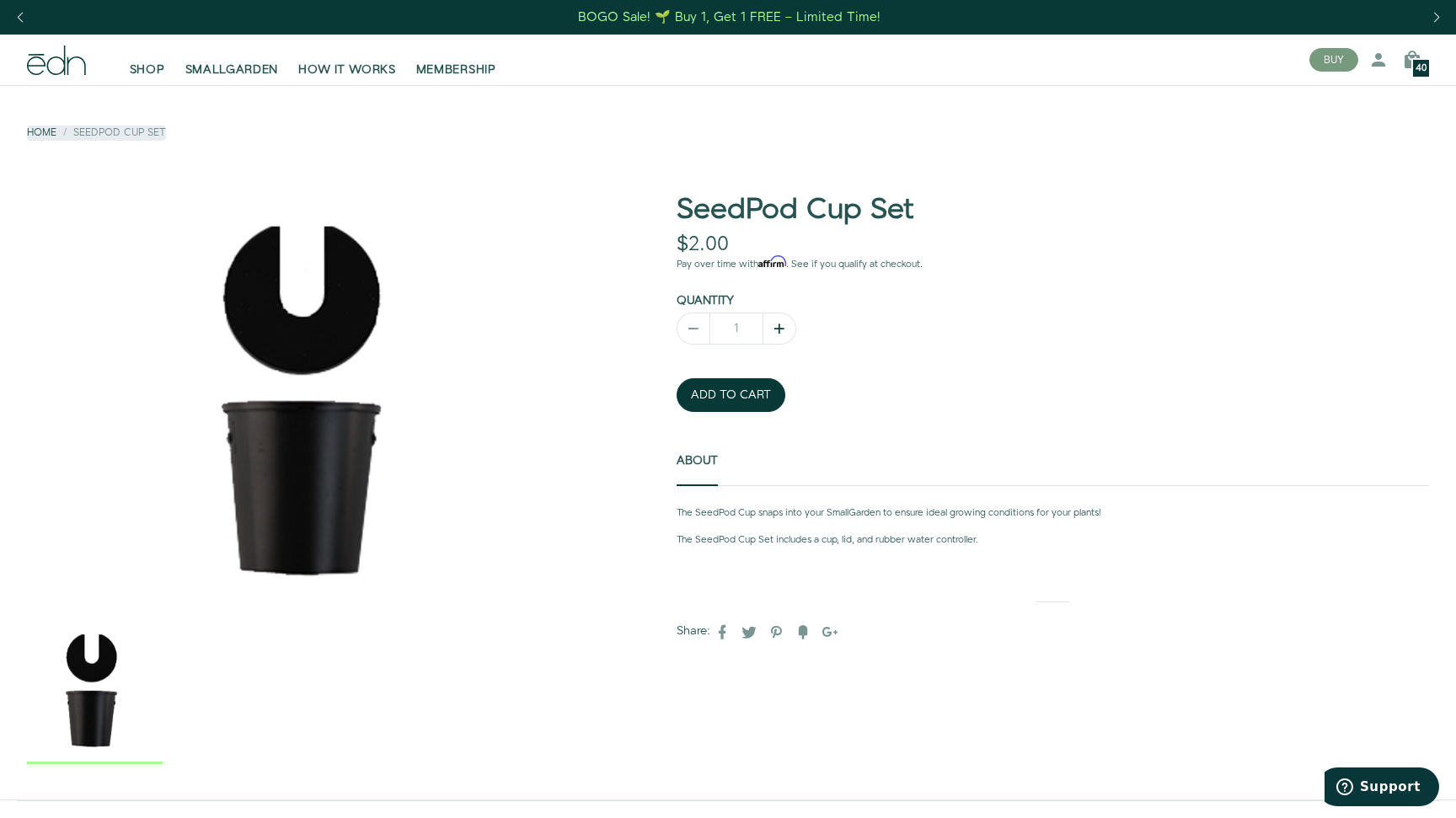
click at [779, 328] on icon "button" at bounding box center [779, 328] width 17 height 17
click at [735, 324] on input "-34" at bounding box center [736, 328] width 54 height 32
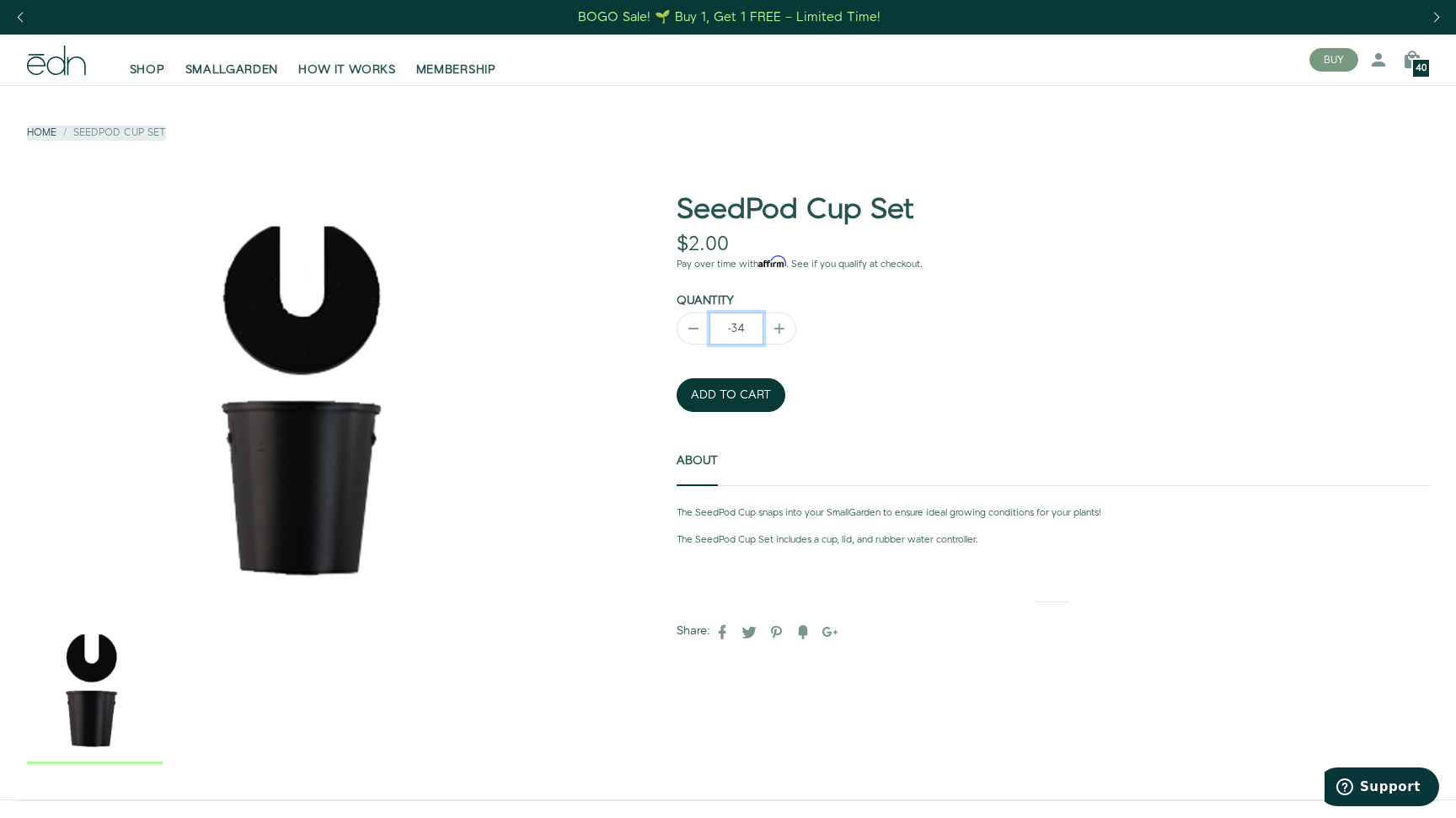
type input "-3"
type input "1"
click at [755, 386] on button "ADD TO CART" at bounding box center [730, 395] width 108 height 34
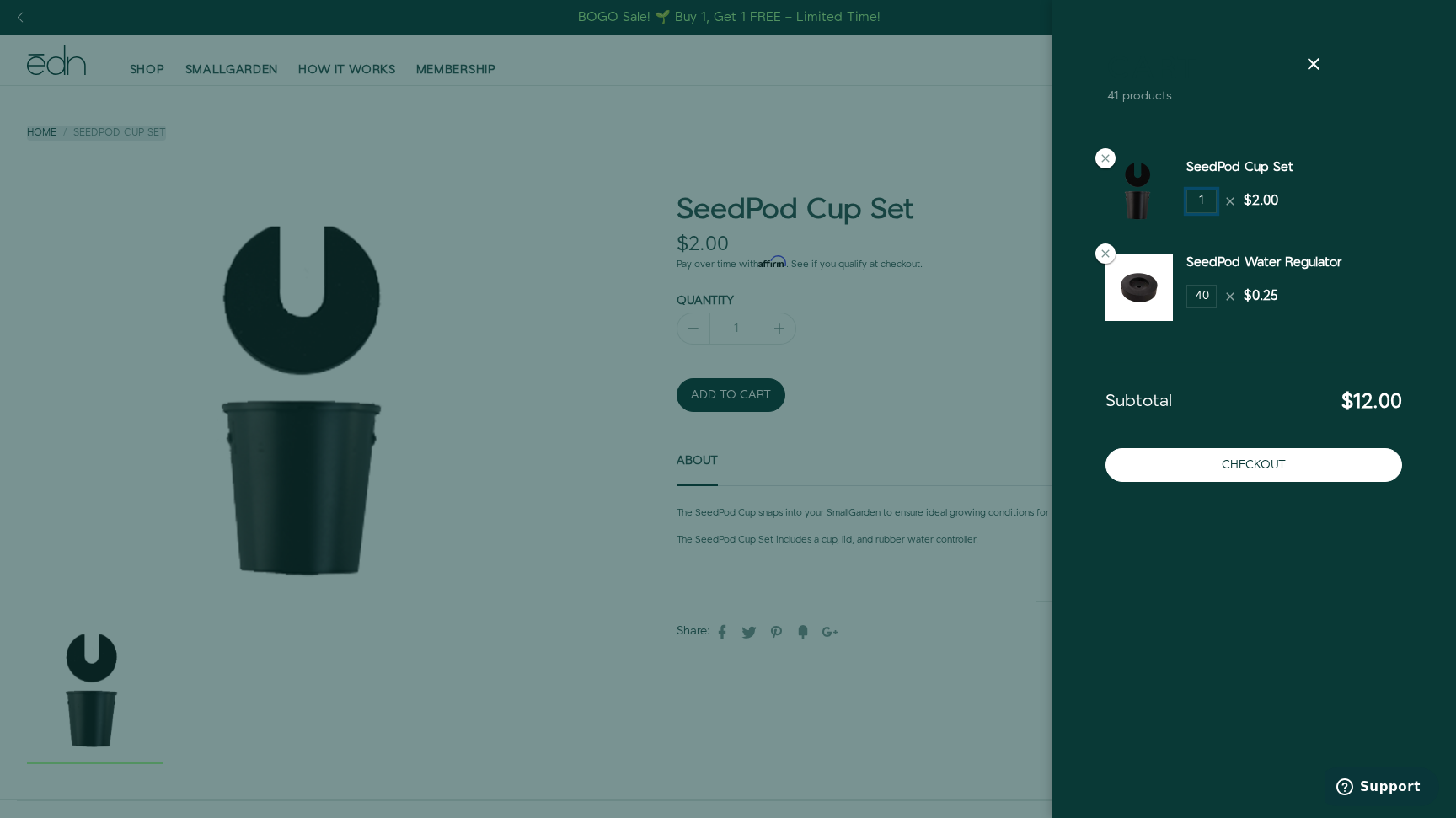
click at [1210, 200] on input "1" at bounding box center [1201, 201] width 30 height 24
type input "10"
click at [1318, 57] on icon at bounding box center [1313, 64] width 20 height 20
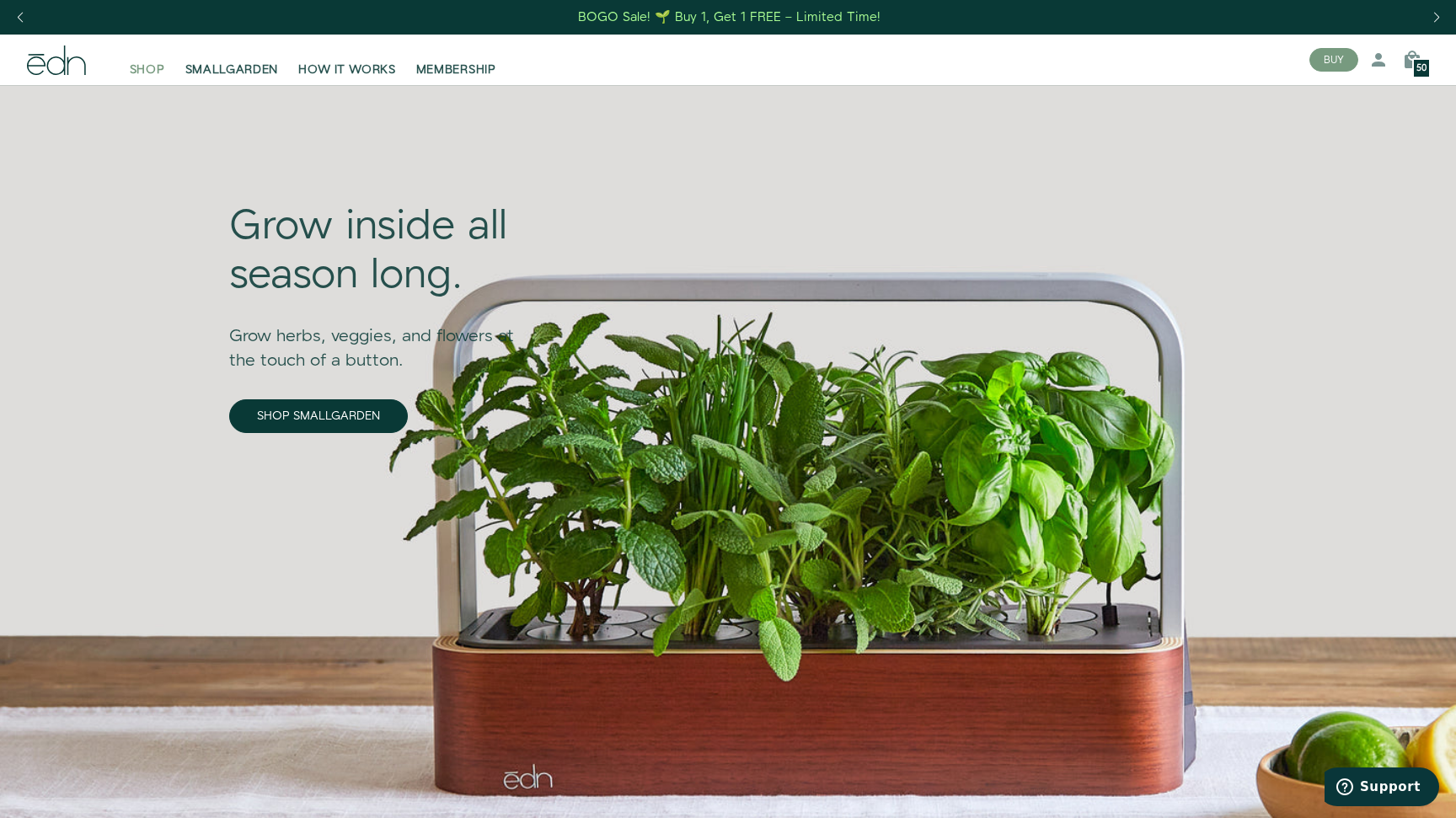
click at [145, 73] on span "SHOP" at bounding box center [147, 70] width 35 height 17
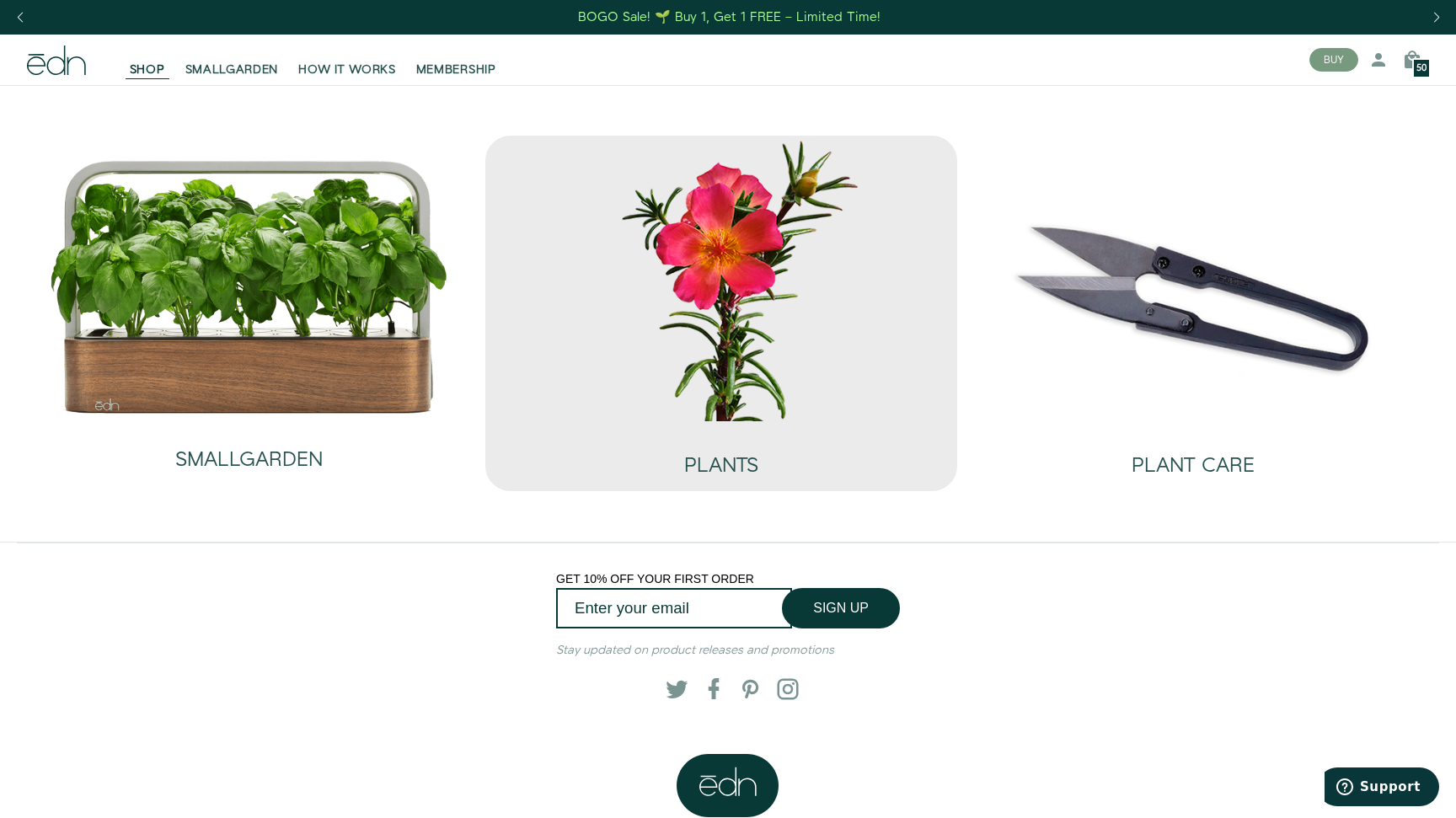
click at [798, 292] on img at bounding box center [721, 278] width 445 height 286
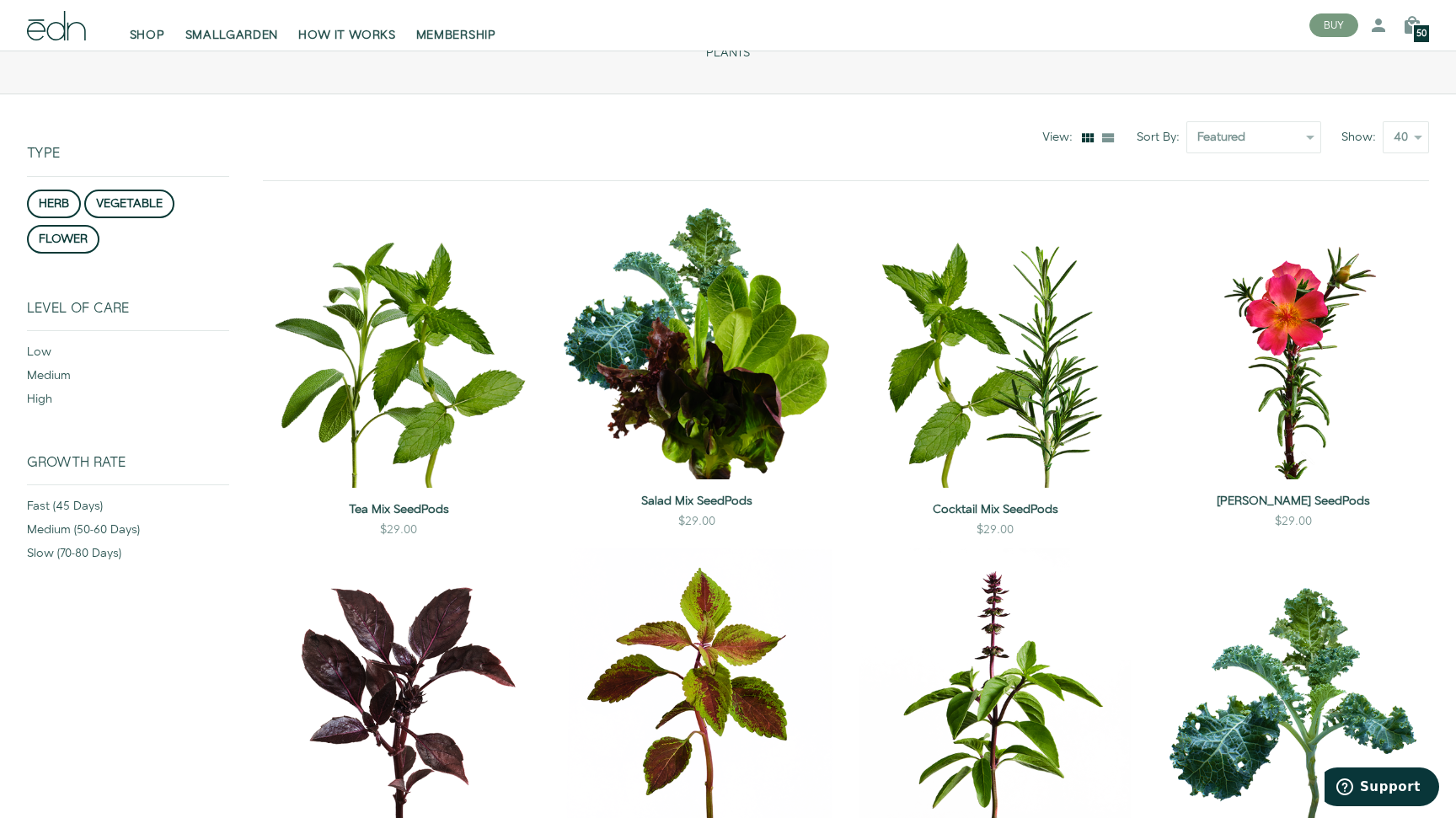
scroll to position [126, 0]
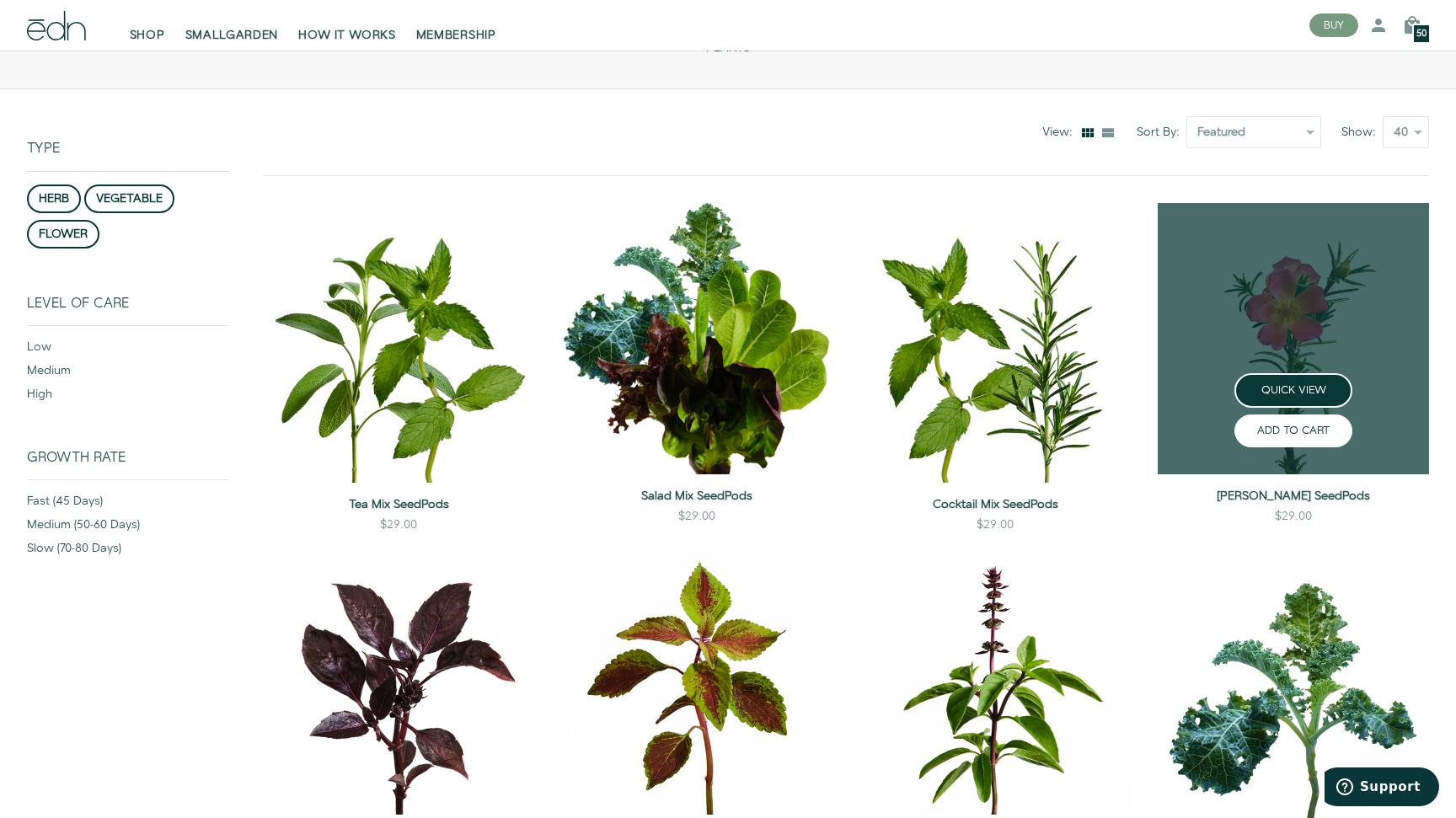
click at [1300, 423] on button "ADD TO CART" at bounding box center [1293, 431] width 118 height 33
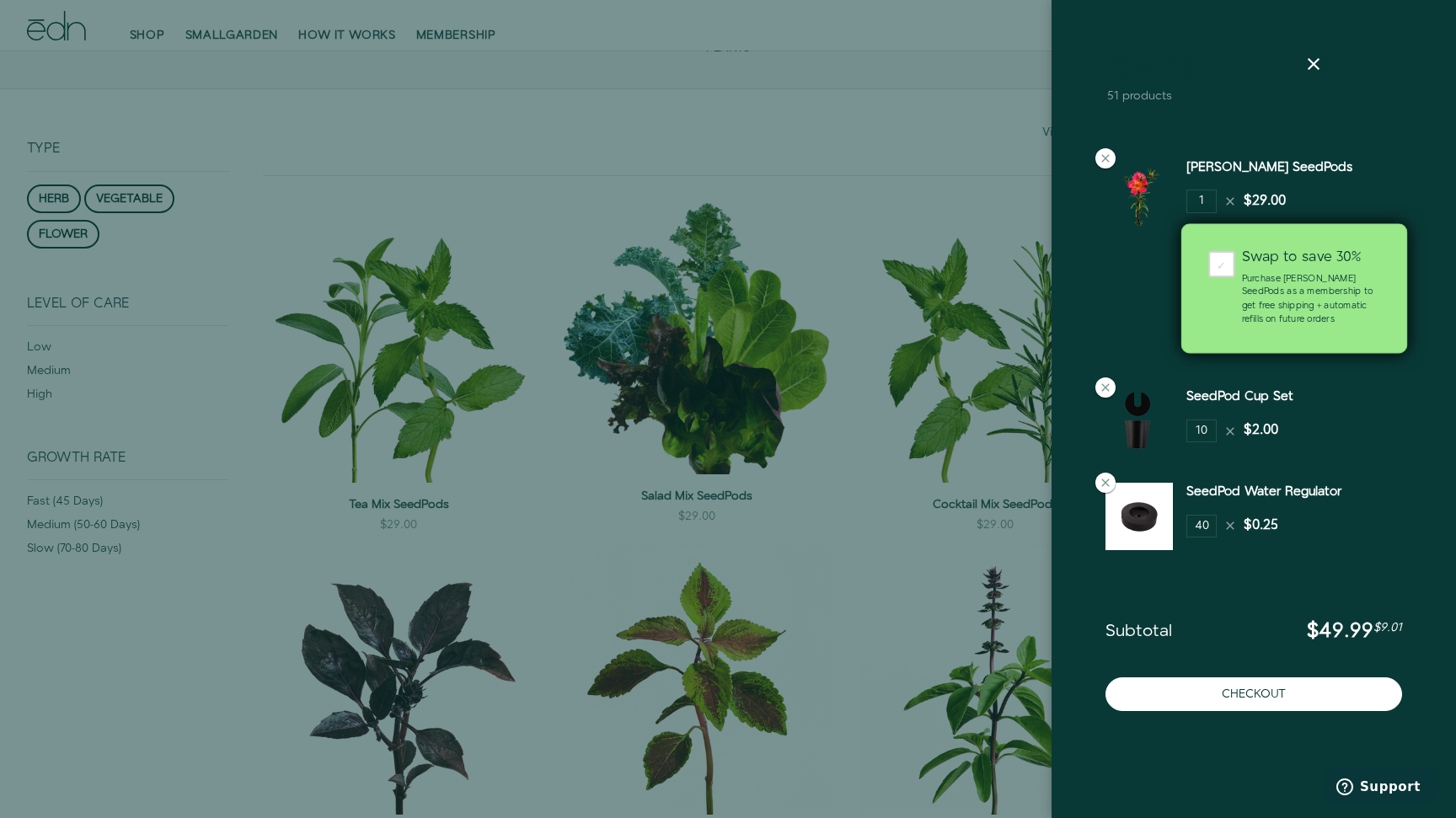
click at [1229, 272] on div "Swap to save 30% Purchase [PERSON_NAME] SeedPods as a membership to get free sh…" at bounding box center [1310, 288] width 167 height 76
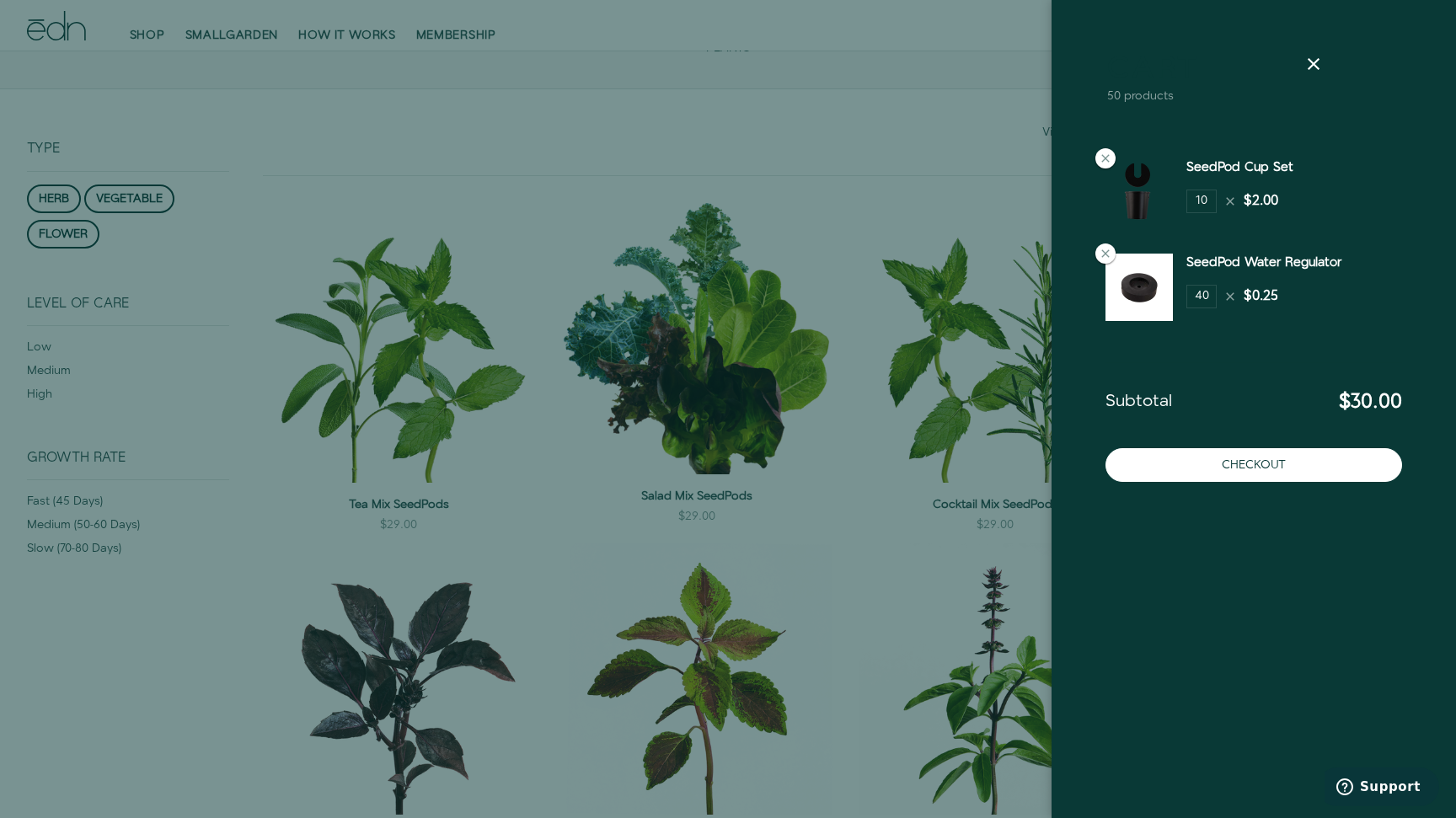
click at [966, 147] on div at bounding box center [728, 409] width 1456 height 818
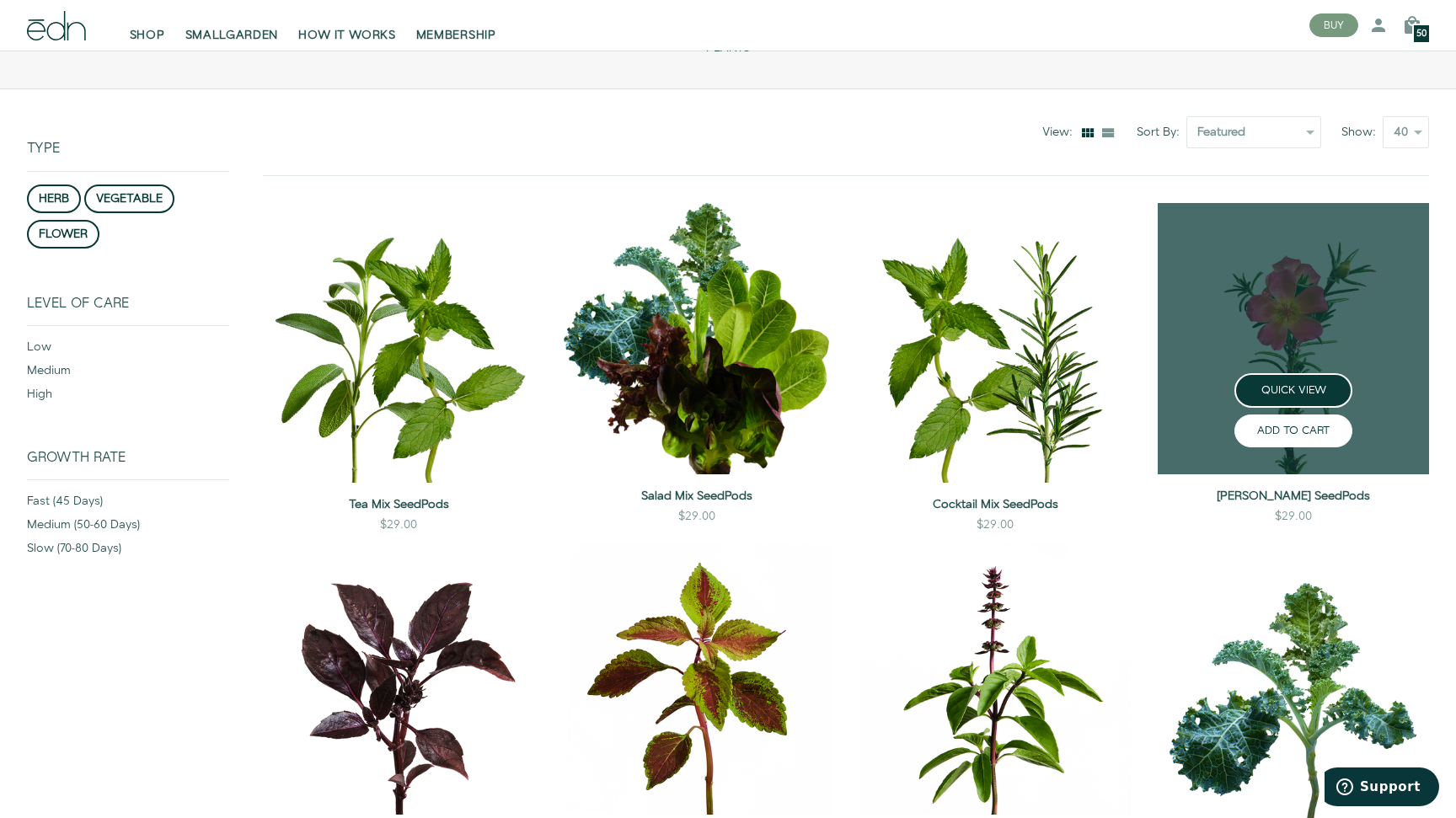
click at [1285, 426] on button "ADD TO CART" at bounding box center [1293, 431] width 118 height 33
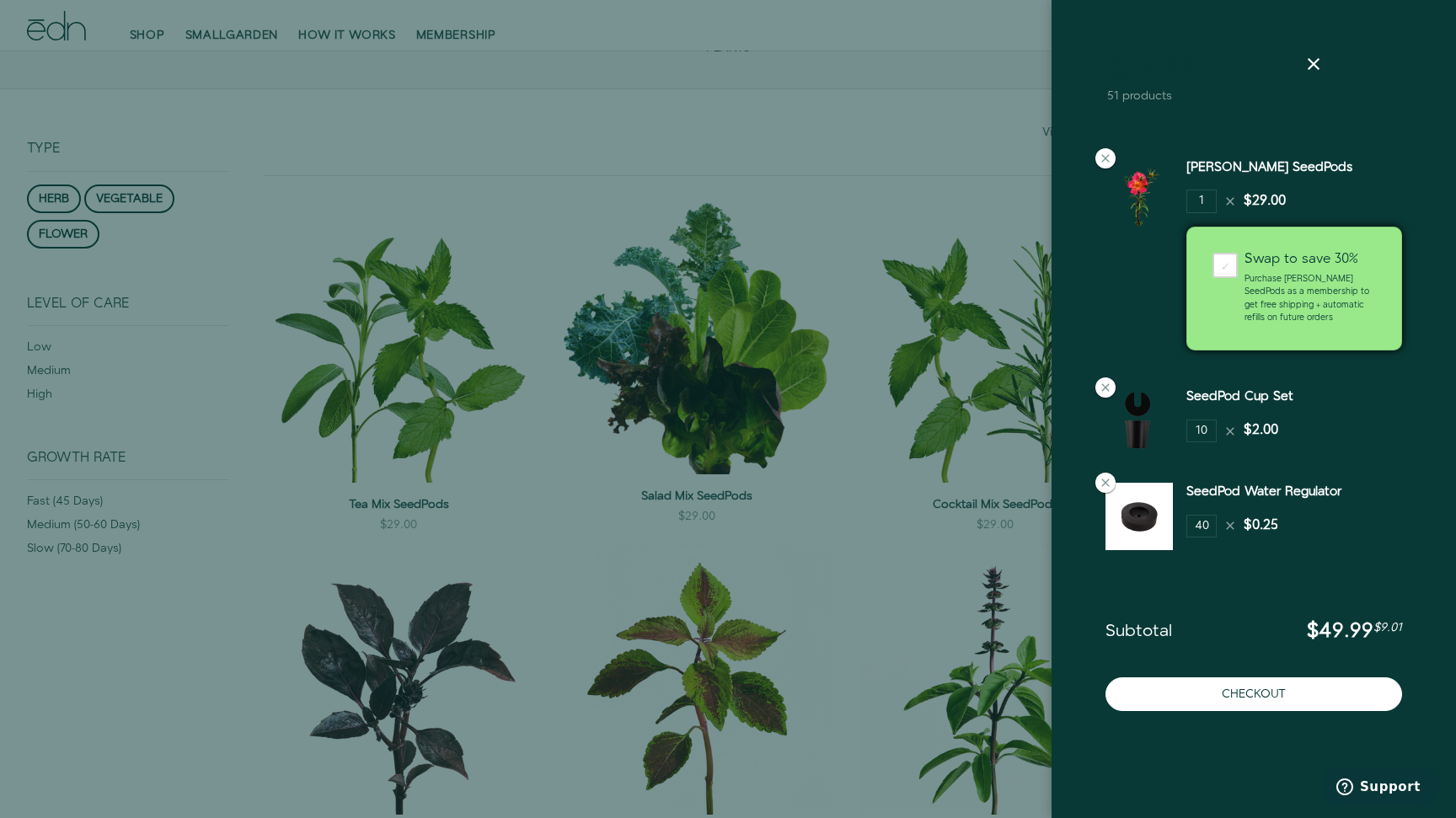
click at [848, 102] on div at bounding box center [728, 409] width 1456 height 818
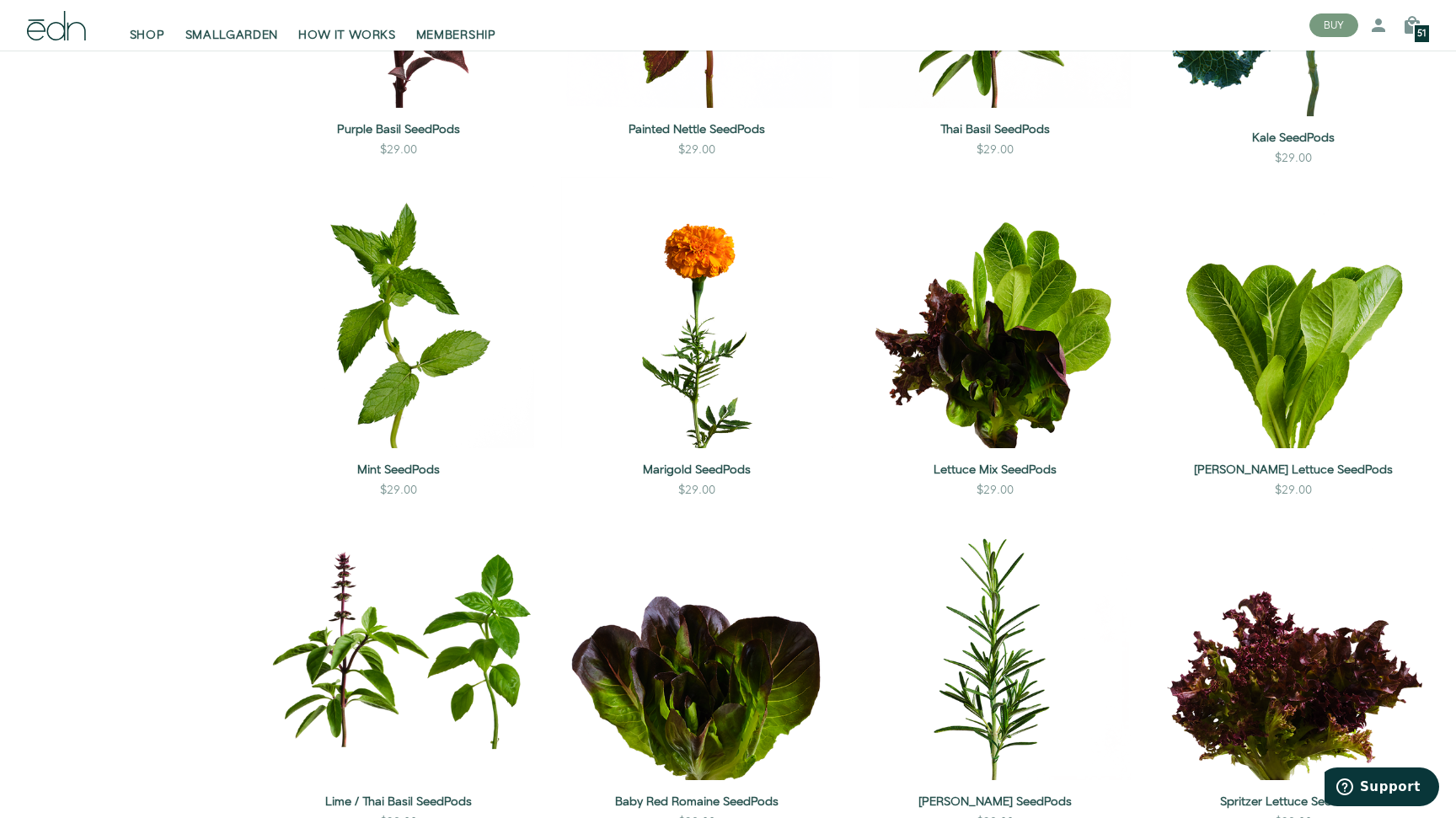
scroll to position [835, 0]
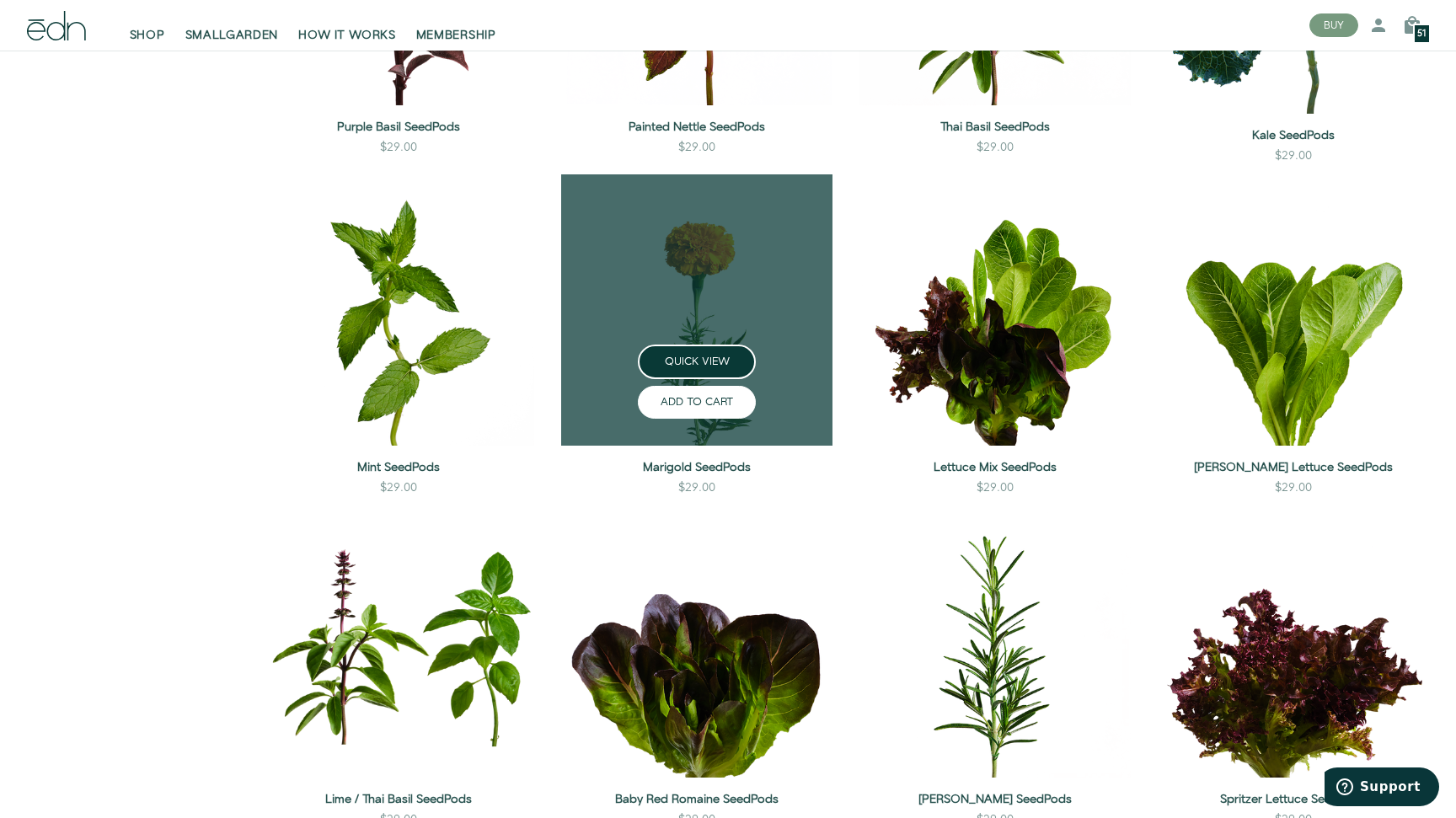
click at [705, 405] on button "ADD TO CART" at bounding box center [697, 402] width 118 height 33
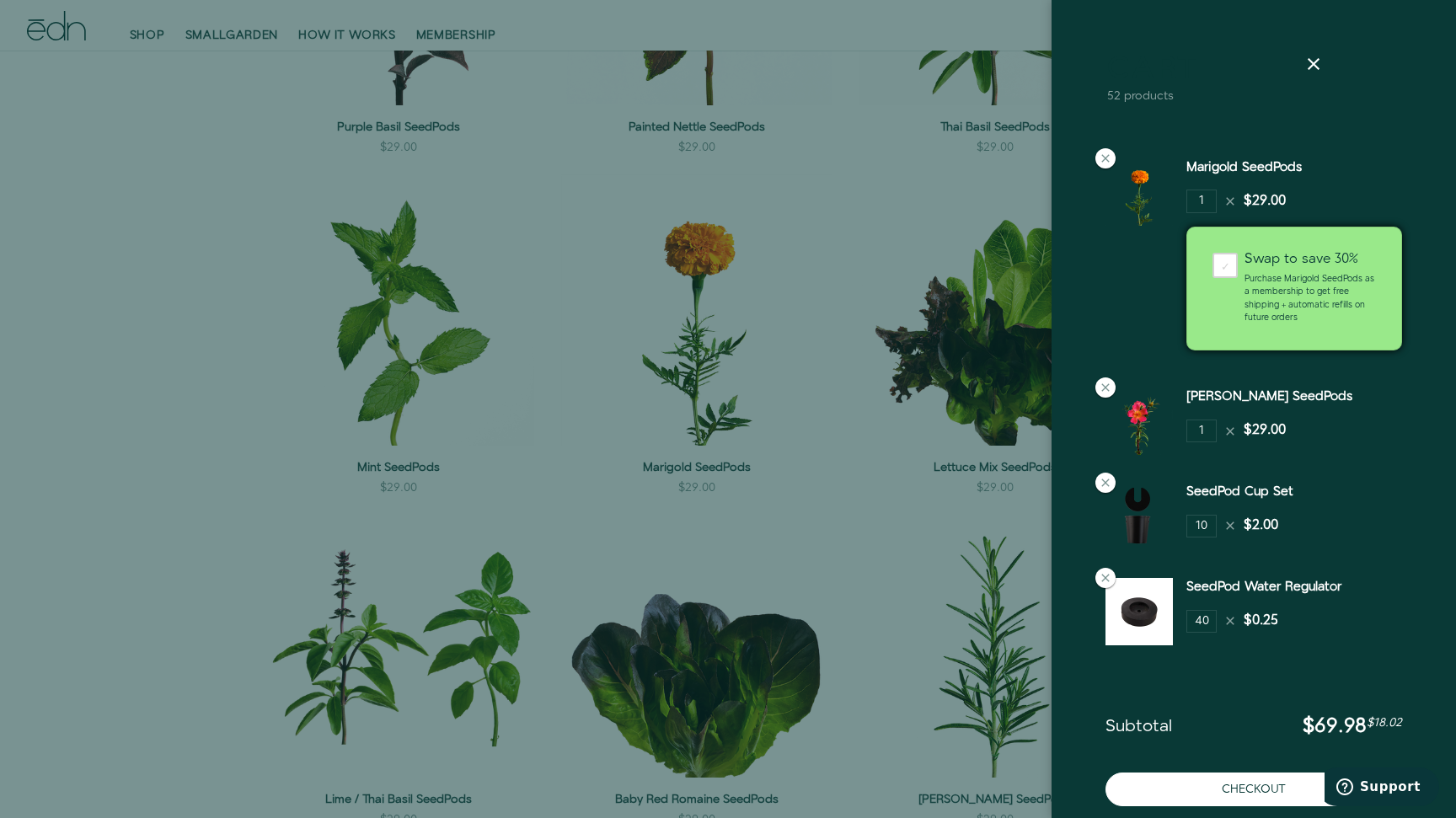
click at [144, 295] on div at bounding box center [728, 409] width 1456 height 818
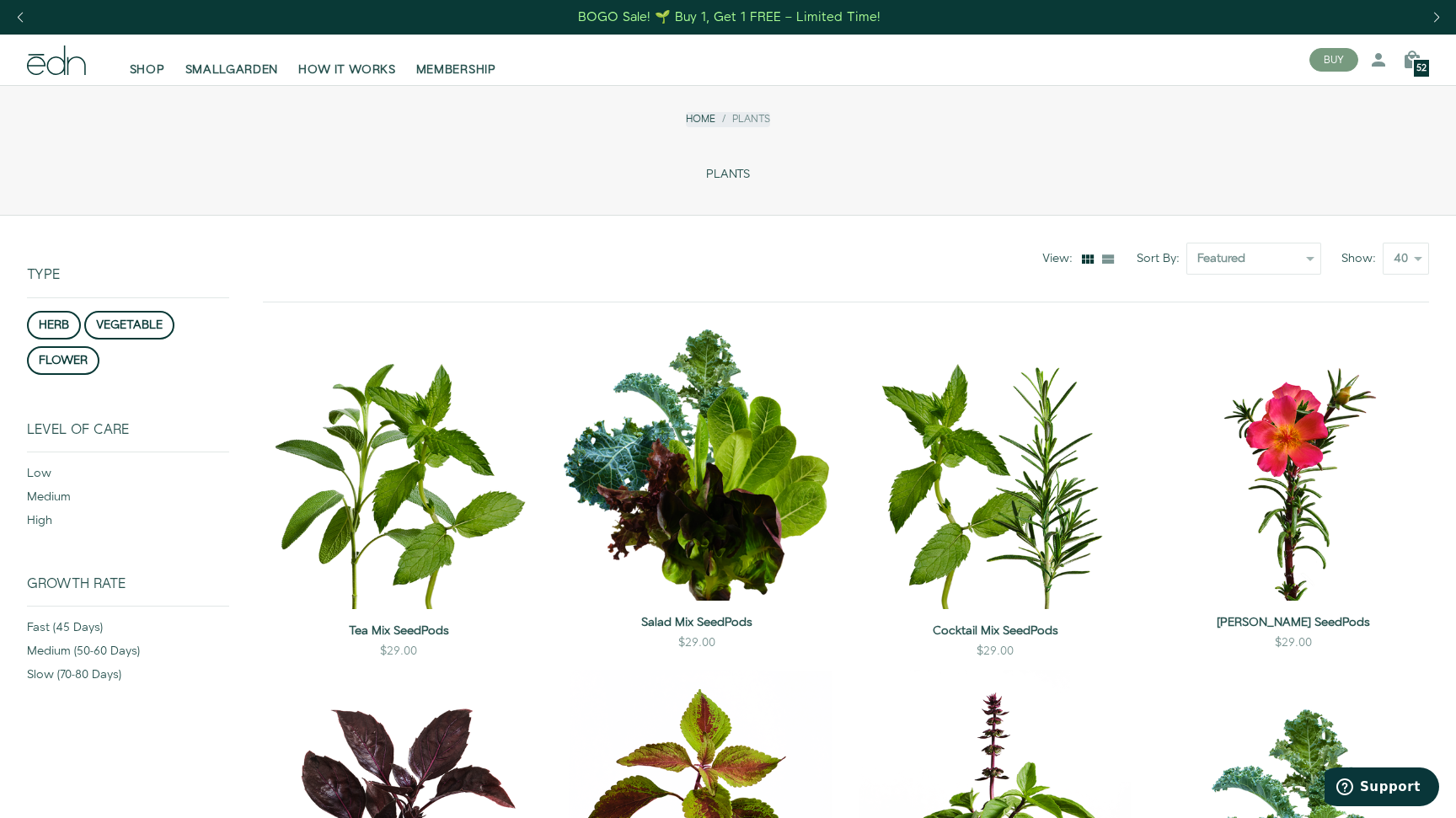
scroll to position [0, 0]
click at [1412, 62] on div "52" at bounding box center [1421, 68] width 18 height 20
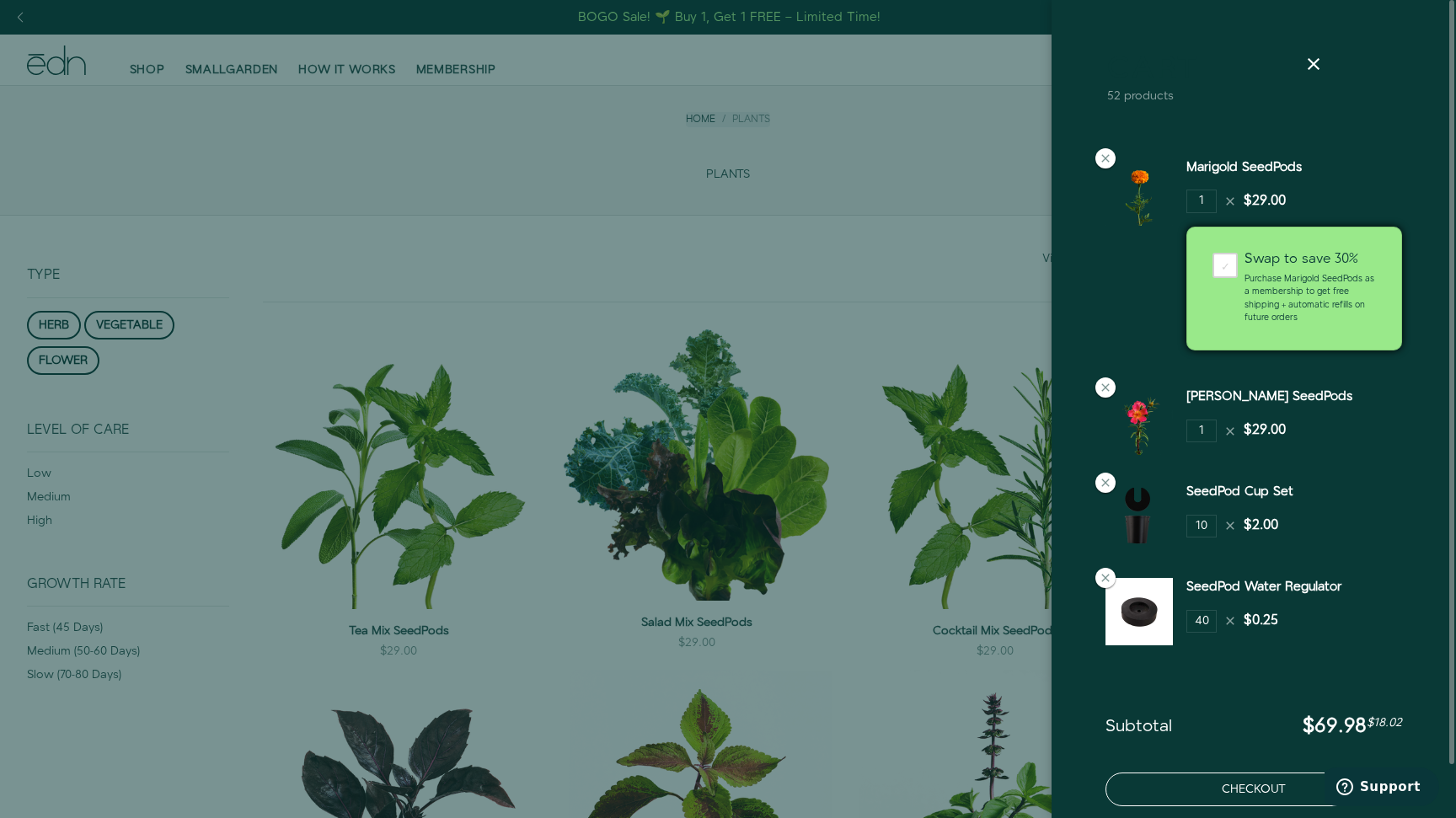
click at [1257, 801] on button "Checkout" at bounding box center [1254, 789] width 297 height 34
